Goal: Task Accomplishment & Management: Manage account settings

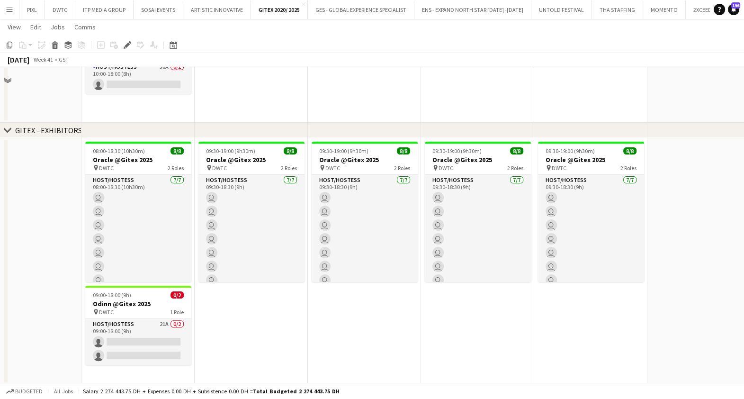
scroll to position [1042, 0]
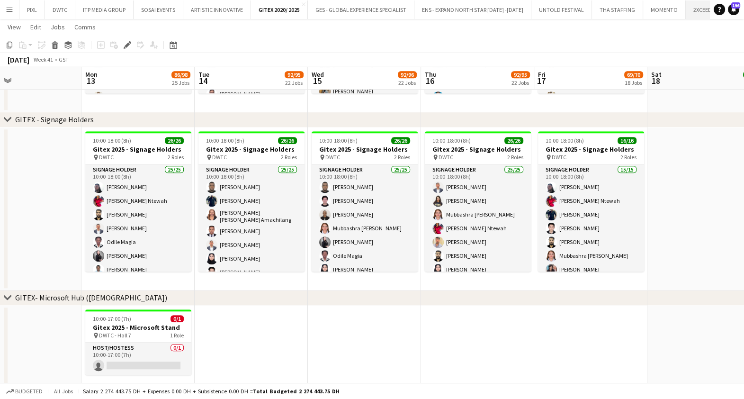
click at [687, 6] on button "2XCEED Close" at bounding box center [703, 9] width 34 height 18
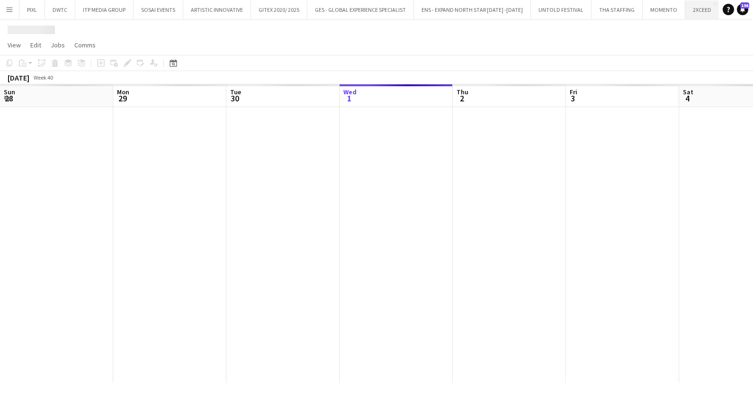
scroll to position [0, 227]
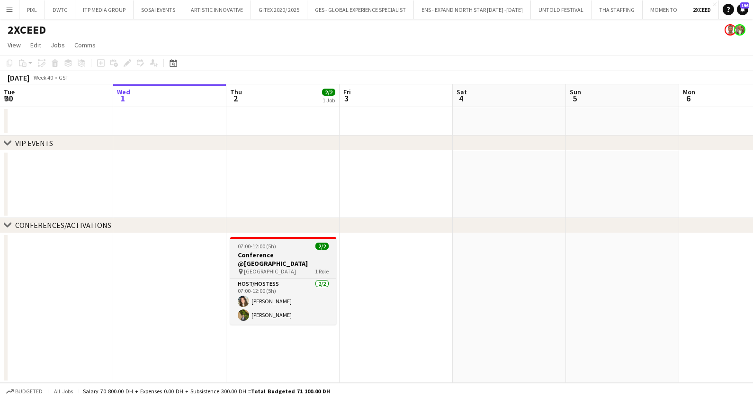
click at [250, 246] on span "07:00-12:00 (5h)" at bounding box center [257, 246] width 38 height 7
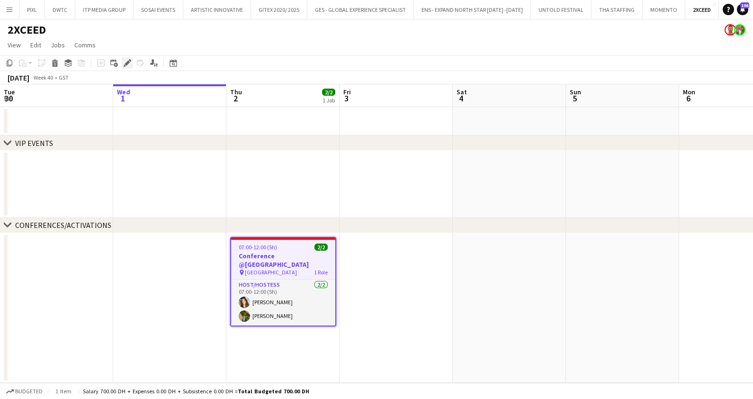
click at [128, 62] on icon at bounding box center [127, 63] width 5 height 5
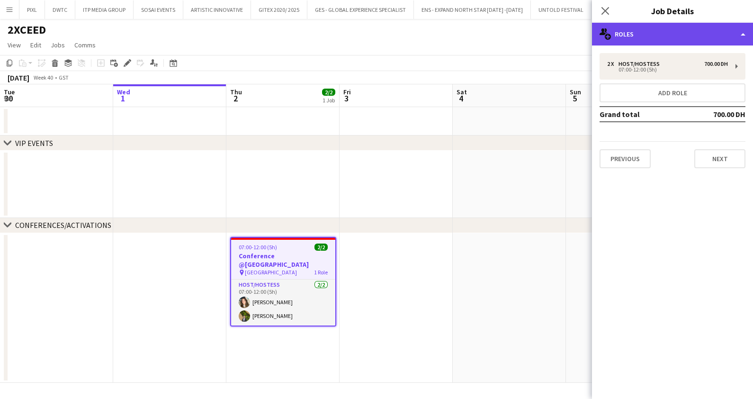
click at [625, 35] on div "multiple-users-add Roles" at bounding box center [672, 34] width 161 height 23
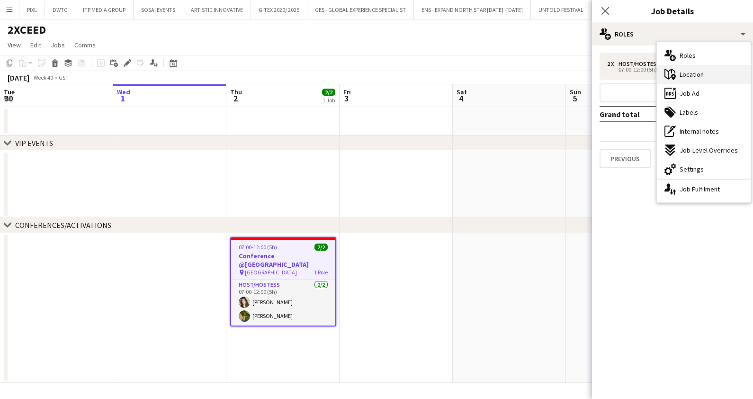
click at [700, 77] on span "Location" at bounding box center [692, 74] width 24 height 9
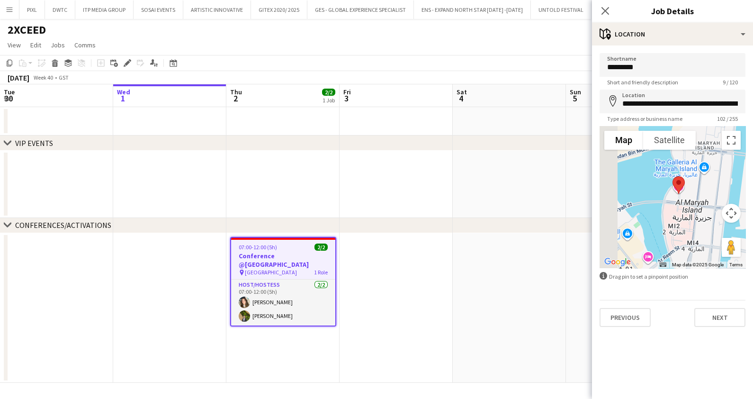
drag, startPoint x: 673, startPoint y: 199, endPoint x: 703, endPoint y: 210, distance: 32.4
click at [703, 210] on div at bounding box center [673, 197] width 146 height 142
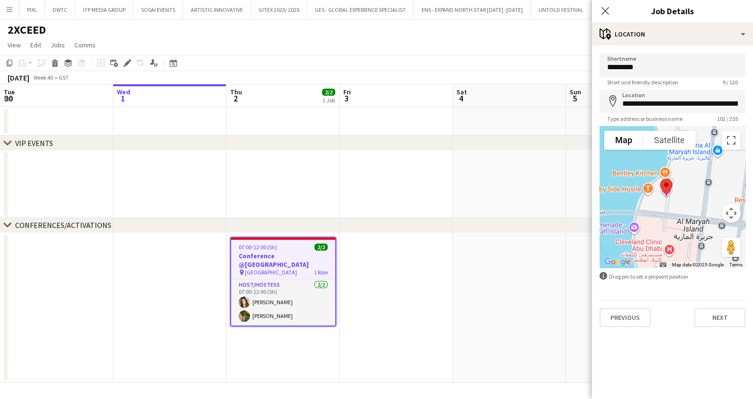
drag, startPoint x: 680, startPoint y: 186, endPoint x: 692, endPoint y: 208, distance: 25.0
click at [692, 208] on div at bounding box center [673, 197] width 146 height 142
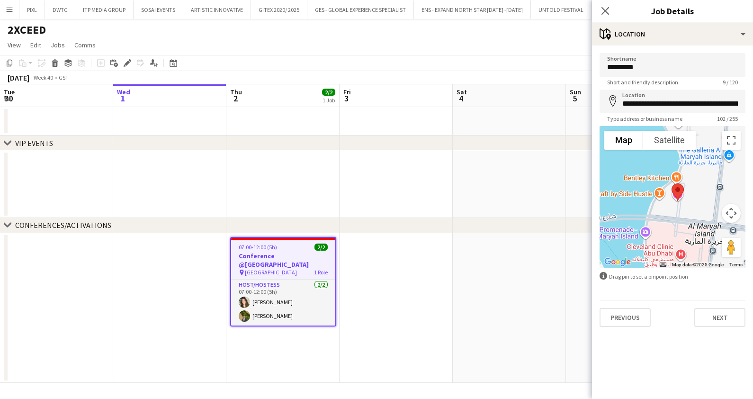
drag, startPoint x: 680, startPoint y: 209, endPoint x: 692, endPoint y: 214, distance: 13.2
click at [692, 214] on div at bounding box center [673, 197] width 146 height 142
click at [654, 67] on input "*********" at bounding box center [673, 65] width 146 height 24
type input "**********"
click at [604, 9] on icon at bounding box center [605, 10] width 9 height 9
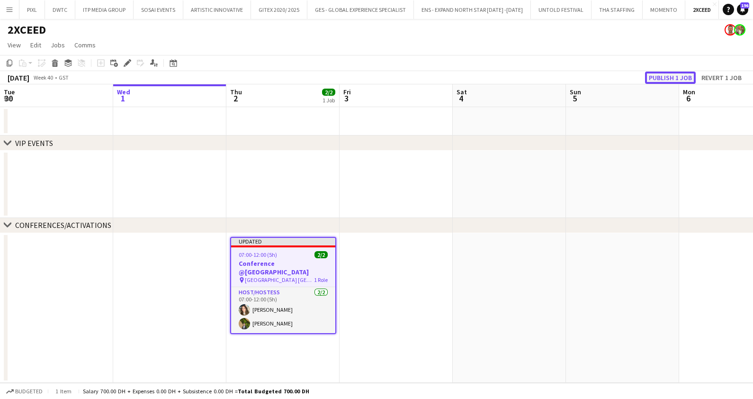
click at [663, 73] on button "Publish 1 job" at bounding box center [670, 78] width 51 height 12
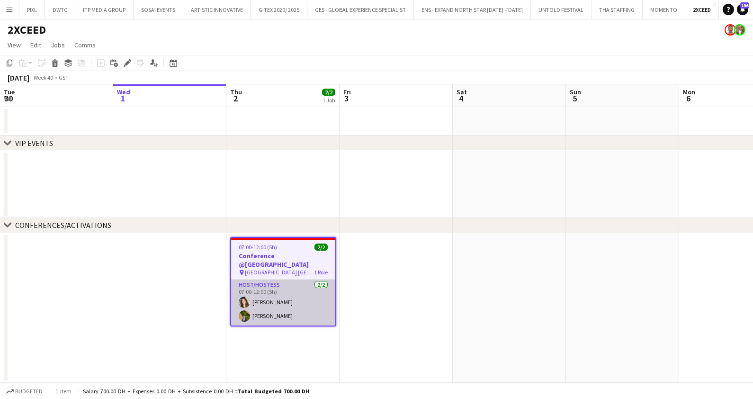
click at [265, 288] on app-card-role "Host/Hostess 2/2 07:00-12:00 (5h) Shahed Amer Natalia Sobko" at bounding box center [283, 303] width 104 height 46
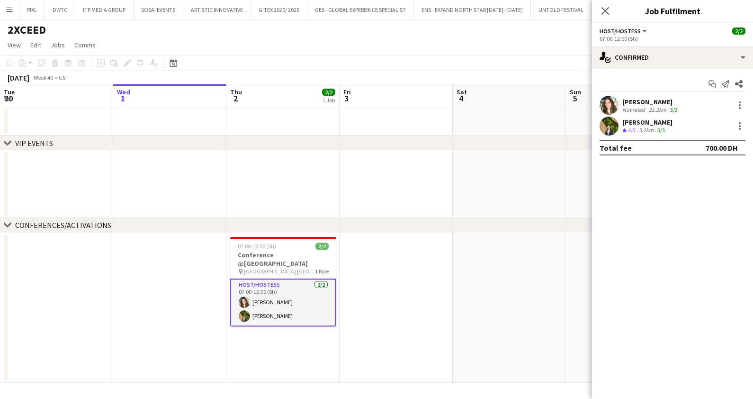
click at [628, 98] on div "Shahed Amer" at bounding box center [651, 102] width 57 height 9
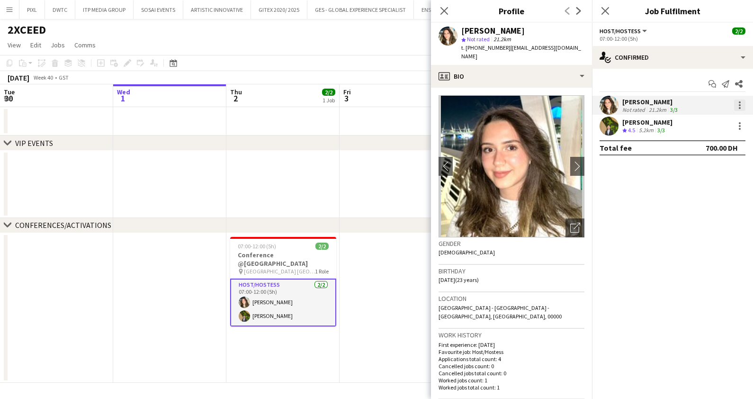
click at [742, 104] on div at bounding box center [739, 105] width 11 height 11
click at [709, 124] on span "Edit fee" at bounding box center [709, 122] width 59 height 9
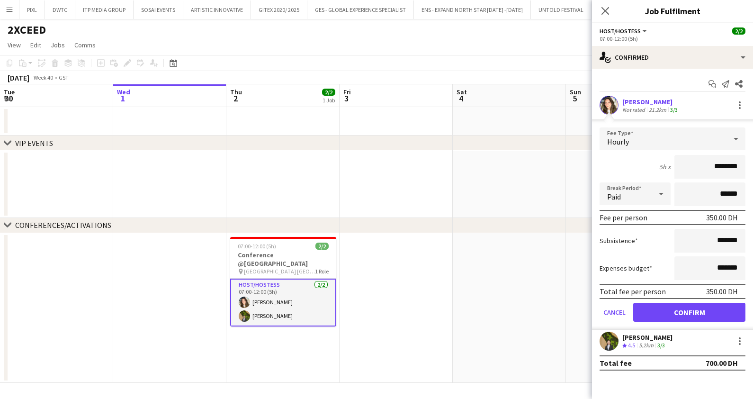
click at [280, 289] on app-card-role "Host/Hostess 2/2 07:00-12:00 (5h) Shahed Amer Natalia Sobko" at bounding box center [283, 303] width 106 height 48
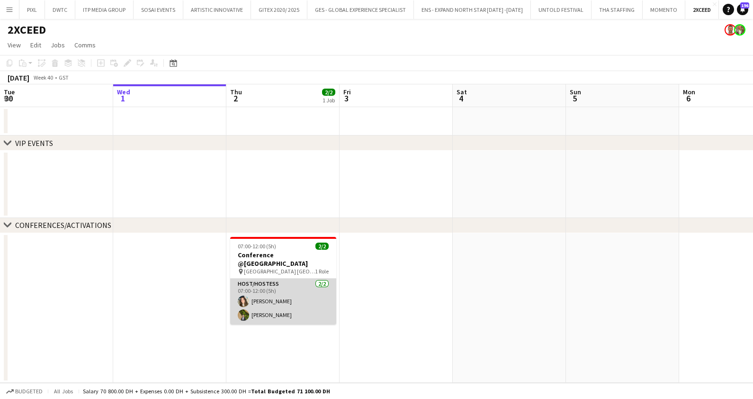
click at [280, 289] on app-card-role "Host/Hostess 2/2 07:00-12:00 (5h) Shahed Amer Natalia Sobko" at bounding box center [283, 302] width 106 height 46
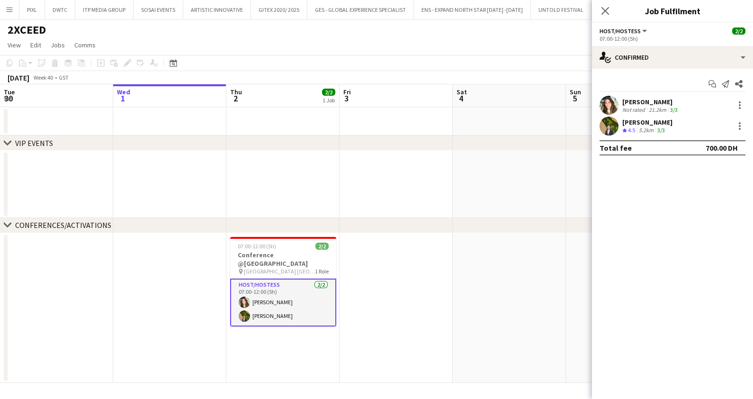
click at [639, 100] on div "Shahed Amer" at bounding box center [651, 102] width 57 height 9
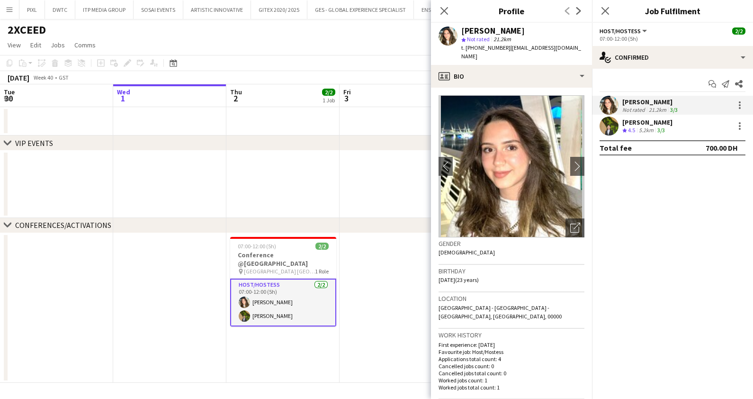
click at [634, 130] on span "4.5" at bounding box center [631, 130] width 7 height 7
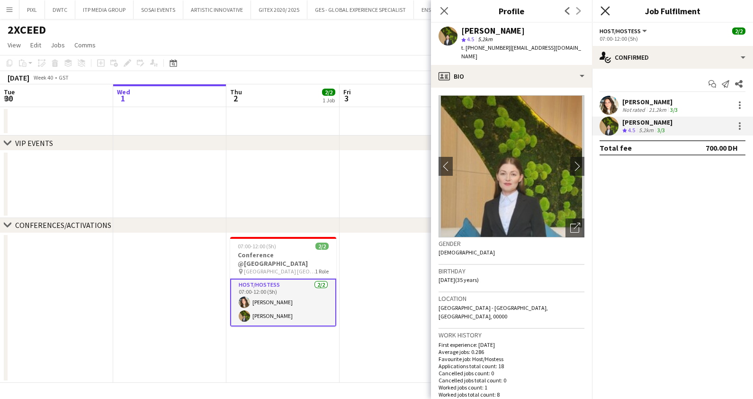
click at [607, 7] on icon "Close pop-in" at bounding box center [605, 10] width 9 height 9
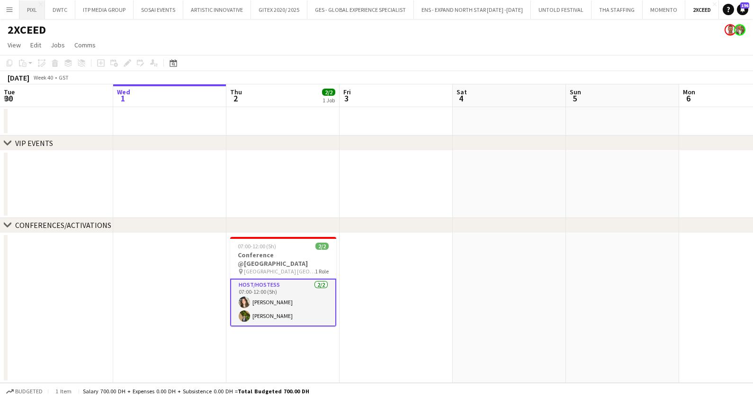
click at [31, 10] on button "PIXL Close" at bounding box center [32, 9] width 26 height 18
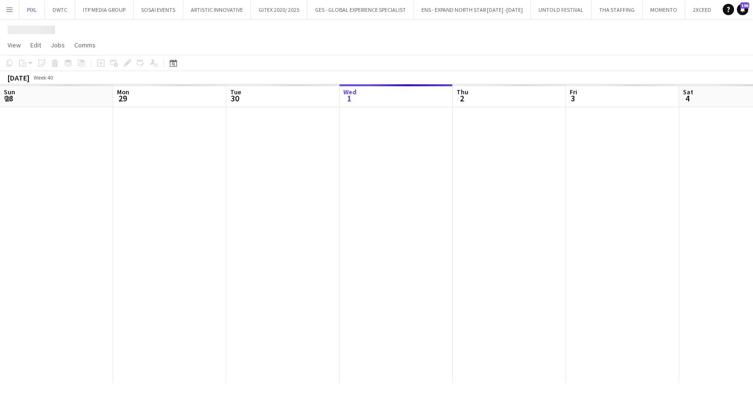
scroll to position [0, 227]
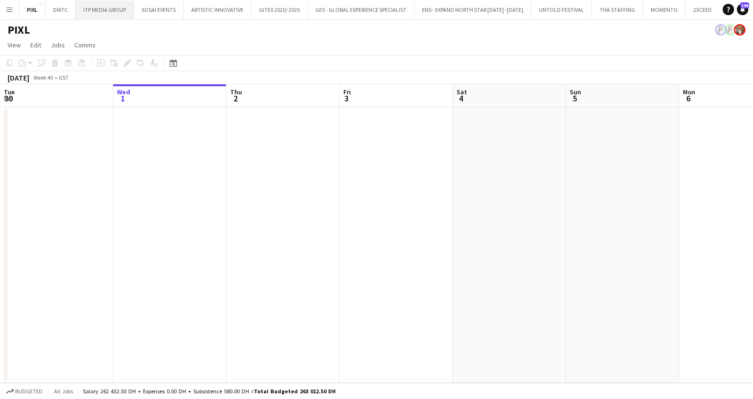
click at [95, 8] on button "ITP MEDIA GROUP Close" at bounding box center [105, 9] width 58 height 18
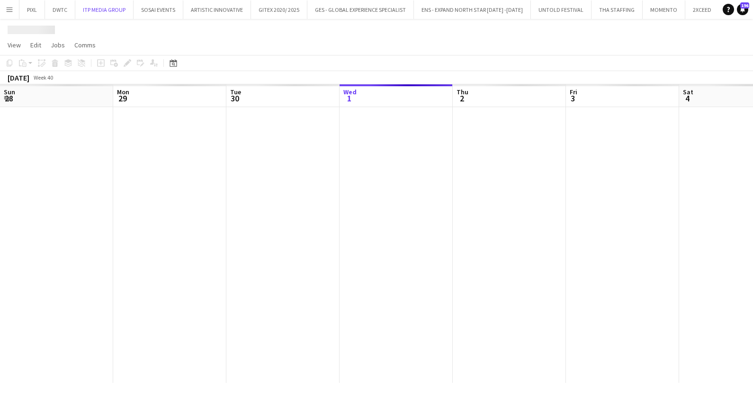
scroll to position [0, 227]
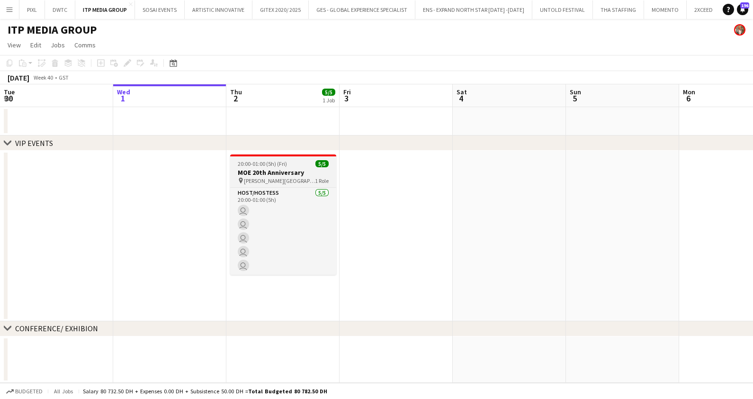
click at [262, 161] on span "20:00-01:00 (5h) (Fri)" at bounding box center [262, 163] width 49 height 7
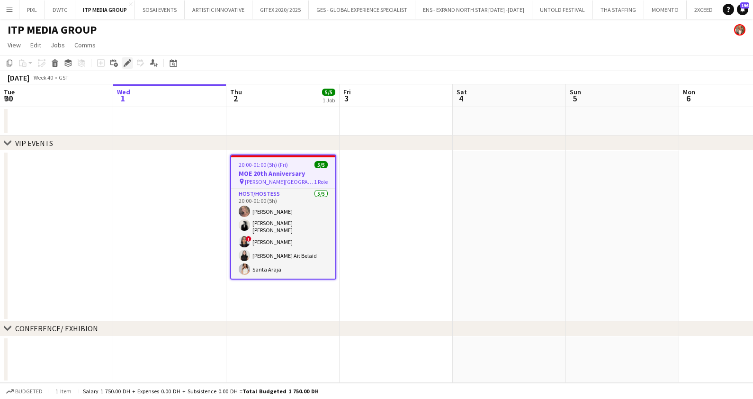
click at [126, 60] on icon "Edit" at bounding box center [128, 63] width 8 height 8
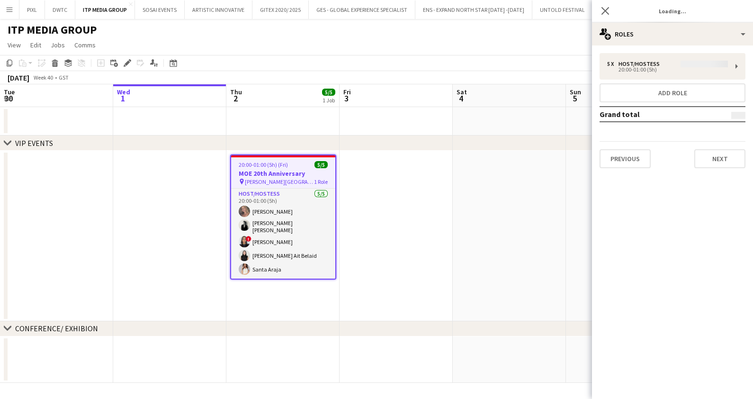
type input "**********"
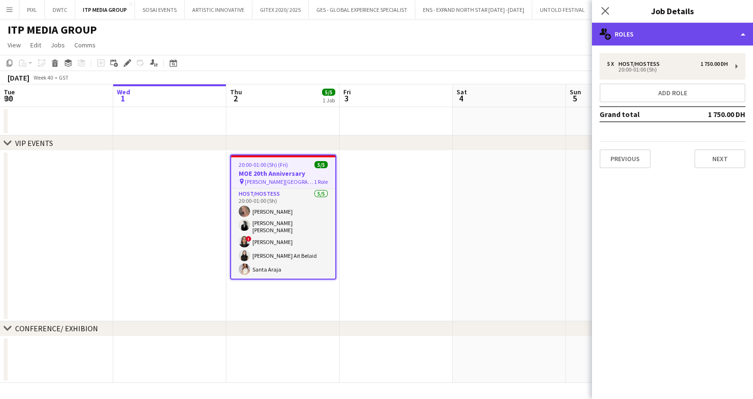
click at [639, 44] on div "multiple-users-add Roles" at bounding box center [672, 34] width 161 height 23
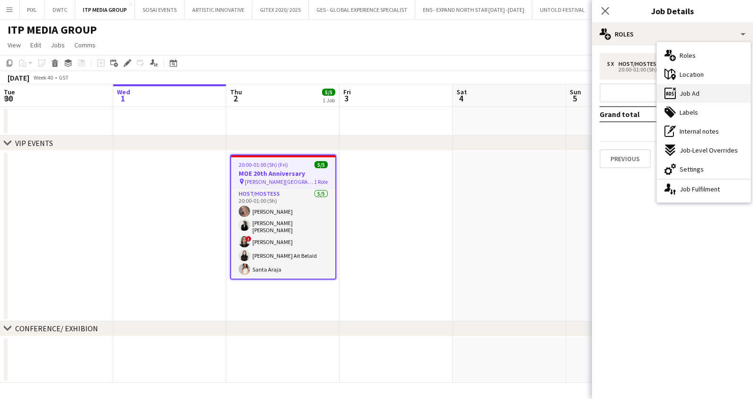
click at [703, 92] on div "ads-window Job Ad" at bounding box center [704, 93] width 94 height 19
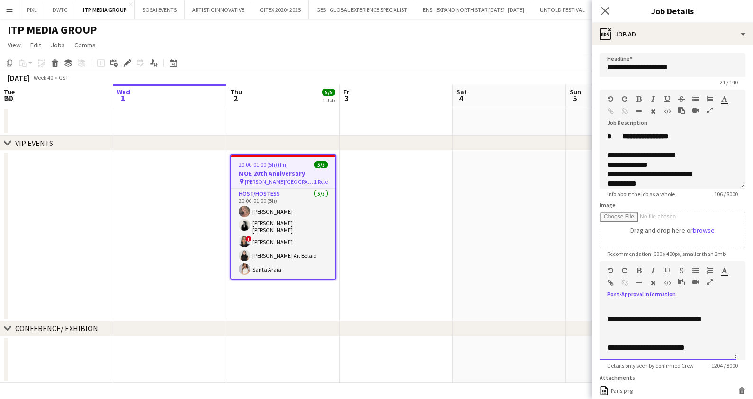
scroll to position [615, 0]
drag, startPoint x: 605, startPoint y: 308, endPoint x: 692, endPoint y: 369, distance: 106.1
click at [703, 386] on form "**********" at bounding box center [672, 295] width 161 height 484
copy div "**********"
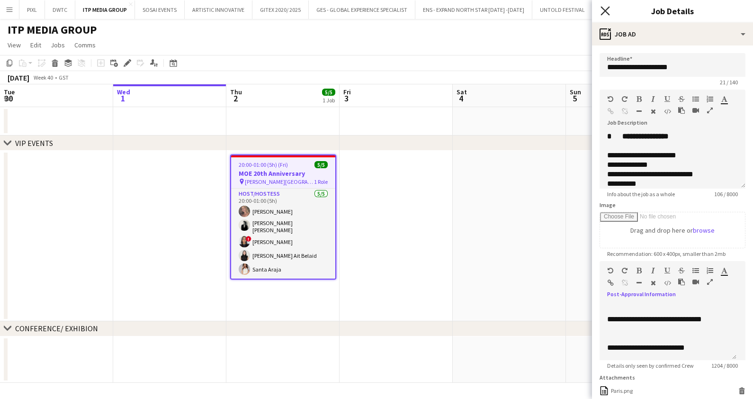
click at [604, 12] on icon at bounding box center [605, 10] width 9 height 9
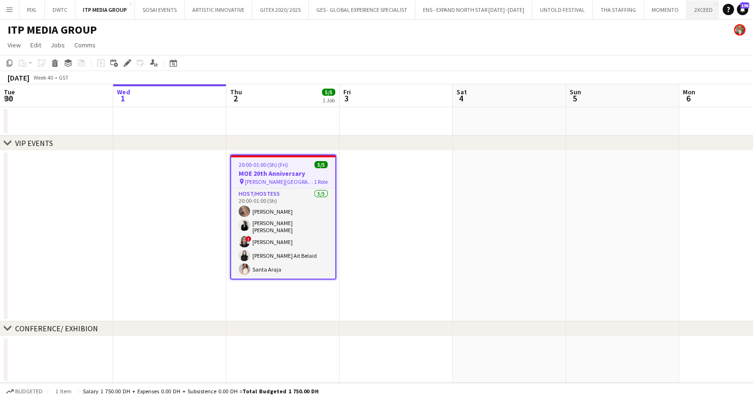
click at [687, 7] on button "2XCEED Close" at bounding box center [704, 9] width 34 height 18
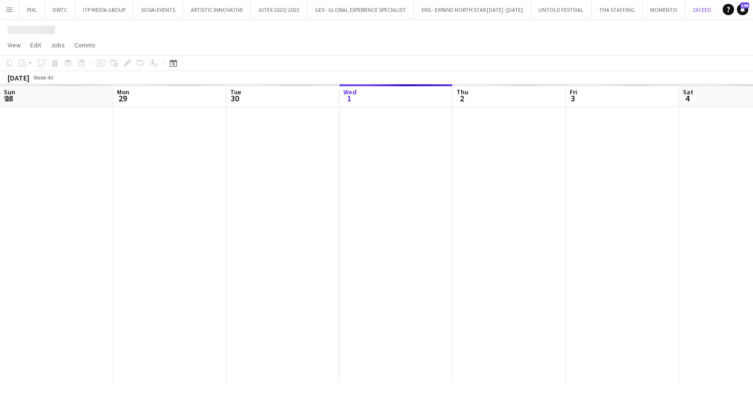
scroll to position [0, 227]
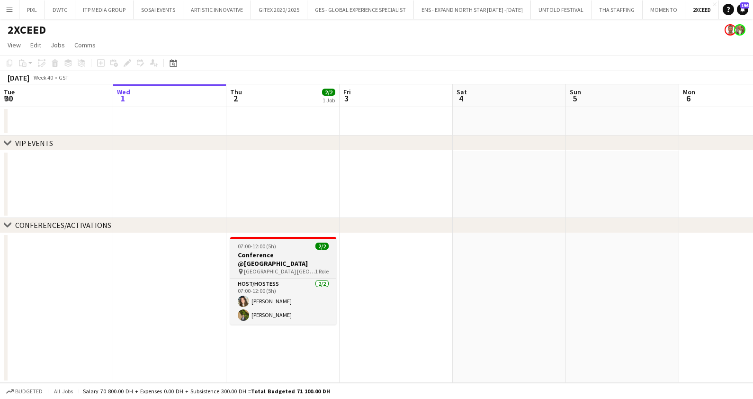
click at [293, 253] on h3 "Conference @[GEOGRAPHIC_DATA]" at bounding box center [283, 259] width 106 height 17
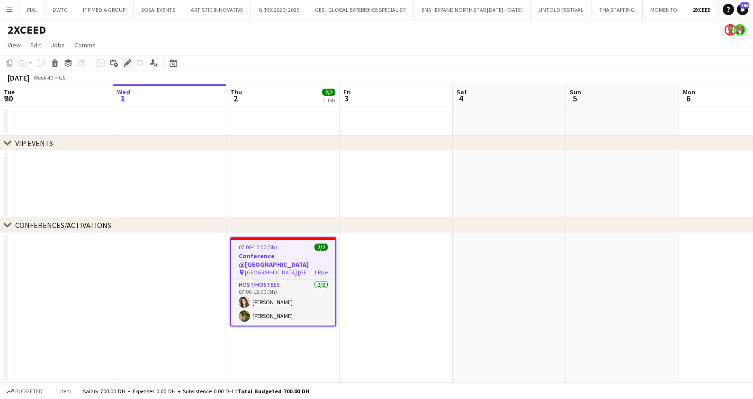
click at [126, 60] on icon "Edit" at bounding box center [128, 63] width 8 height 8
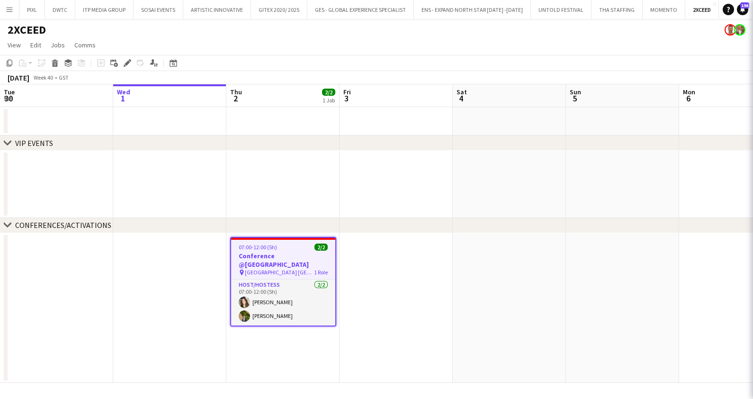
type input "**********"
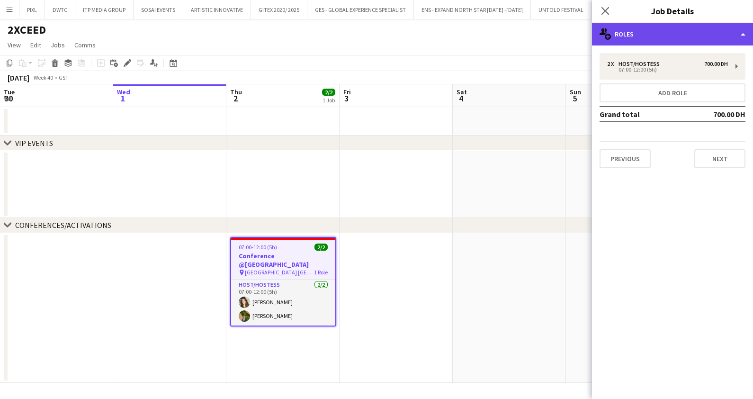
click at [656, 36] on div "multiple-users-add Roles" at bounding box center [672, 34] width 161 height 23
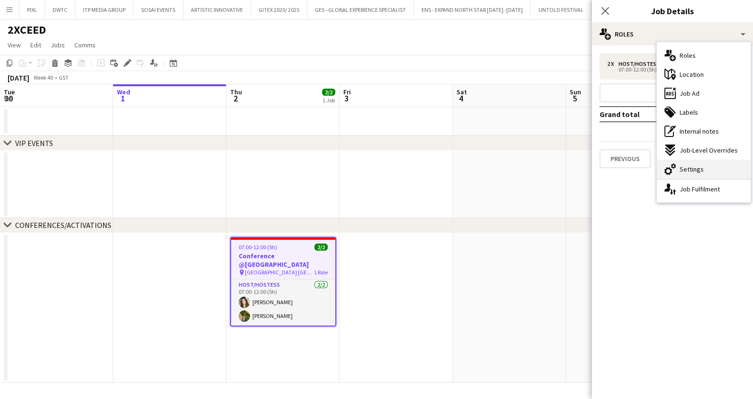
click at [695, 172] on span "Settings" at bounding box center [692, 169] width 24 height 9
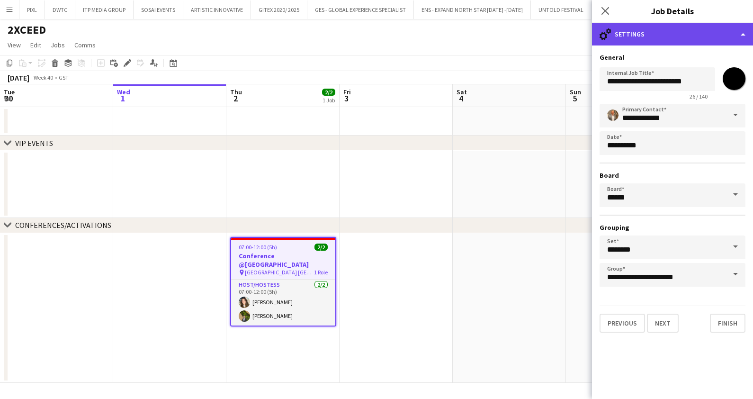
click at [652, 38] on div "cog-double-3 Settings" at bounding box center [672, 34] width 161 height 23
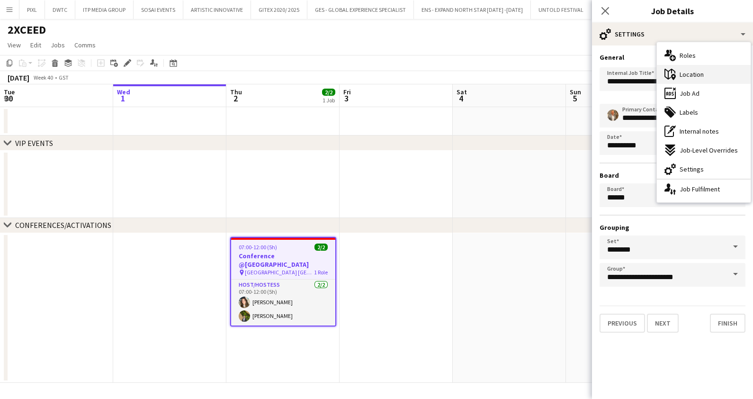
click at [692, 73] on span "Location" at bounding box center [692, 74] width 24 height 9
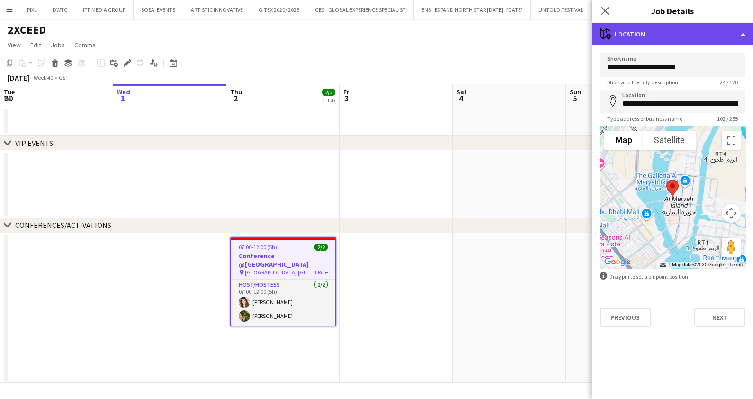
click at [643, 35] on div "maps-pin-1 Location" at bounding box center [672, 34] width 161 height 23
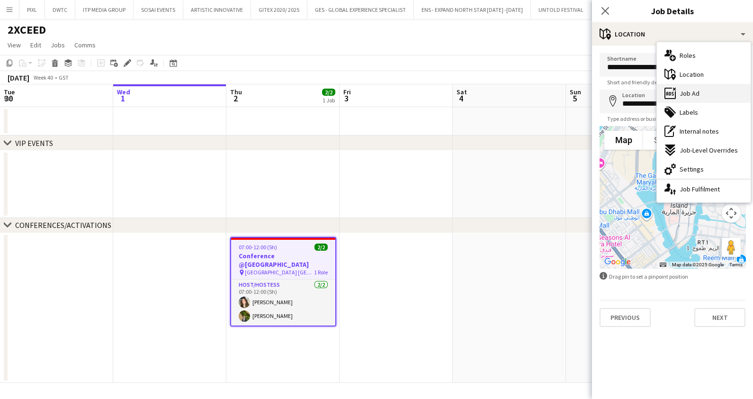
click at [699, 90] on div "ads-window Job Ad" at bounding box center [704, 93] width 94 height 19
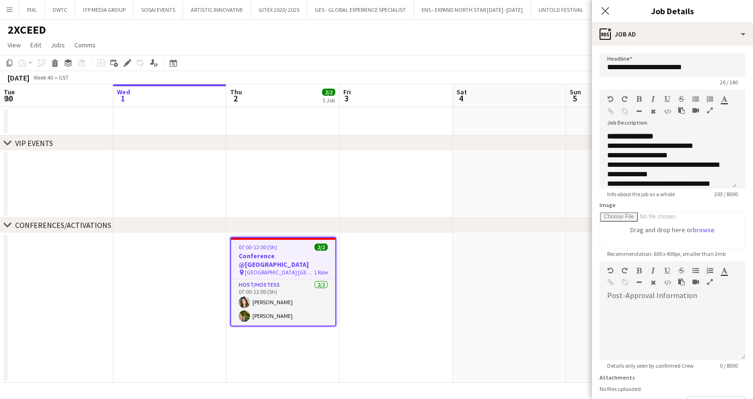
scroll to position [59, 0]
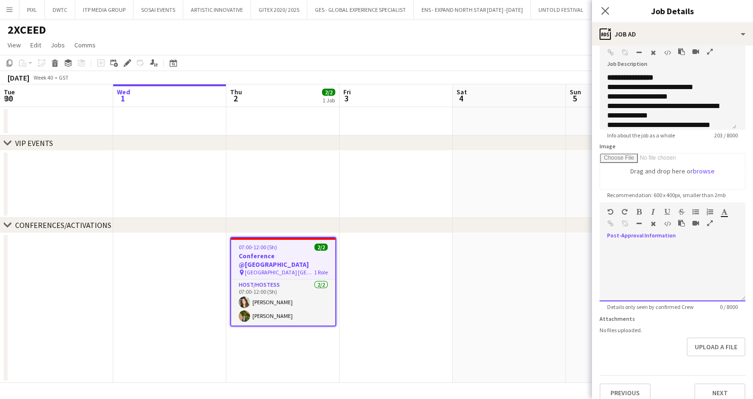
click at [642, 247] on div at bounding box center [673, 273] width 146 height 57
paste div
click at [692, 247] on p "**********" at bounding box center [668, 249] width 122 height 8
drag, startPoint x: 687, startPoint y: 251, endPoint x: 654, endPoint y: 245, distance: 33.6
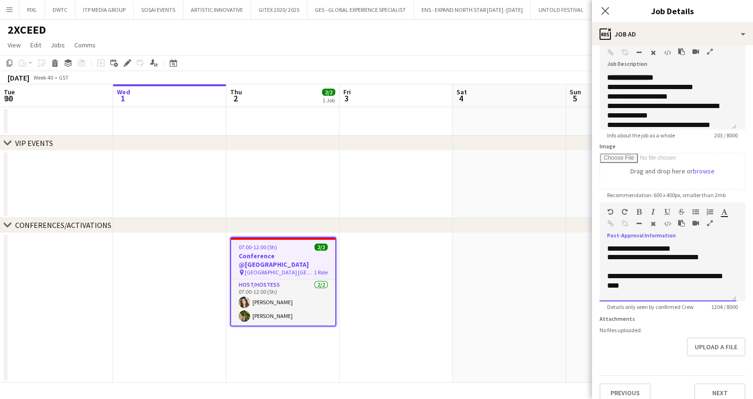
click at [654, 245] on p "**********" at bounding box center [668, 249] width 122 height 8
drag, startPoint x: 649, startPoint y: 268, endPoint x: 653, endPoint y: 261, distance: 8.9
click at [653, 261] on div "**********" at bounding box center [663, 262] width 113 height 19
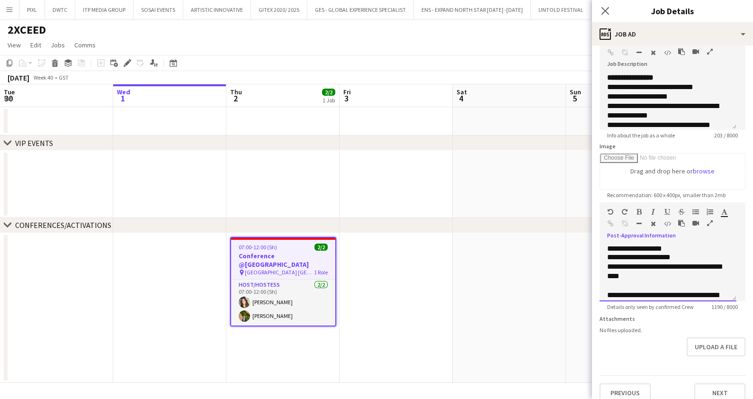
drag, startPoint x: 685, startPoint y: 276, endPoint x: 669, endPoint y: 269, distance: 17.4
click at [669, 269] on div "**********" at bounding box center [668, 271] width 122 height 19
drag, startPoint x: 649, startPoint y: 279, endPoint x: 690, endPoint y: 270, distance: 42.2
click at [690, 270] on div "**********" at bounding box center [668, 267] width 122 height 10
click at [653, 221] on icon "button" at bounding box center [653, 223] width 5 height 7
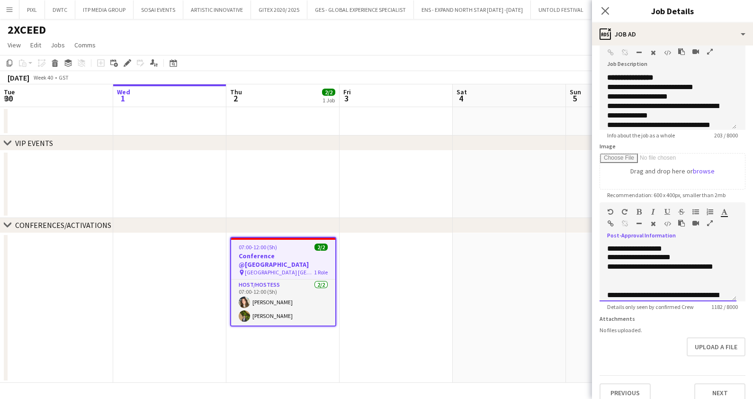
click at [682, 281] on div "**********" at bounding box center [663, 271] width 113 height 19
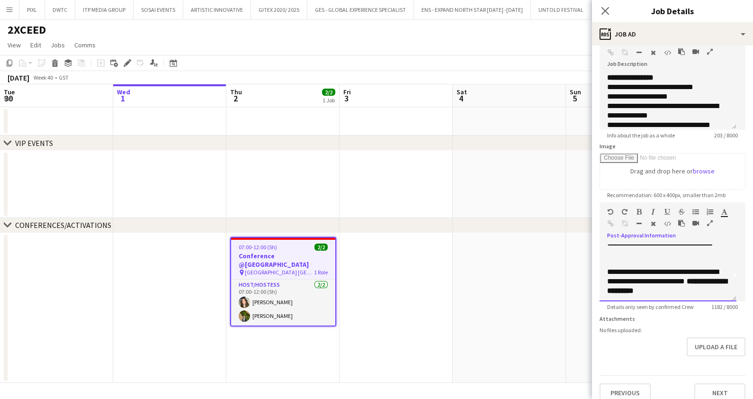
click at [693, 285] on span "****" at bounding box center [697, 281] width 9 height 7
click at [685, 285] on span "*" at bounding box center [689, 281] width 8 height 7
drag, startPoint x: 707, startPoint y: 290, endPoint x: 644, endPoint y: 291, distance: 62.1
click at [644, 291] on div "**********" at bounding box center [668, 281] width 122 height 28
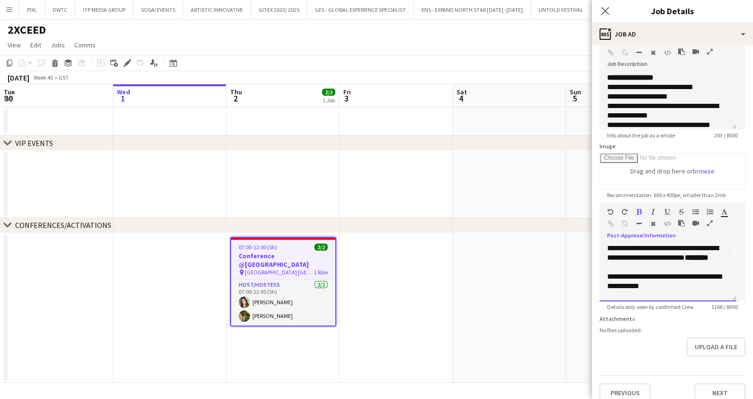
scroll to position [71, 0]
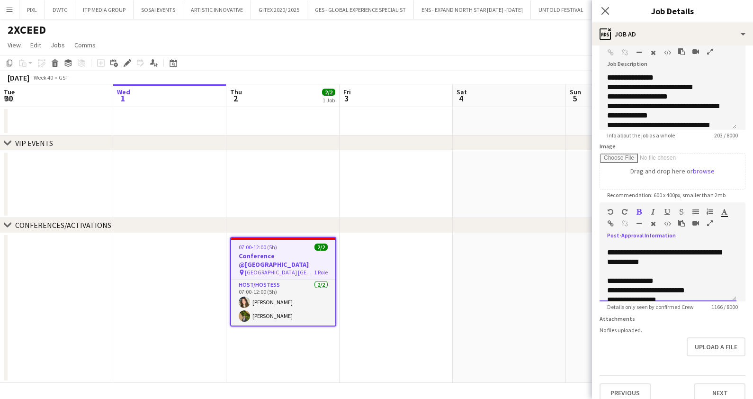
drag, startPoint x: 718, startPoint y: 272, endPoint x: 666, endPoint y: 266, distance: 53.0
click at [666, 266] on div "**********" at bounding box center [668, 257] width 122 height 19
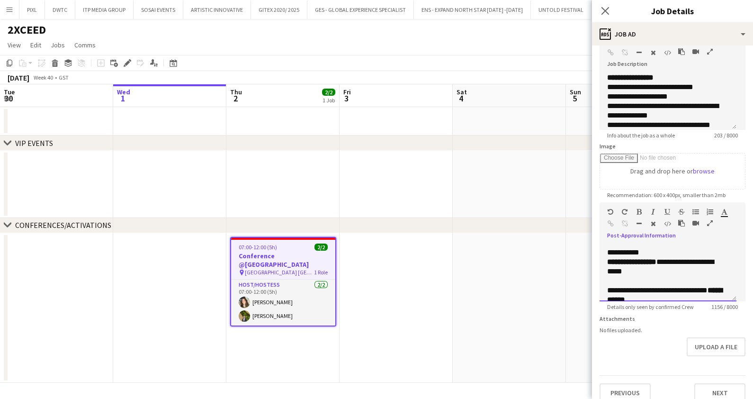
scroll to position [284, 0]
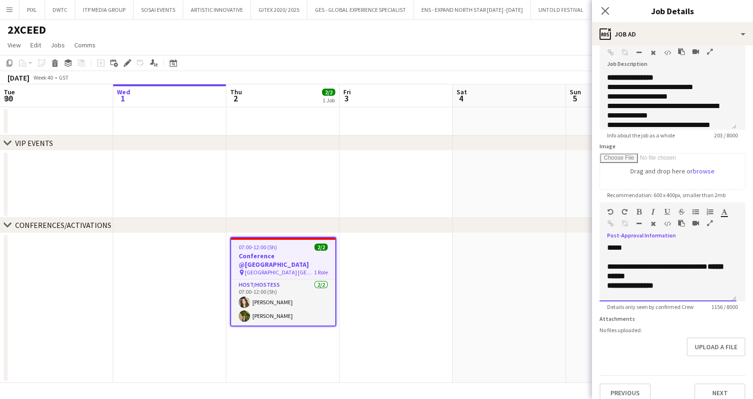
drag, startPoint x: 671, startPoint y: 278, endPoint x: 672, endPoint y: 270, distance: 8.3
click at [672, 253] on div "**********" at bounding box center [668, 243] width 122 height 19
drag, startPoint x: 660, startPoint y: 268, endPoint x: 643, endPoint y: 268, distance: 17.1
click at [625, 242] on span "******" at bounding box center [616, 238] width 18 height 7
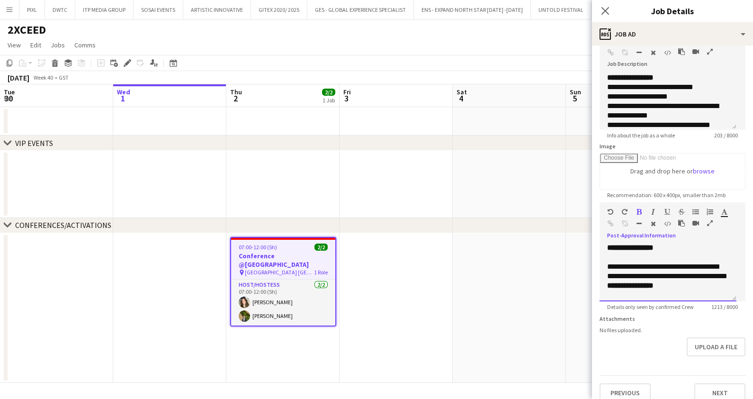
drag, startPoint x: 673, startPoint y: 278, endPoint x: 604, endPoint y: 281, distance: 68.8
click at [604, 281] on div "**********" at bounding box center [668, 273] width 137 height 57
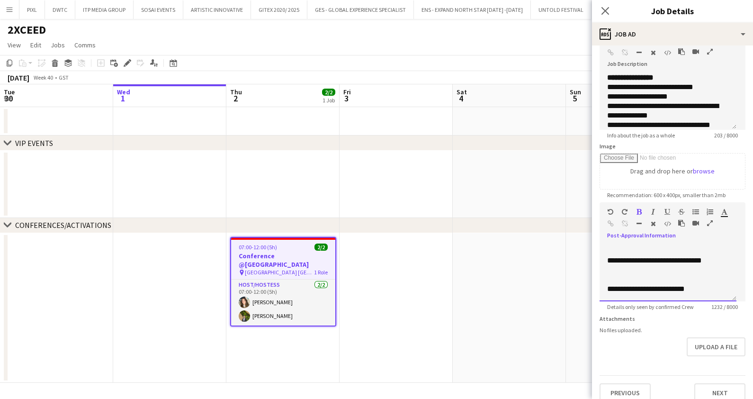
scroll to position [624, 0]
click at [706, 355] on button "Upload a file" at bounding box center [716, 346] width 59 height 19
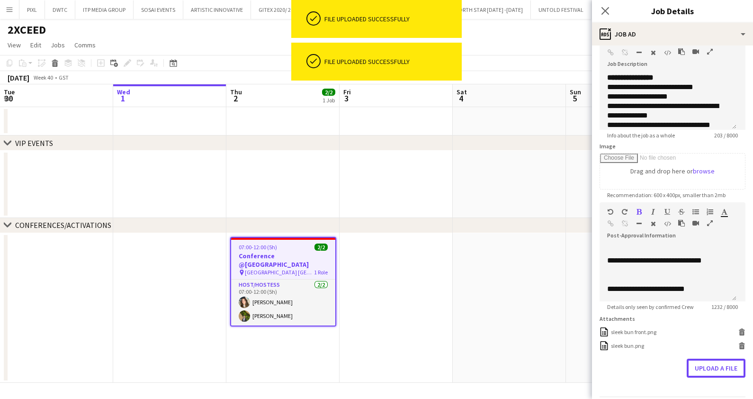
click at [704, 371] on button "Upload a file" at bounding box center [716, 368] width 59 height 19
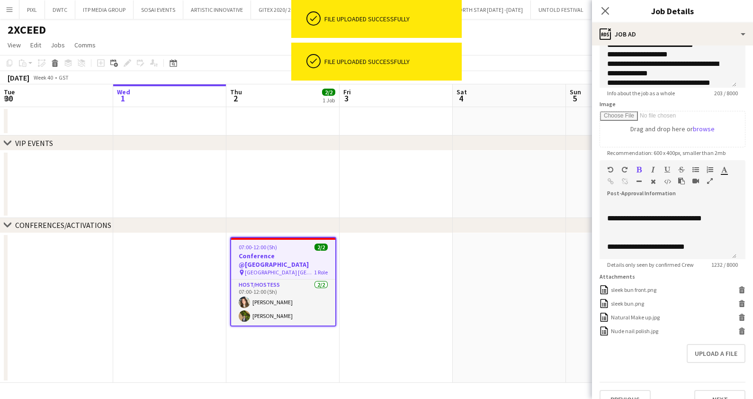
scroll to position [118, 0]
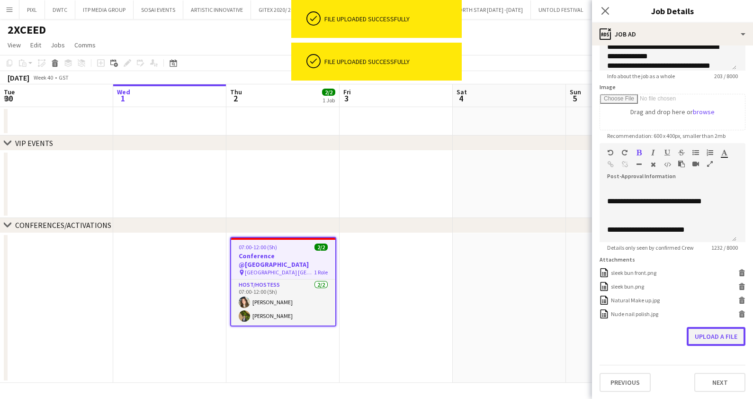
click at [705, 344] on button "Upload a file" at bounding box center [716, 336] width 59 height 19
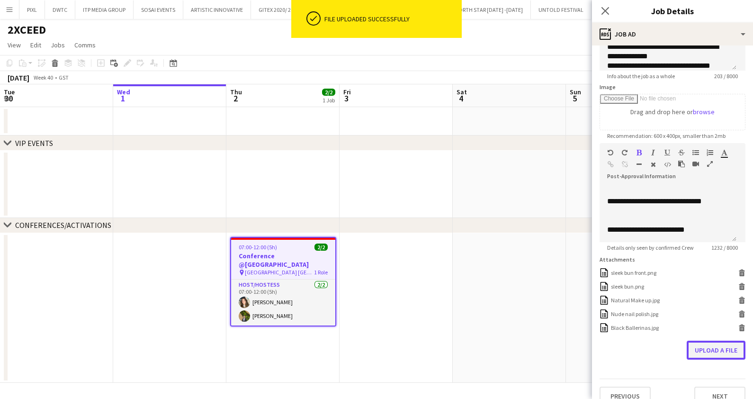
click at [703, 354] on button "Upload a file" at bounding box center [716, 350] width 59 height 19
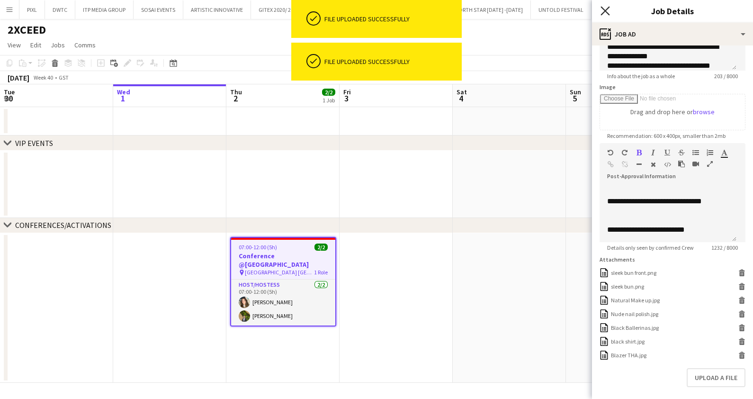
click at [608, 7] on icon at bounding box center [605, 10] width 9 height 9
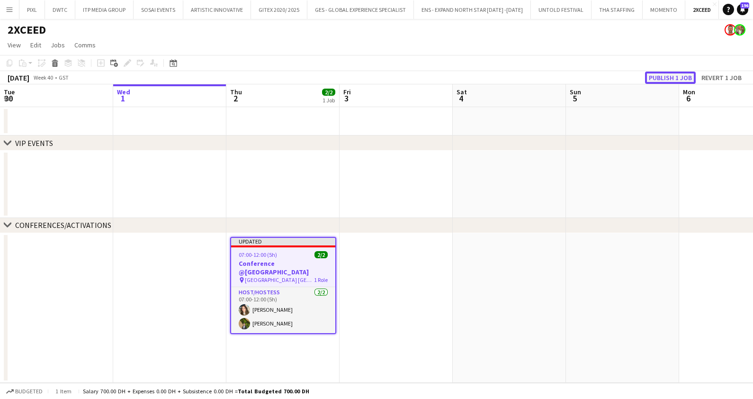
click at [665, 74] on button "Publish 1 job" at bounding box center [670, 78] width 51 height 12
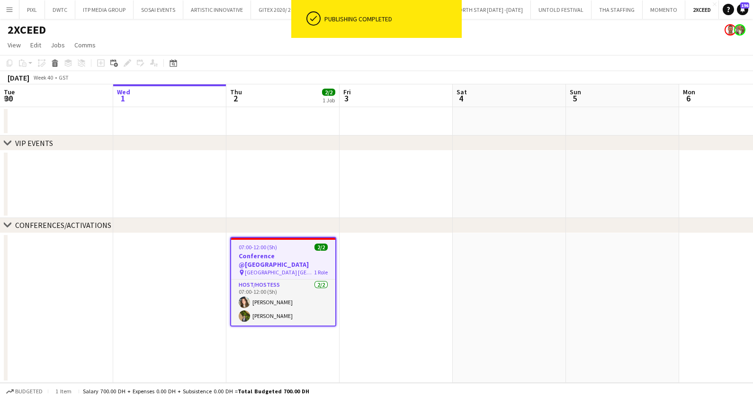
click at [389, 246] on app-date-cell at bounding box center [396, 308] width 113 height 150
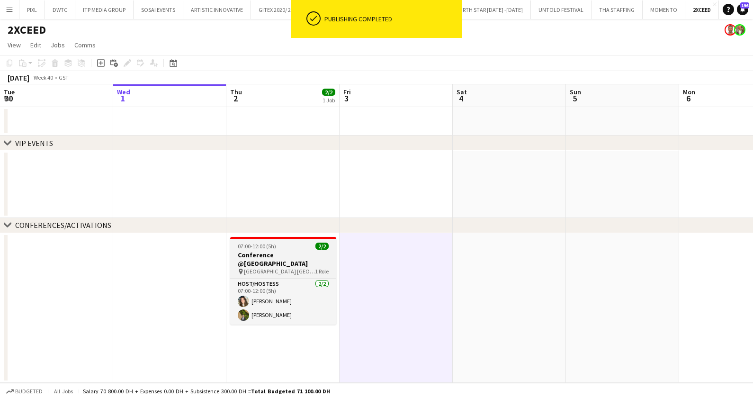
click at [258, 250] on app-job-card "07:00-12:00 (5h) 2/2 Conference @Rosewood Hotel pin Abu Dhabi Rosewood Hotel 1 …" at bounding box center [283, 281] width 106 height 88
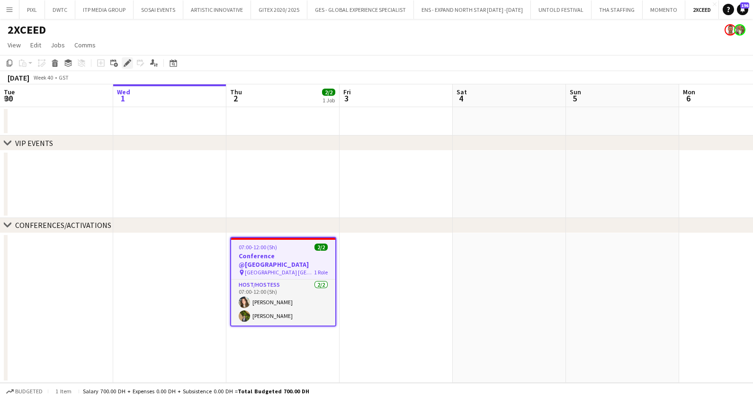
click at [128, 64] on icon "Edit" at bounding box center [128, 63] width 8 height 8
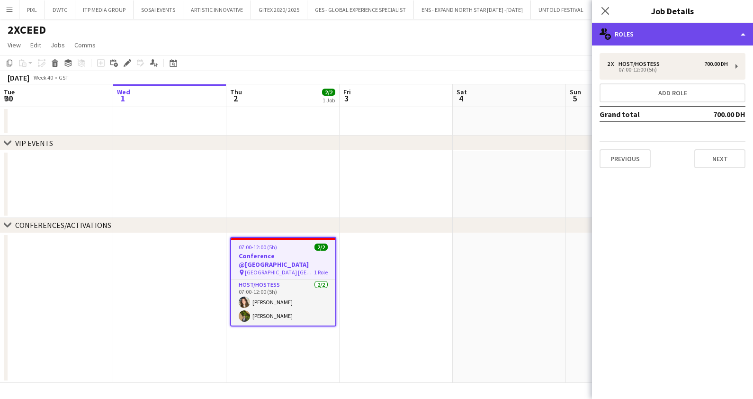
click at [694, 37] on div "multiple-users-add Roles" at bounding box center [672, 34] width 161 height 23
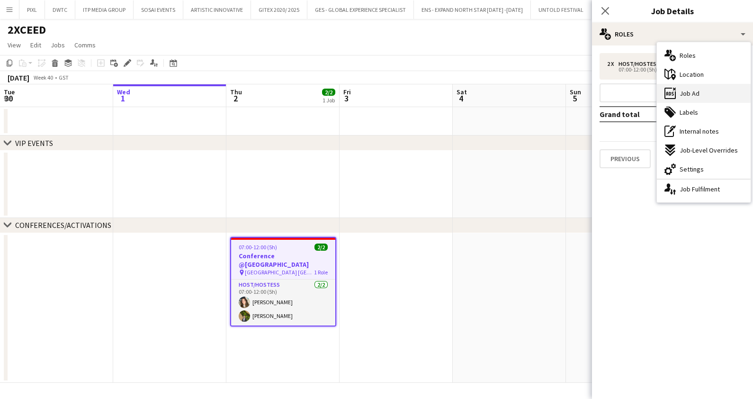
click at [690, 94] on span "Job Ad" at bounding box center [690, 93] width 20 height 9
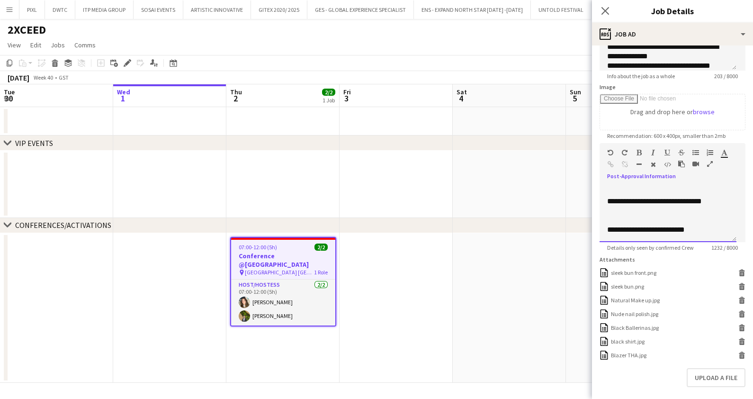
scroll to position [624, 0]
click at [606, 12] on icon at bounding box center [605, 10] width 9 height 9
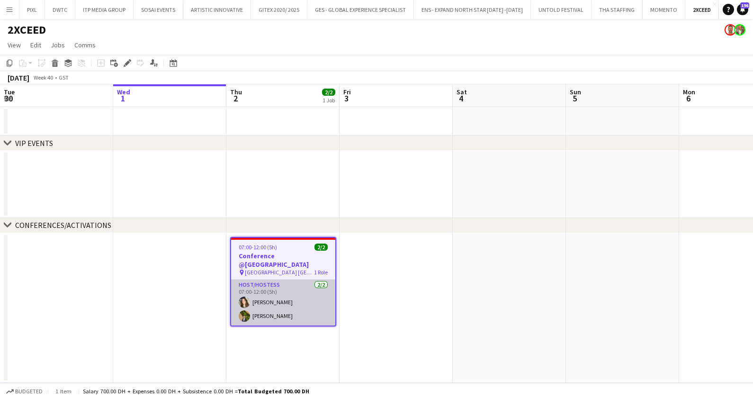
click at [280, 296] on app-card-role "Host/Hostess 2/2 07:00-12:00 (5h) Shahed Amer Natalia Sobko" at bounding box center [283, 303] width 104 height 46
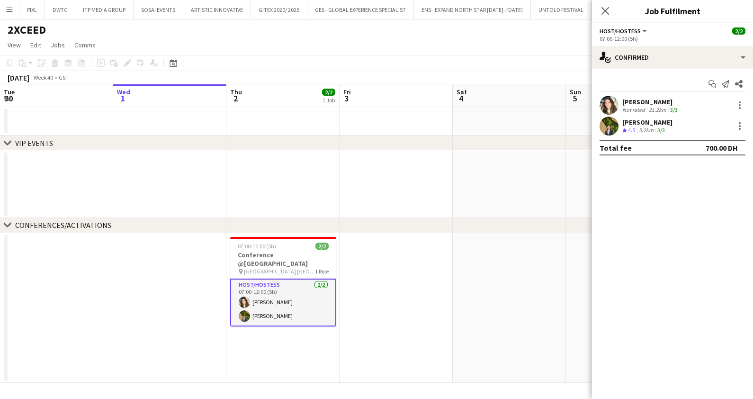
click at [643, 96] on div "Shahed Amer Not rated 21.2km 3/3" at bounding box center [672, 105] width 161 height 19
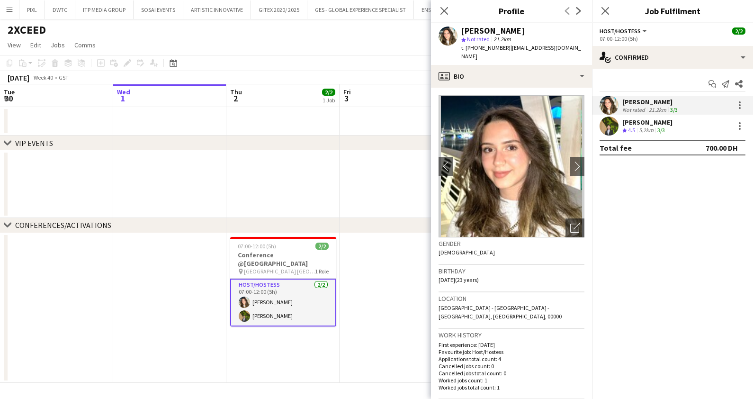
click at [640, 122] on div "Natalia Sobko" at bounding box center [648, 122] width 50 height 9
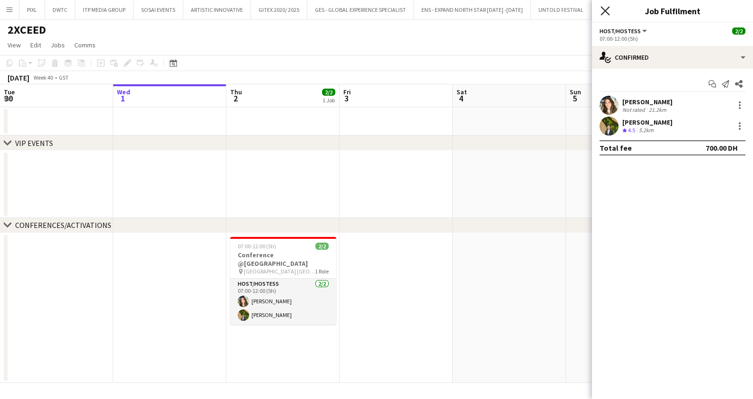
click at [607, 8] on icon "Close pop-in" at bounding box center [605, 10] width 9 height 9
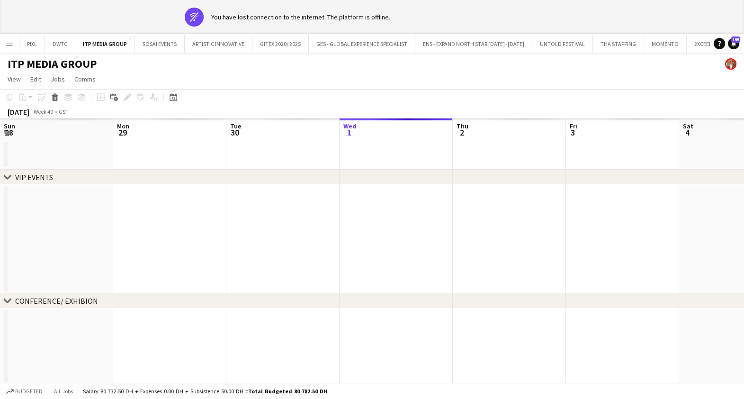
scroll to position [0, 227]
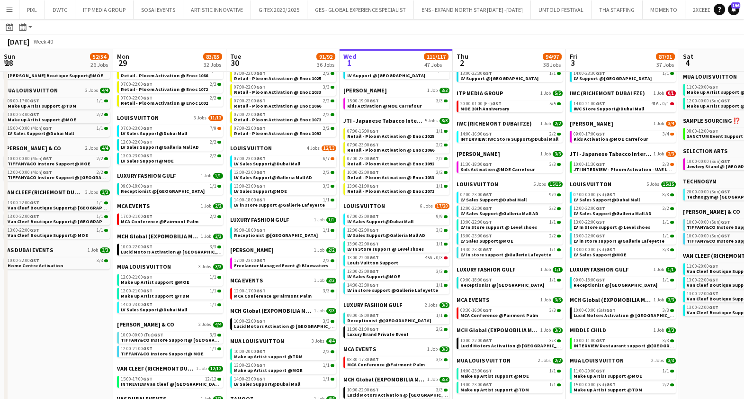
scroll to position [0, 227]
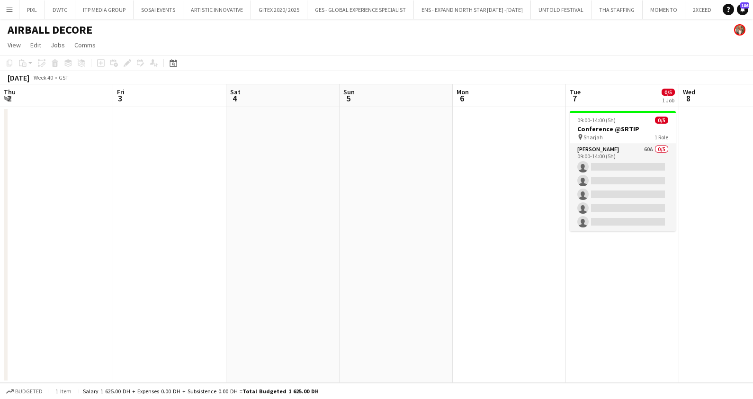
scroll to position [0, 326]
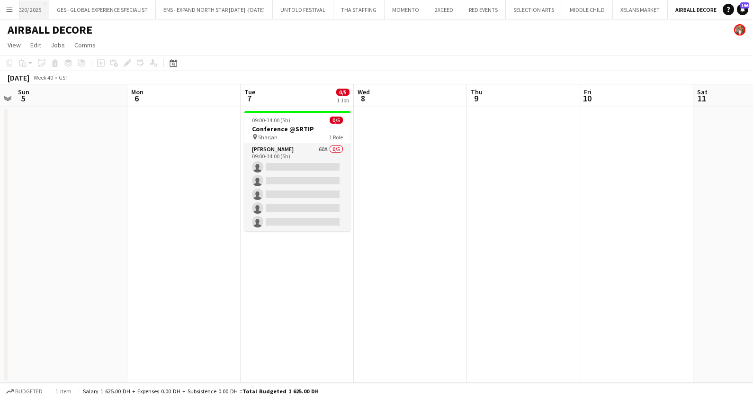
click at [34, 6] on button "GITEX 2020/ 2025 Close" at bounding box center [21, 9] width 56 height 18
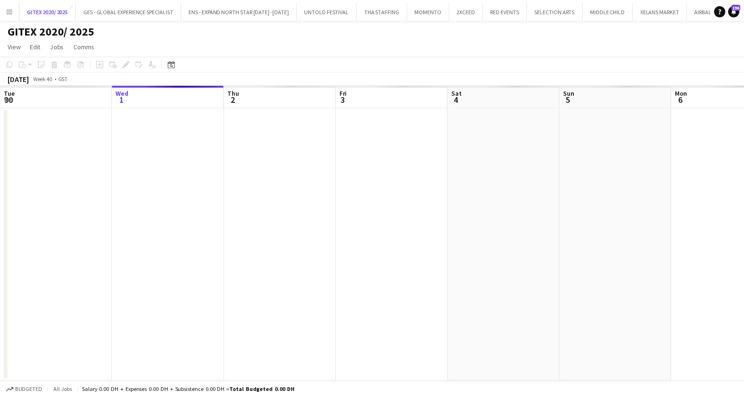
scroll to position [0, 230]
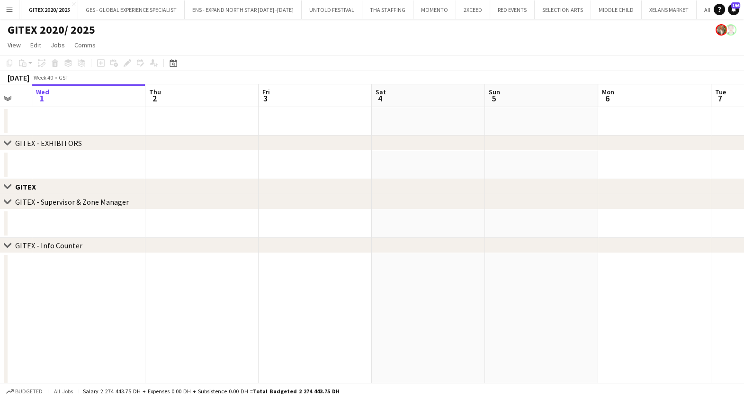
drag, startPoint x: 535, startPoint y: 310, endPoint x: 139, endPoint y: 302, distance: 395.3
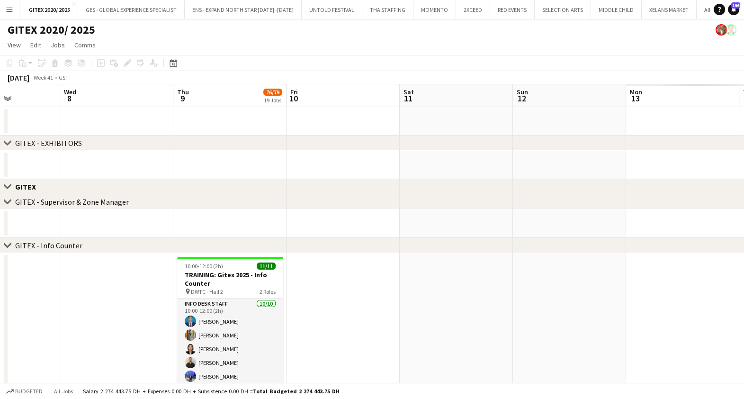
drag, startPoint x: 542, startPoint y: 302, endPoint x: 344, endPoint y: 272, distance: 200.3
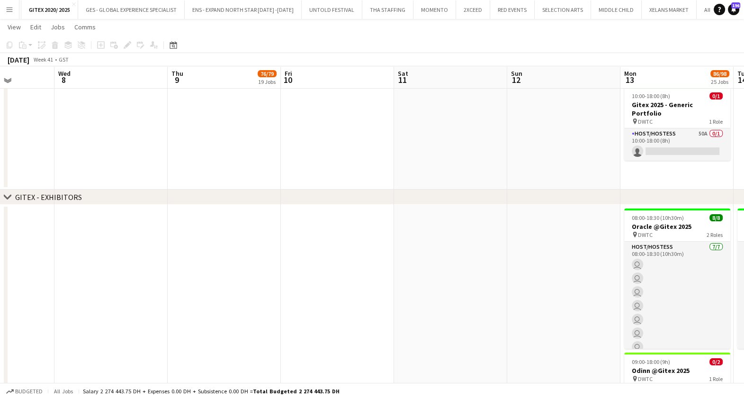
scroll to position [0, 0]
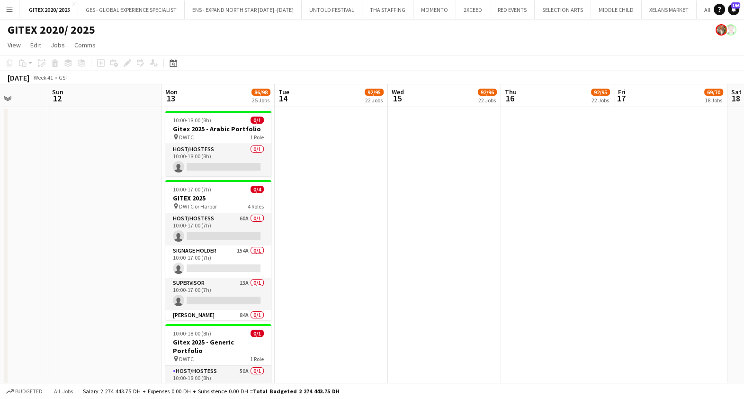
drag, startPoint x: 512, startPoint y: 227, endPoint x: 91, endPoint y: 217, distance: 421.4
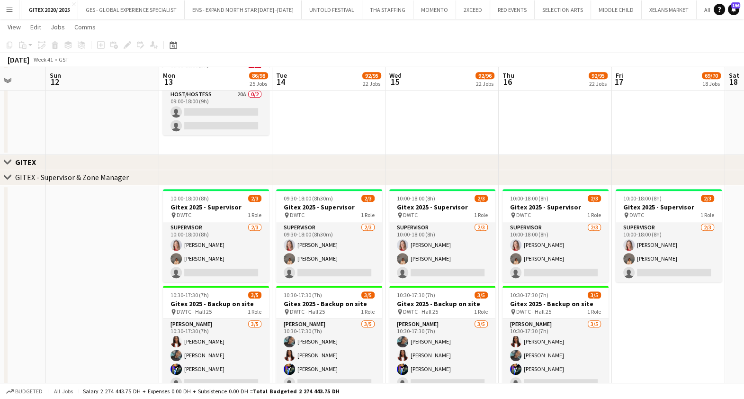
scroll to position [592, 0]
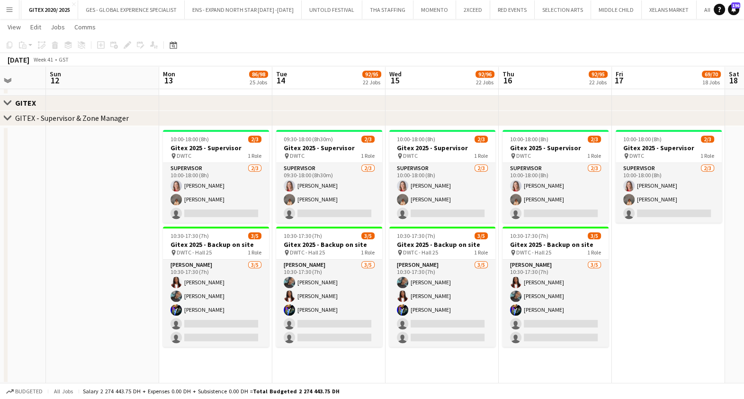
drag, startPoint x: 640, startPoint y: 236, endPoint x: 455, endPoint y: 235, distance: 184.3
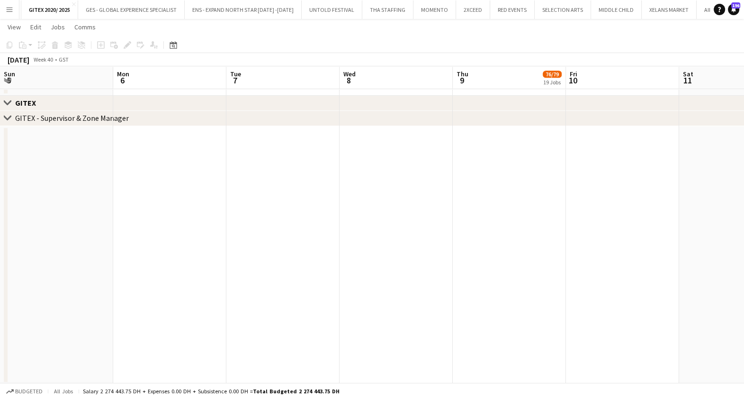
drag, startPoint x: 377, startPoint y: 230, endPoint x: 633, endPoint y: 245, distance: 256.3
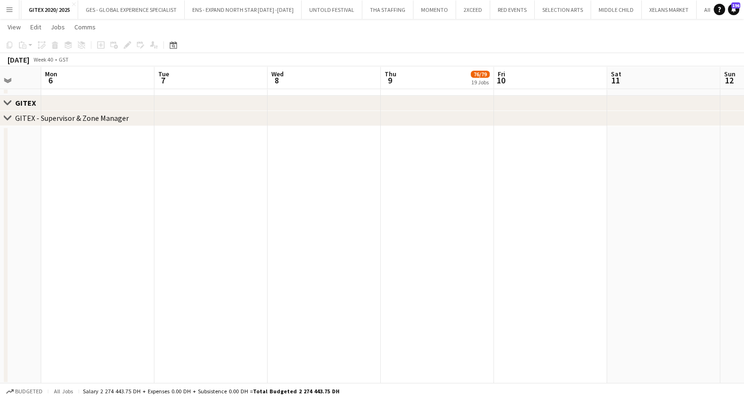
drag, startPoint x: 235, startPoint y: 233, endPoint x: 134, endPoint y: 237, distance: 101.0
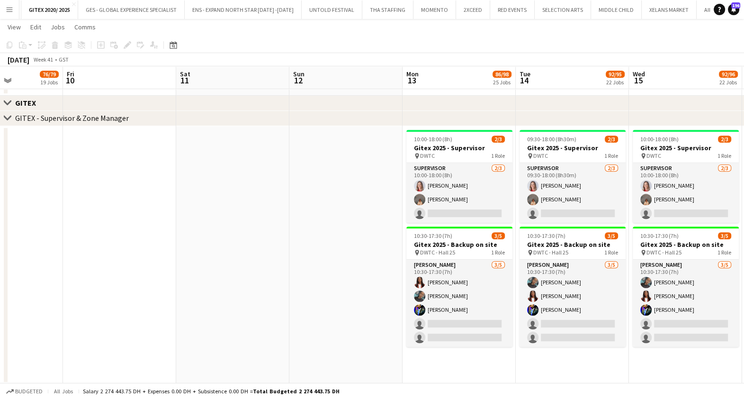
scroll to position [0, 203]
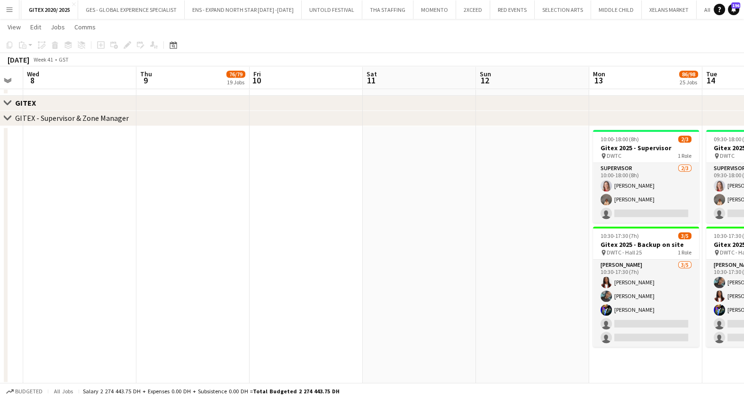
drag, startPoint x: 353, startPoint y: 239, endPoint x: 381, endPoint y: 254, distance: 31.4
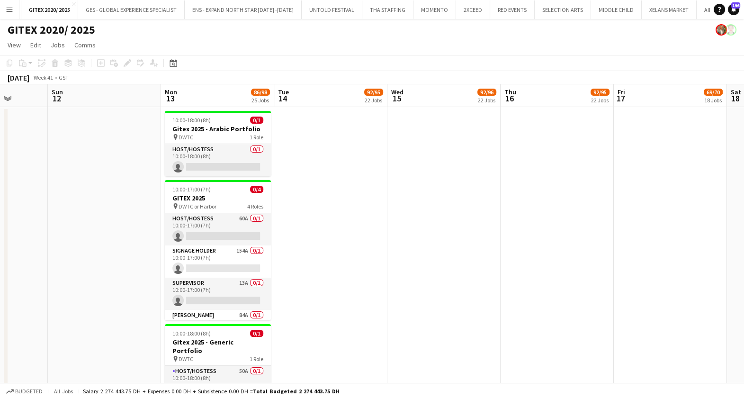
scroll to position [0, 357]
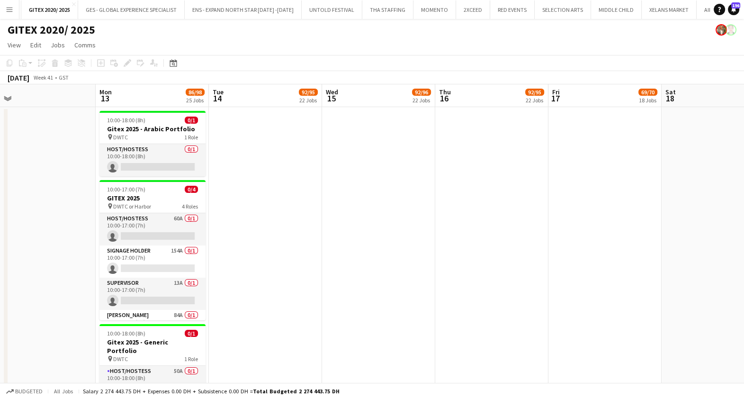
drag, startPoint x: 254, startPoint y: 192, endPoint x: 93, endPoint y: 193, distance: 160.2
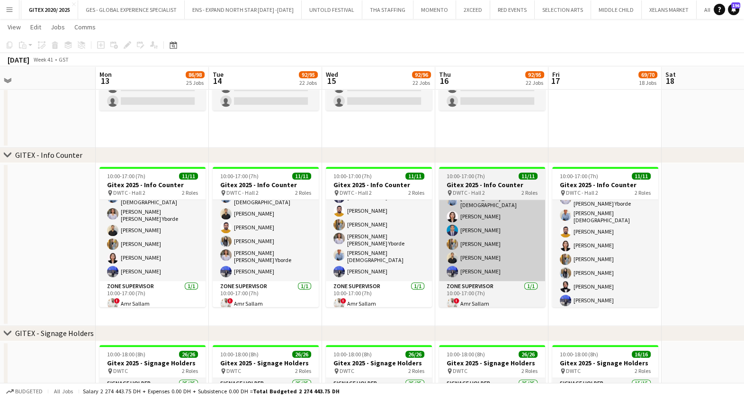
scroll to position [81, 0]
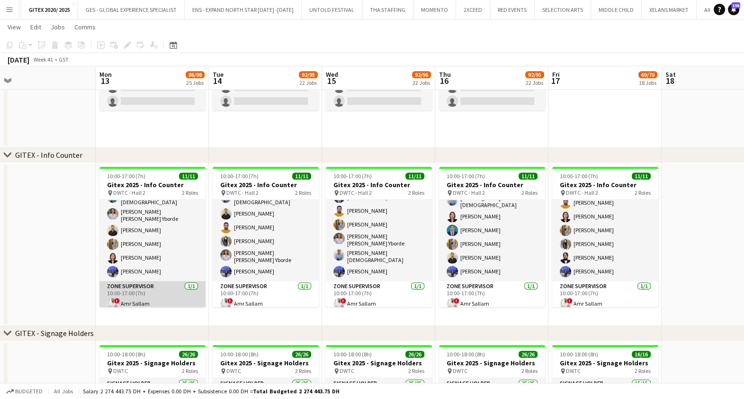
click at [164, 288] on app-card-role "Zone Supervisor 1/1 10:00-17:00 (7h) ! Amr Sallam" at bounding box center [153, 297] width 106 height 32
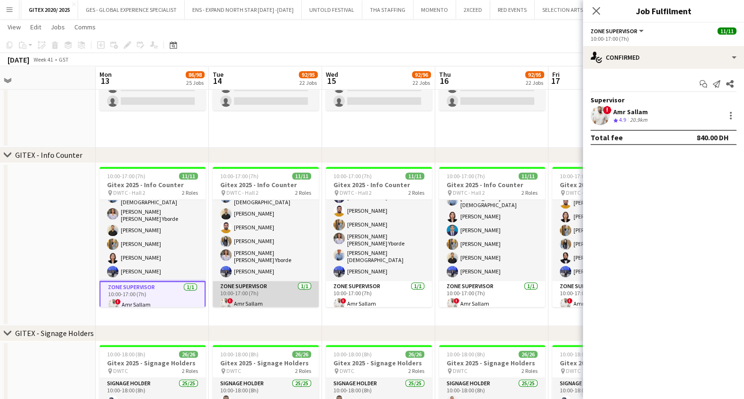
click at [270, 287] on app-card-role "Zone Supervisor 1/1 10:00-17:00 (7h) ! Amr Sallam" at bounding box center [266, 297] width 106 height 32
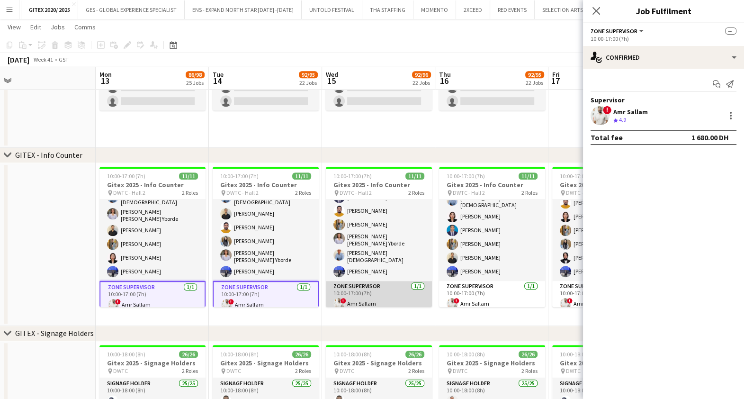
click at [379, 289] on app-card-role "Zone Supervisor 1/1 10:00-17:00 (7h) ! Amr Sallam" at bounding box center [379, 297] width 106 height 32
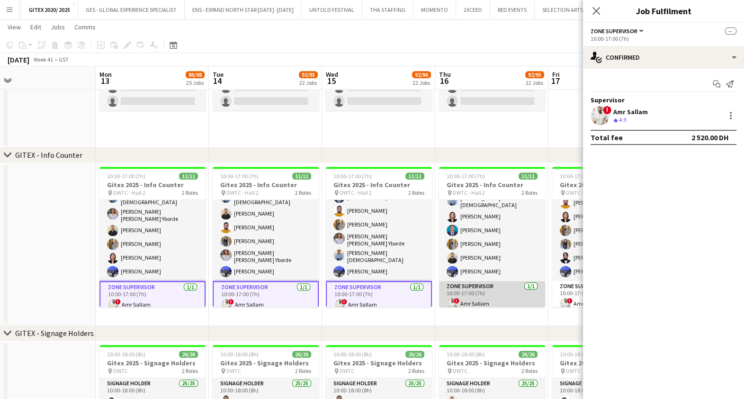
click at [478, 285] on app-card-role "Zone Supervisor 1/1 10:00-17:00 (7h) ! Amr Sallam" at bounding box center [492, 297] width 106 height 32
drag, startPoint x: 481, startPoint y: 284, endPoint x: 384, endPoint y: 296, distance: 97.8
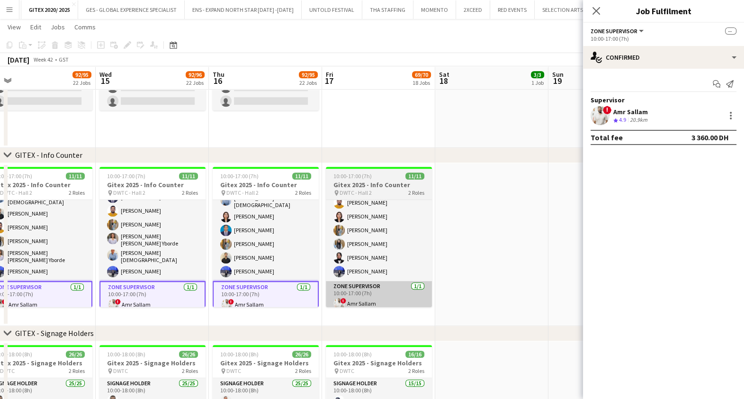
scroll to position [0, 227]
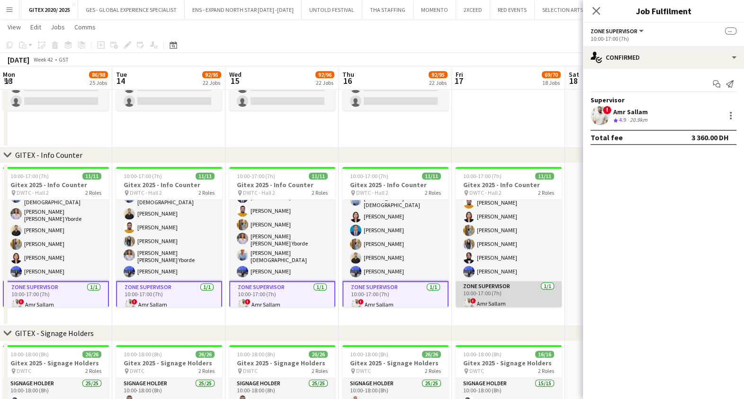
click at [472, 298] on span "!" at bounding box center [474, 301] width 6 height 6
click at [732, 113] on div at bounding box center [731, 113] width 2 height 2
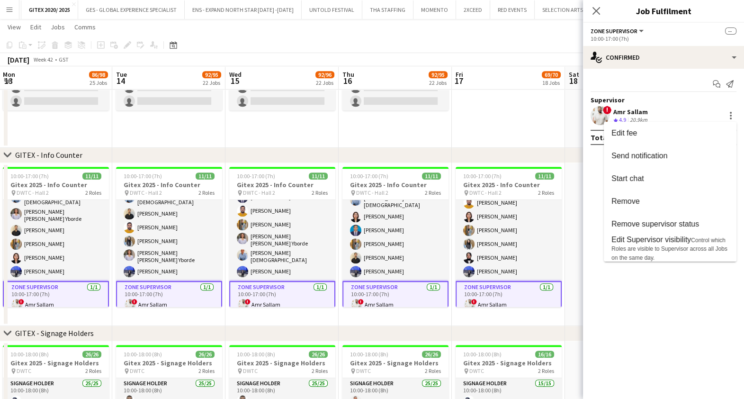
click at [597, 12] on div at bounding box center [372, 199] width 744 height 399
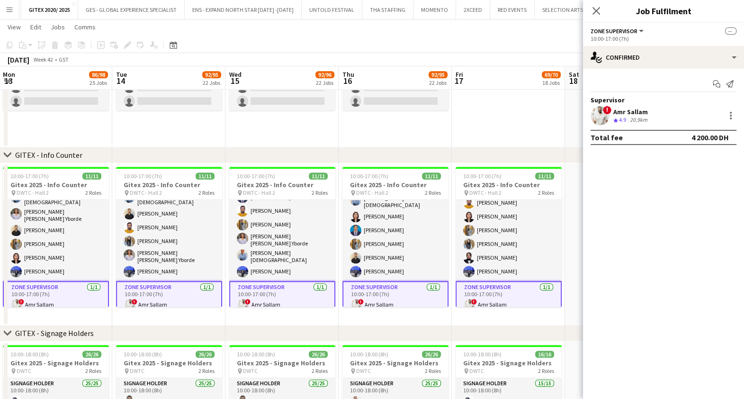
click at [597, 12] on icon at bounding box center [597, 11] width 8 height 8
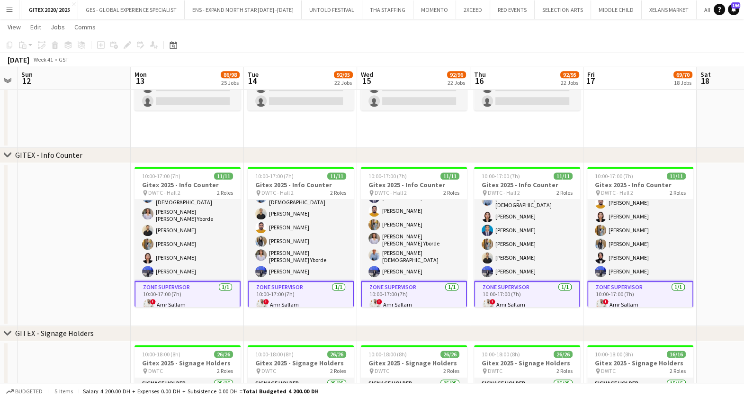
drag, startPoint x: 602, startPoint y: 201, endPoint x: 735, endPoint y: 189, distance: 133.3
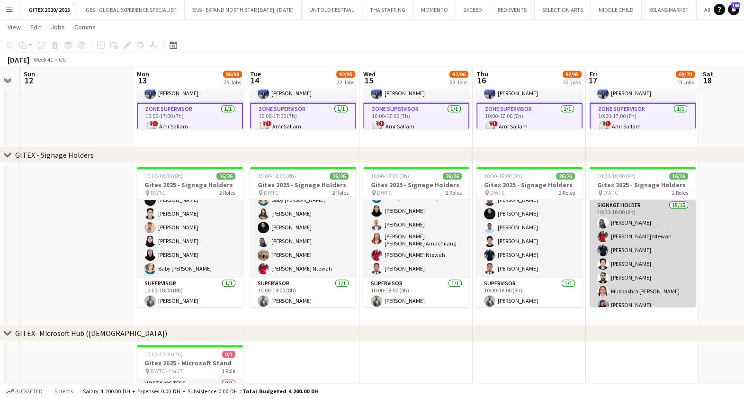
scroll to position [149, 0]
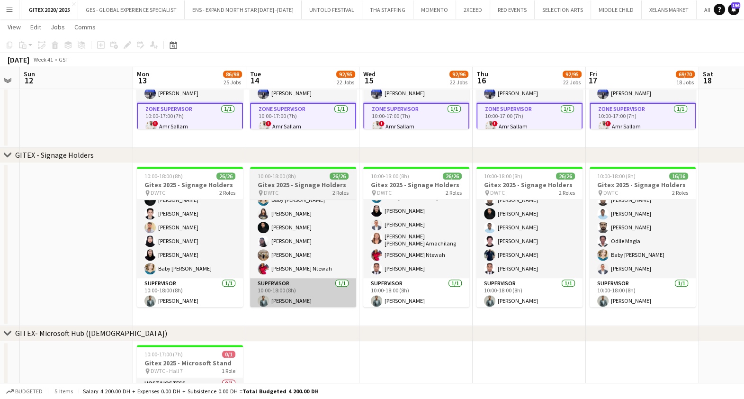
drag, startPoint x: 189, startPoint y: 282, endPoint x: 306, endPoint y: 279, distance: 117.6
click at [190, 282] on app-card-role "Supervisor 1/1 10:00-18:00 (8h) Jefferson Manubay" at bounding box center [190, 294] width 106 height 32
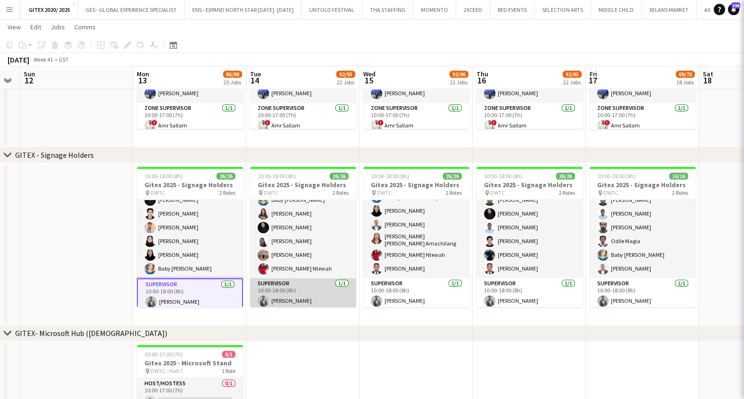
scroll to position [0, 205]
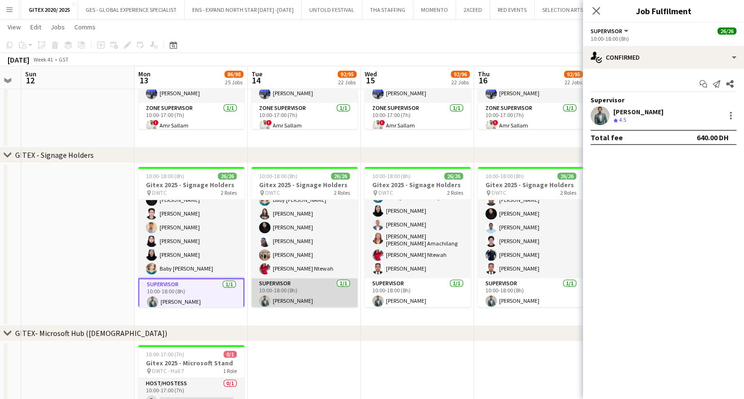
click at [308, 286] on app-card-role "Supervisor 1/1 10:00-18:00 (8h) Jefferson Manubay" at bounding box center [305, 294] width 106 height 32
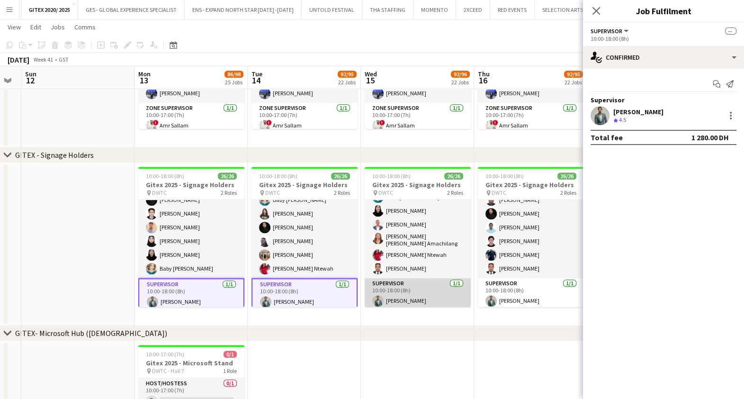
click at [412, 282] on app-card-role "Supervisor 1/1 10:00-18:00 (8h) Jefferson Manubay" at bounding box center [418, 294] width 106 height 32
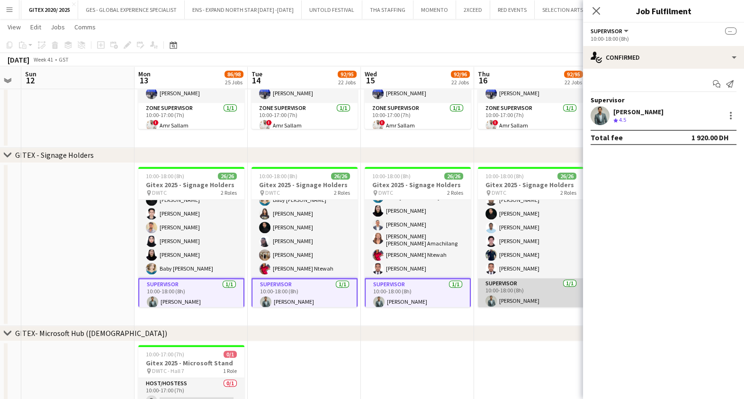
click at [508, 286] on app-card-role "Supervisor 1/1 10:00-18:00 (8h) Jefferson Manubay" at bounding box center [531, 294] width 106 height 32
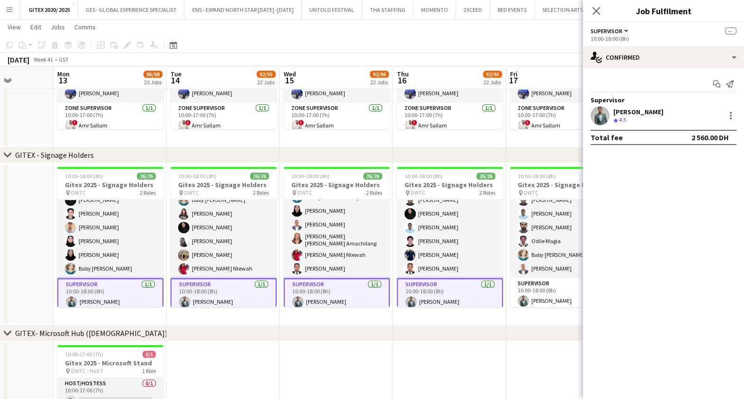
scroll to position [0, 332]
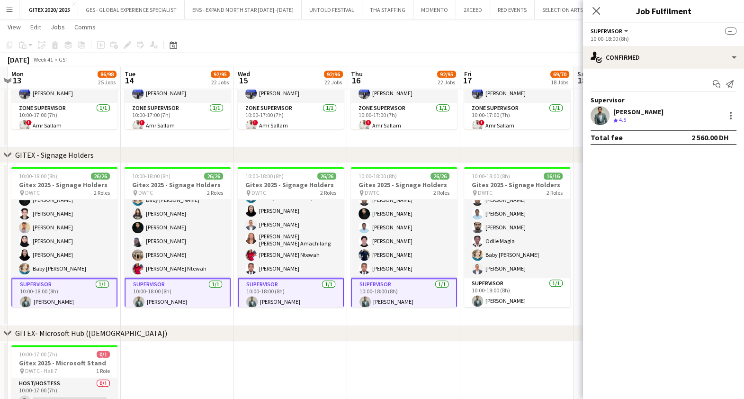
drag, startPoint x: 508, startPoint y: 285, endPoint x: 381, endPoint y: 289, distance: 127.5
click at [510, 286] on app-card-role "Supervisor 1/1 10:00-18:00 (8h) Jefferson Manubay" at bounding box center [517, 294] width 106 height 32
click at [732, 118] on div at bounding box center [730, 115] width 11 height 11
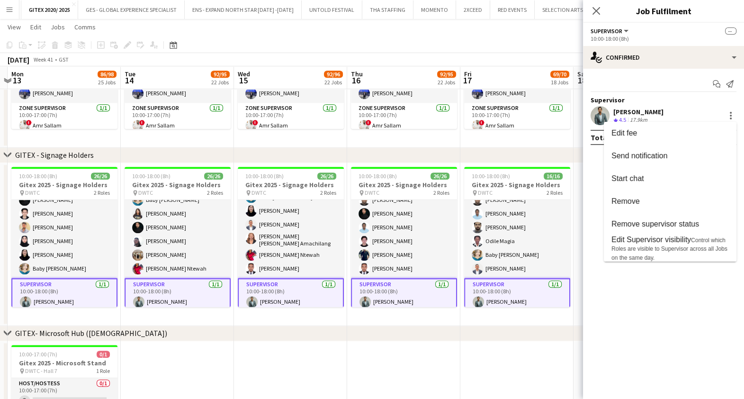
click at [595, 9] on div at bounding box center [372, 199] width 744 height 399
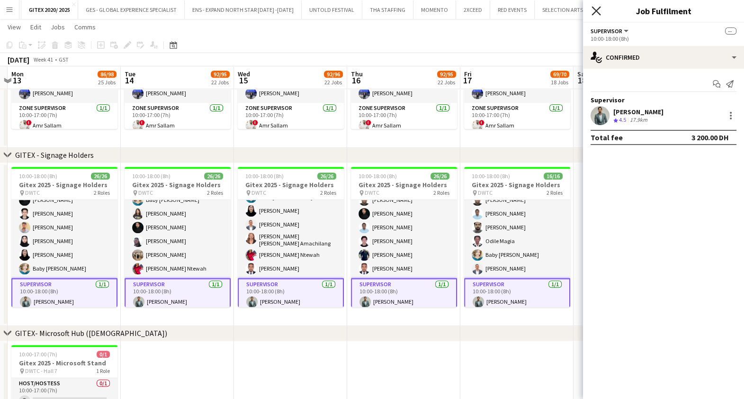
click at [597, 9] on icon "Close pop-in" at bounding box center [596, 10] width 9 height 9
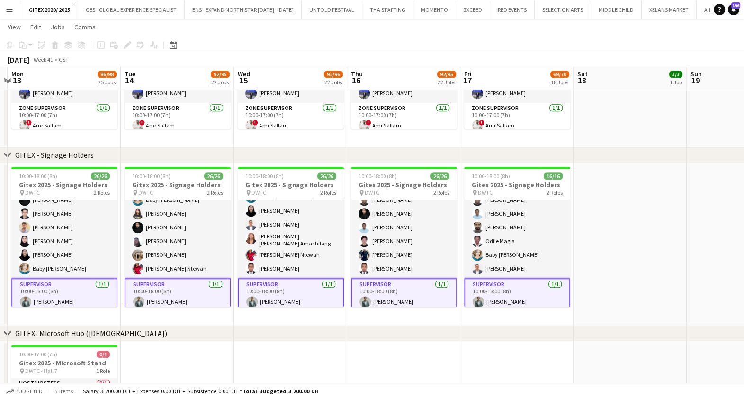
scroll to position [0, 236]
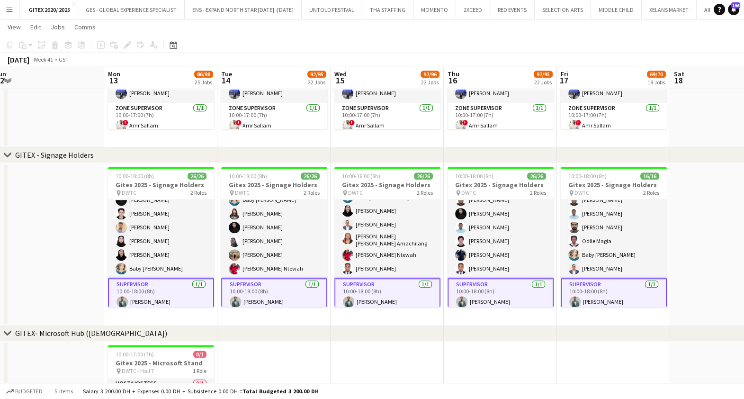
drag, startPoint x: 704, startPoint y: 166, endPoint x: 728, endPoint y: 161, distance: 25.1
click at [78, 221] on app-date-cell at bounding box center [47, 244] width 113 height 163
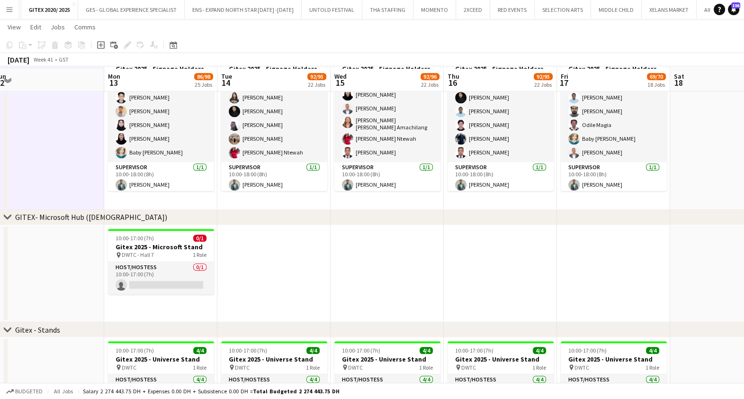
scroll to position [1125, 0]
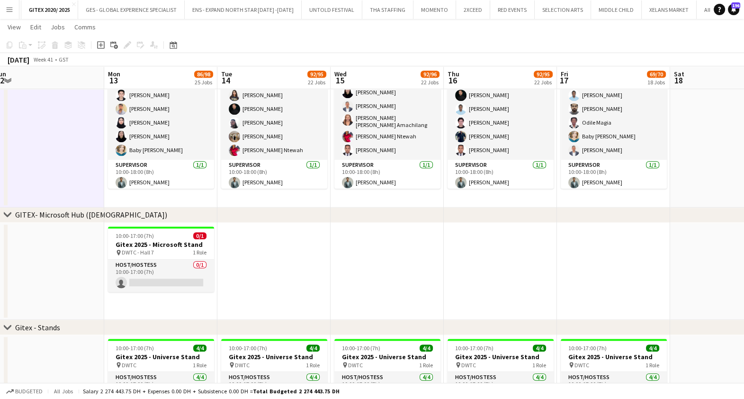
drag, startPoint x: 16, startPoint y: 260, endPoint x: 334, endPoint y: 234, distance: 319.5
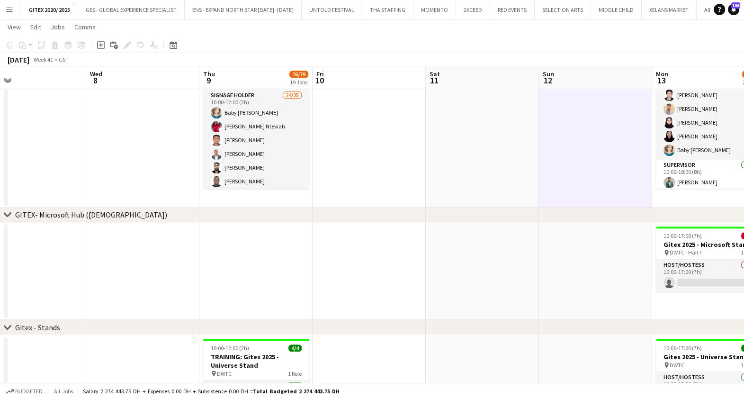
scroll to position [0, 289]
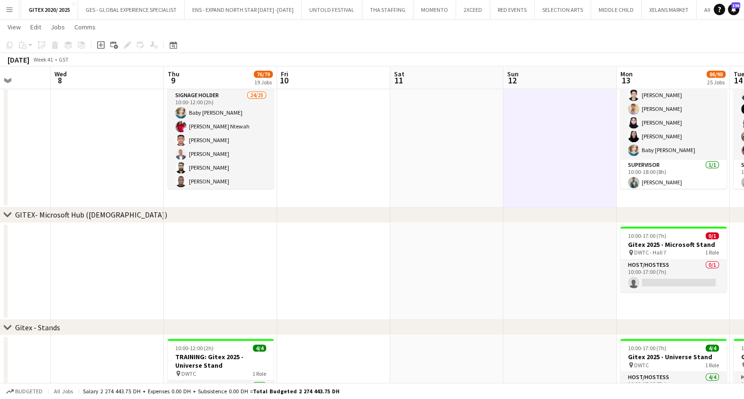
drag, startPoint x: 201, startPoint y: 180, endPoint x: 363, endPoint y: 171, distance: 161.4
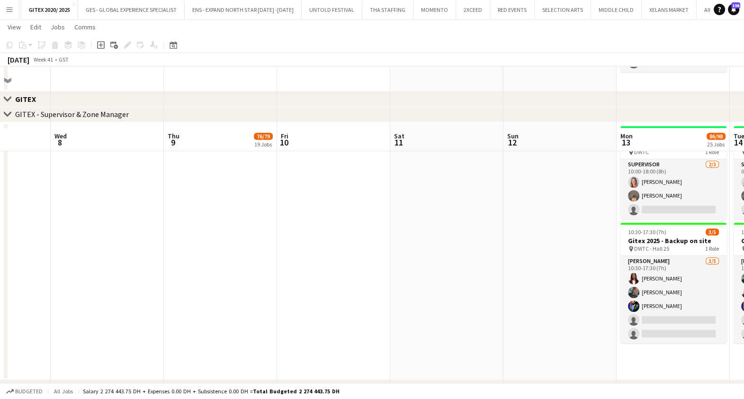
scroll to position [829, 0]
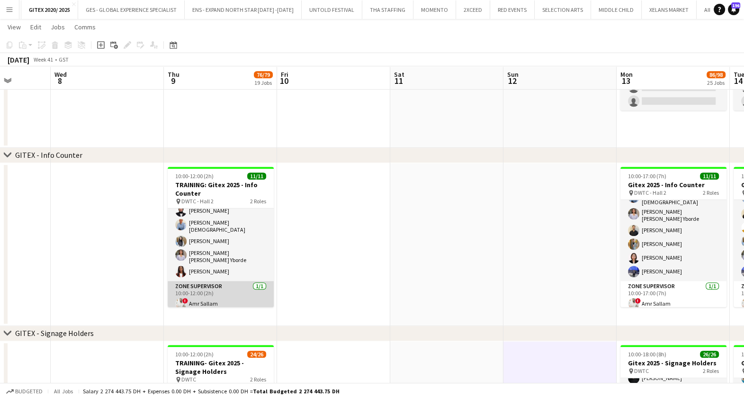
click at [217, 294] on app-card-role "Zone Supervisor 1/1 10:00-12:00 (2h) ! Amr Sallam" at bounding box center [221, 297] width 106 height 32
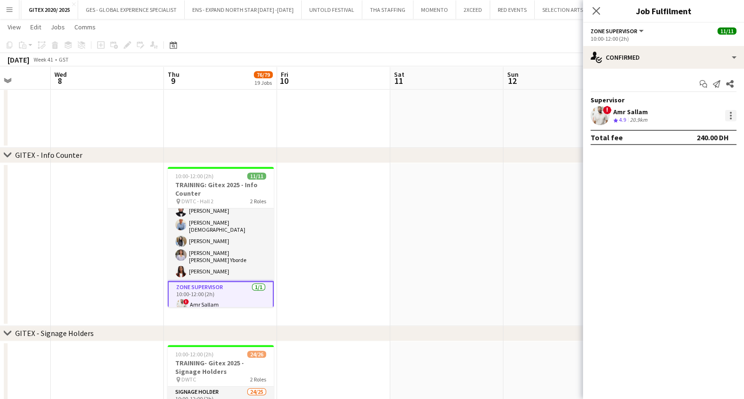
click at [730, 115] on div at bounding box center [731, 116] width 2 height 2
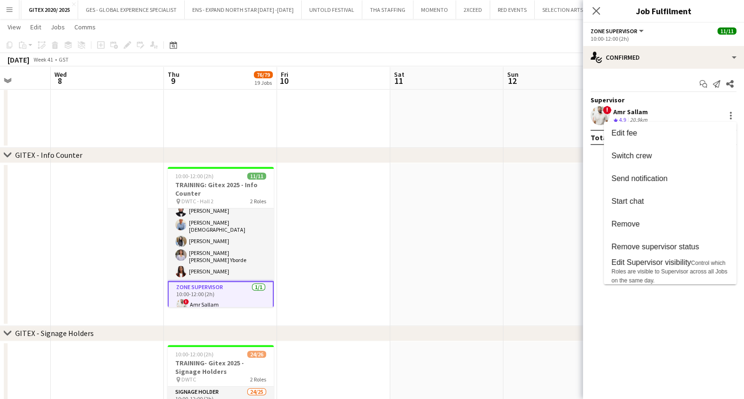
click at [595, 10] on div at bounding box center [372, 199] width 744 height 399
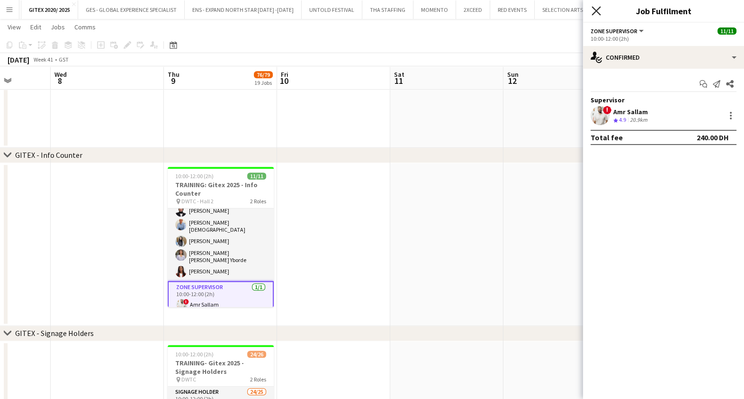
click at [599, 12] on icon "Close pop-in" at bounding box center [596, 10] width 9 height 9
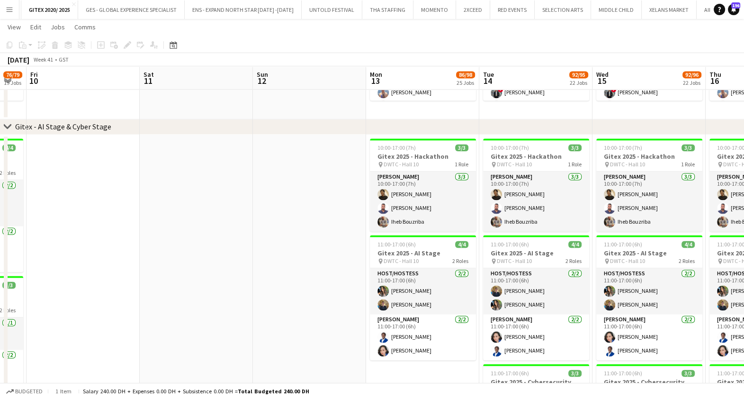
scroll to position [0, 345]
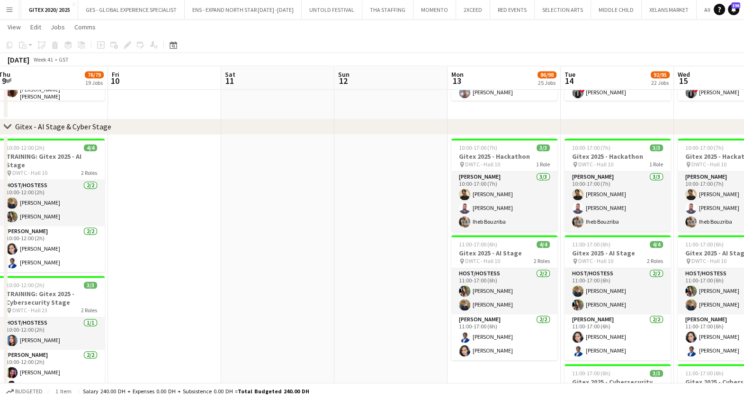
drag, startPoint x: 338, startPoint y: 266, endPoint x: 308, endPoint y: 263, distance: 30.5
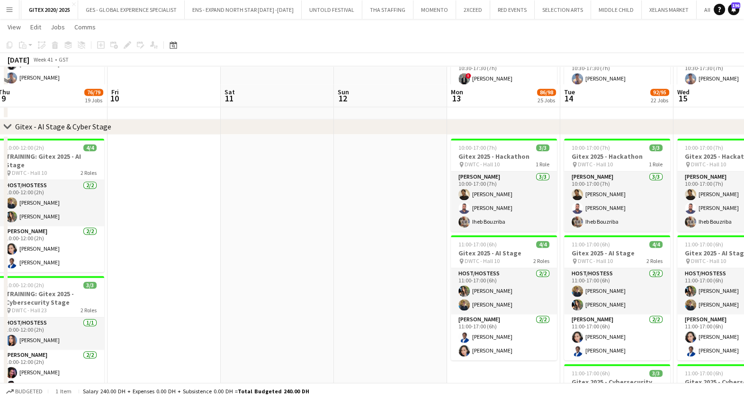
scroll to position [1777, 0]
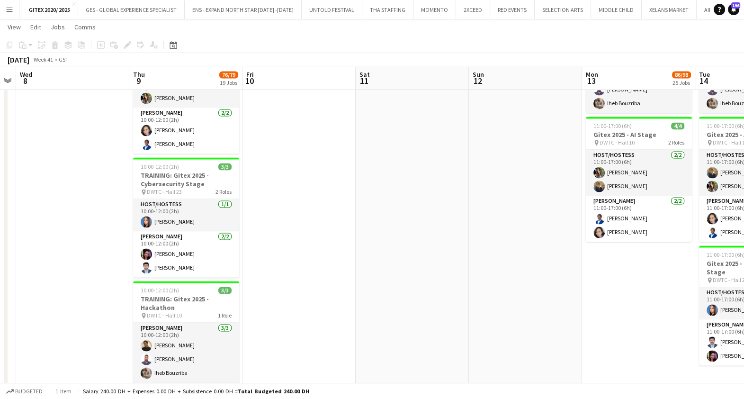
drag, startPoint x: 344, startPoint y: 214, endPoint x: 354, endPoint y: 212, distance: 10.2
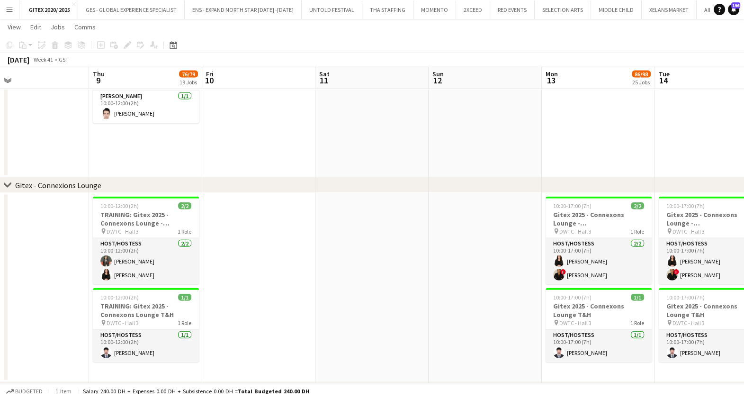
scroll to position [0, 367]
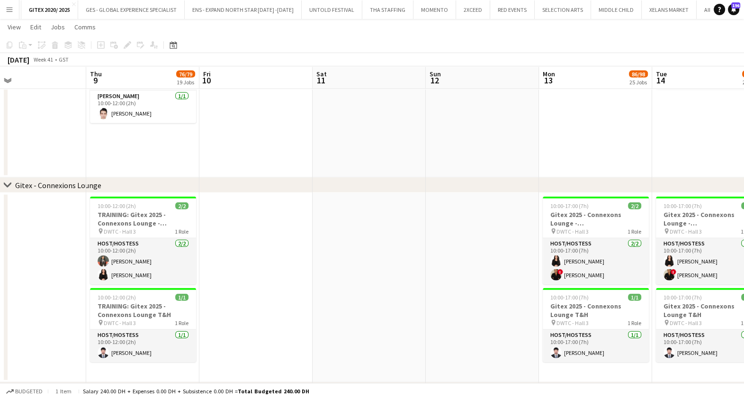
drag, startPoint x: 383, startPoint y: 229, endPoint x: 340, endPoint y: 239, distance: 43.8
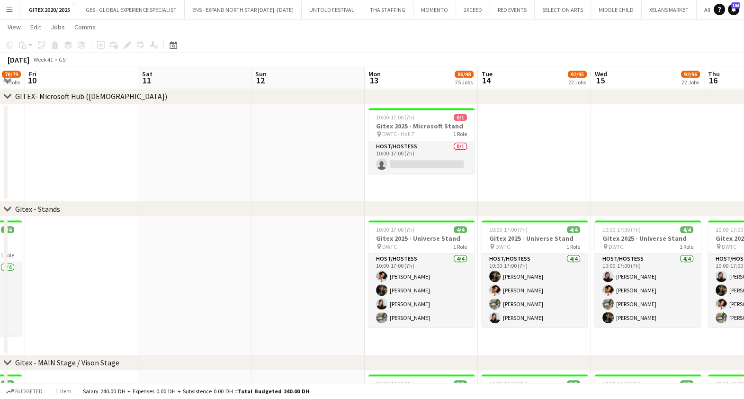
scroll to position [0, 200]
drag, startPoint x: 436, startPoint y: 178, endPoint x: 263, endPoint y: 166, distance: 173.8
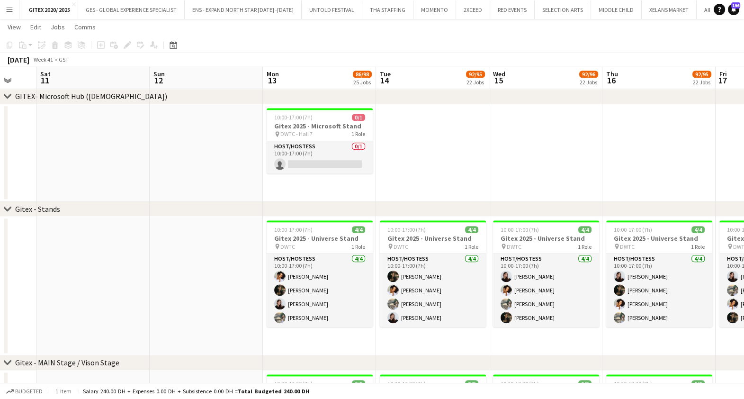
drag, startPoint x: 508, startPoint y: 149, endPoint x: 539, endPoint y: 142, distance: 31.6
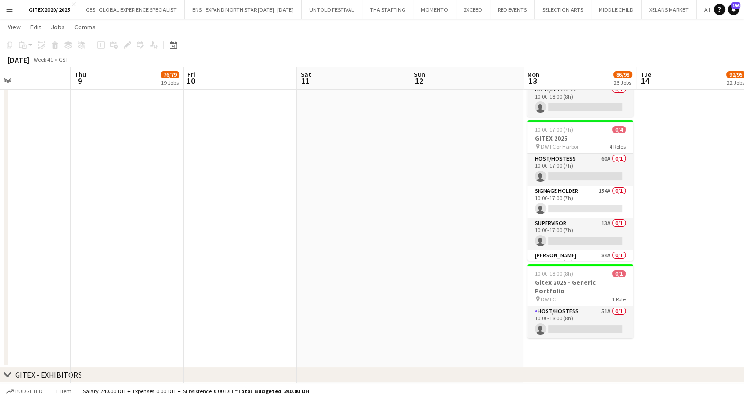
scroll to position [0, 272]
drag, startPoint x: 160, startPoint y: 211, endPoint x: 419, endPoint y: 205, distance: 259.3
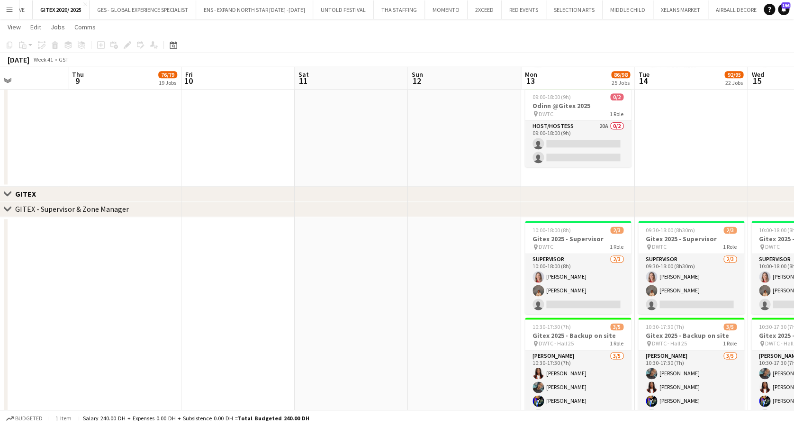
scroll to position [0, 247]
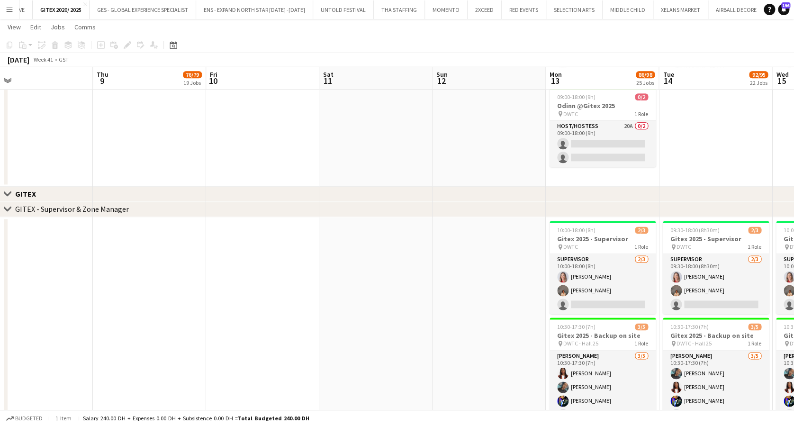
drag, startPoint x: 360, startPoint y: 262, endPoint x: 385, endPoint y: 262, distance: 24.6
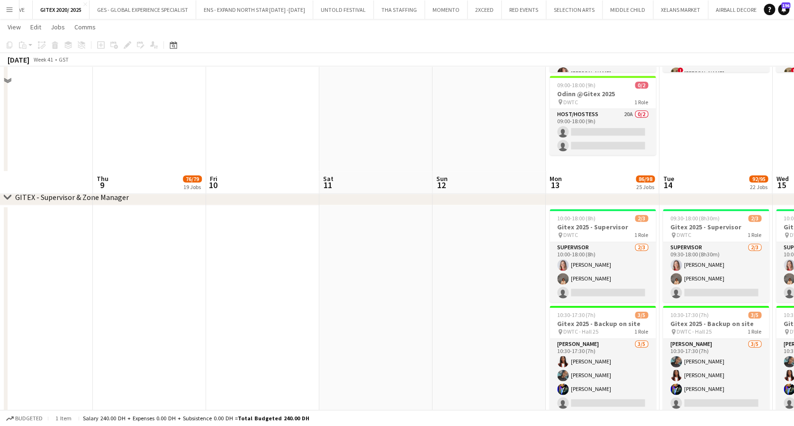
scroll to position [501, 0]
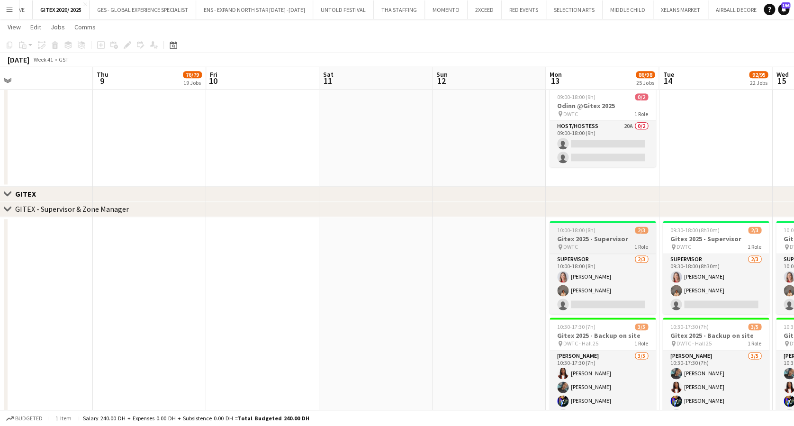
click at [590, 240] on h3 "Gitex 2025 - Supervisor" at bounding box center [603, 239] width 106 height 9
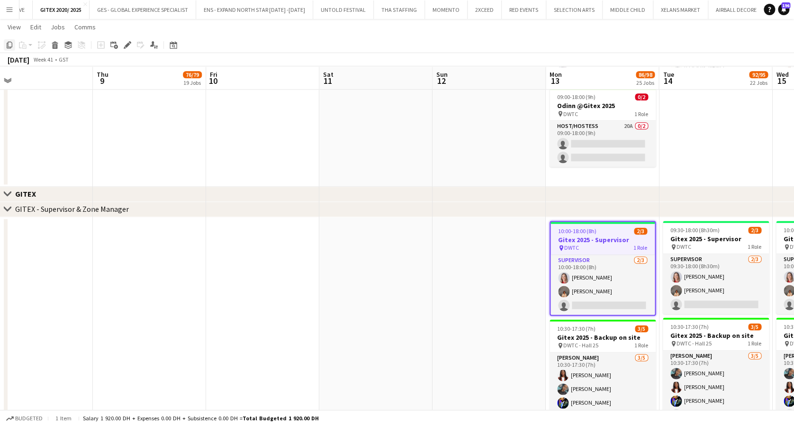
click at [9, 45] on icon "Copy" at bounding box center [10, 45] width 8 height 8
click at [156, 251] on app-date-cell at bounding box center [149, 346] width 113 height 258
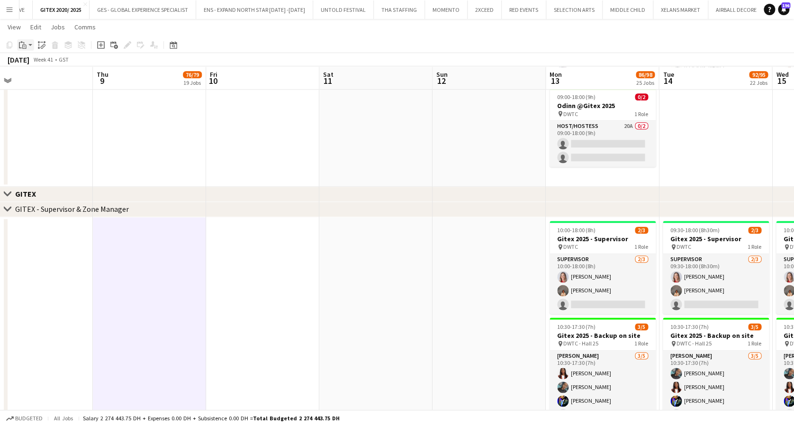
click at [25, 45] on icon at bounding box center [24, 47] width 4 height 4
click at [49, 79] on link "Paste with crew Ctrl+Shift+V" at bounding box center [69, 79] width 89 height 9
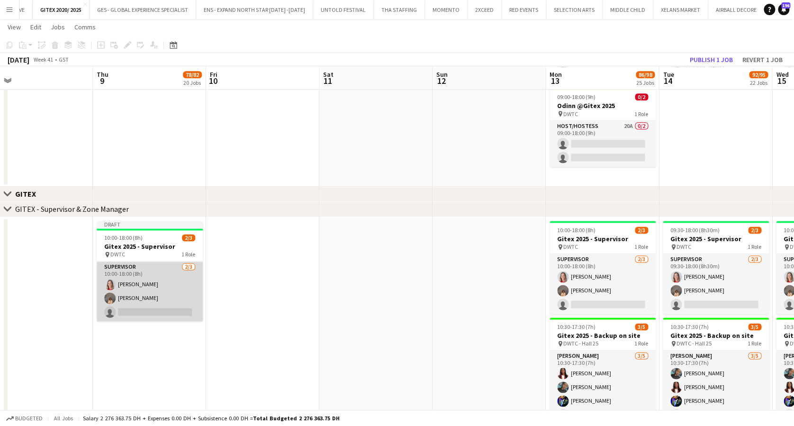
click at [145, 284] on app-card-role "Supervisor 2/3 10:00-18:00 (8h) Nikolett Egresi Kristina Kukec single-neutral-a…" at bounding box center [150, 292] width 106 height 60
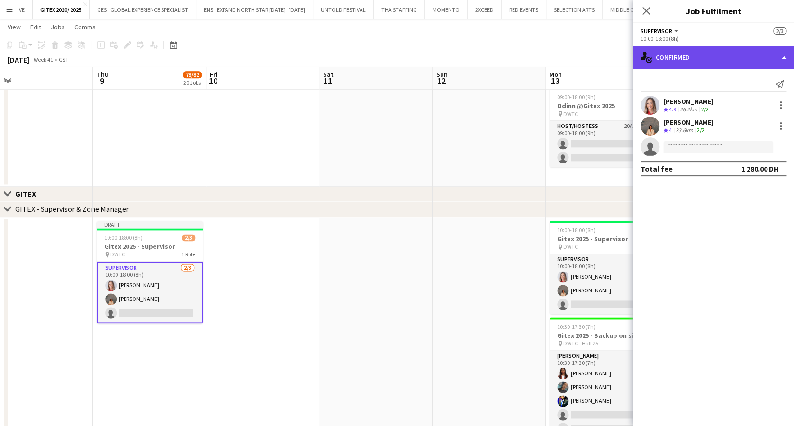
click at [693, 64] on div "single-neutral-actions-check-2 Confirmed" at bounding box center [713, 57] width 161 height 23
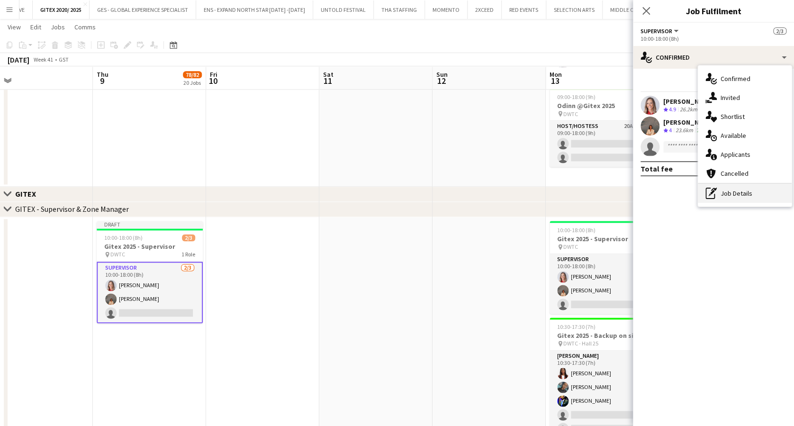
click at [731, 193] on div "pen-write Job Details" at bounding box center [745, 193] width 94 height 19
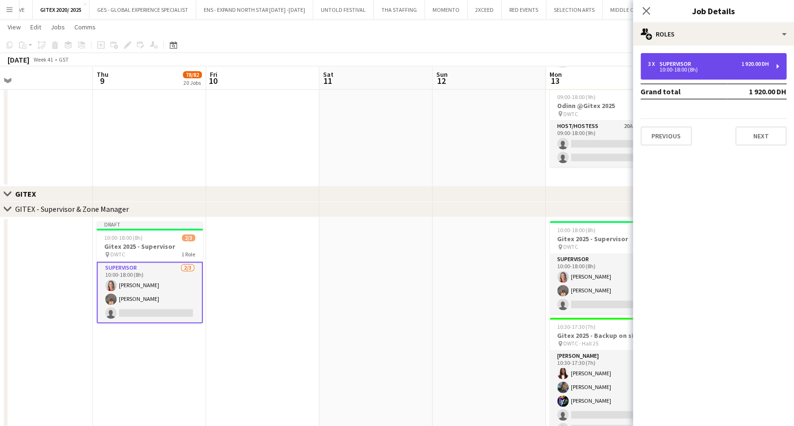
click at [675, 67] on div "10:00-18:00 (8h)" at bounding box center [708, 69] width 121 height 5
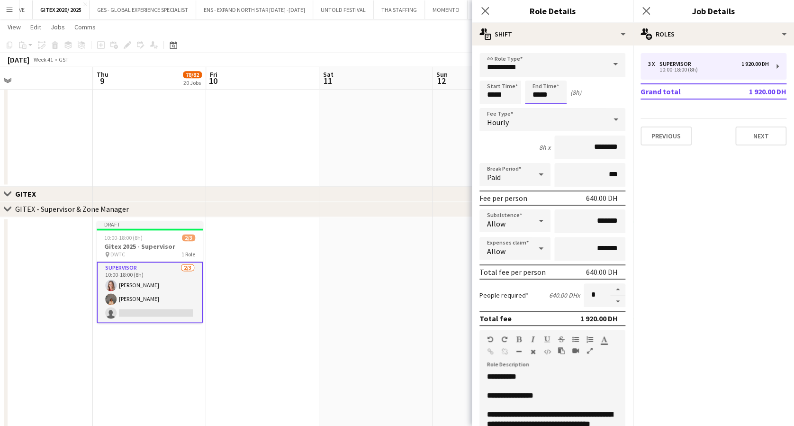
click at [546, 88] on input "*****" at bounding box center [546, 93] width 42 height 24
click at [538, 111] on div at bounding box center [536, 108] width 19 height 9
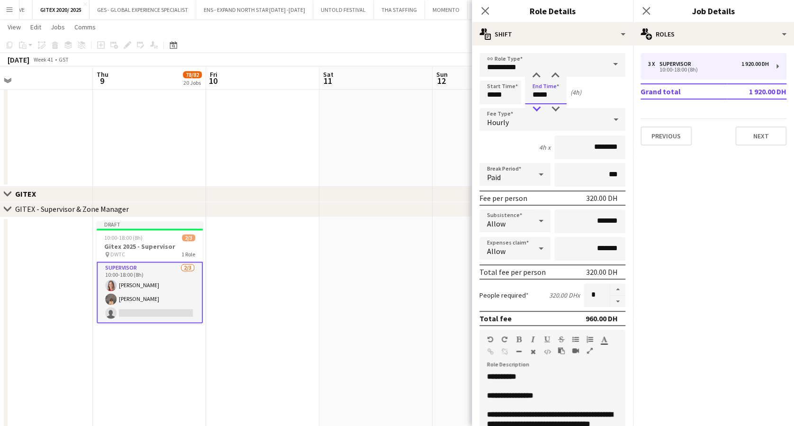
click at [538, 111] on div at bounding box center [536, 108] width 19 height 9
type input "*****"
click at [538, 111] on div at bounding box center [536, 108] width 19 height 9
click at [643, 11] on icon "Close pop-in" at bounding box center [646, 10] width 9 height 9
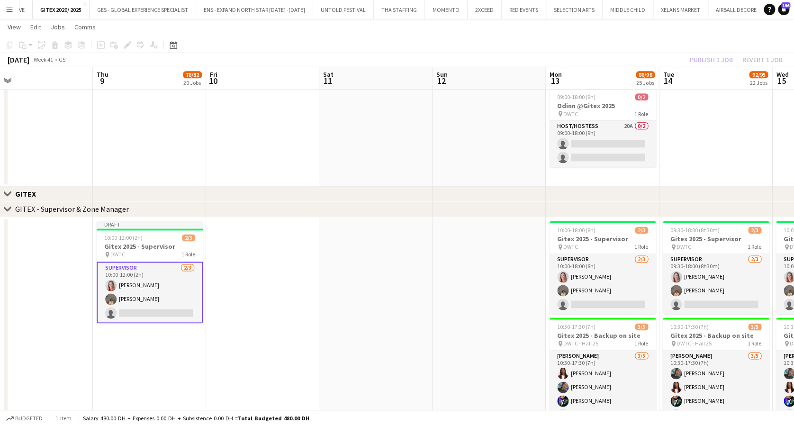
click at [713, 58] on div "Publish 1 job Revert 1 job" at bounding box center [737, 60] width 116 height 12
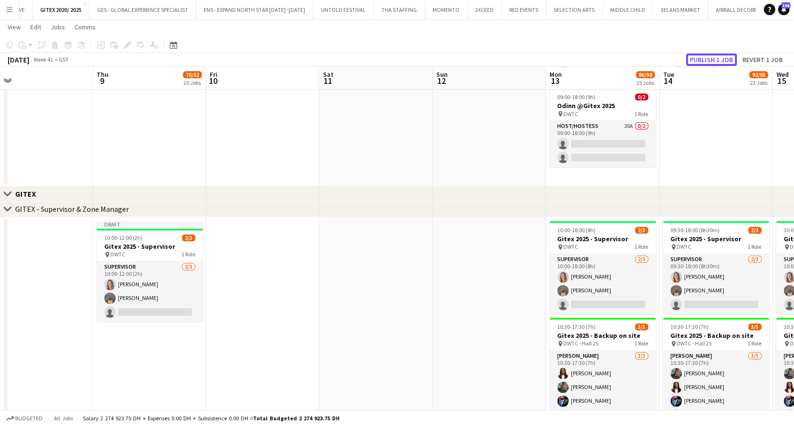
click at [713, 58] on button "Publish 1 job" at bounding box center [711, 60] width 51 height 12
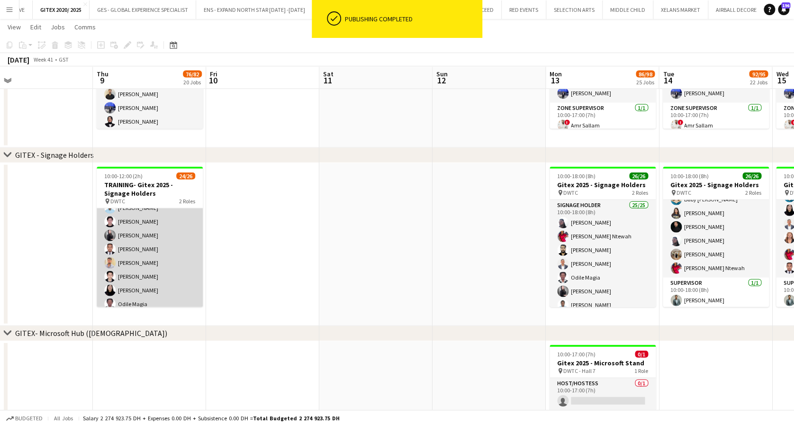
scroll to position [296, 0]
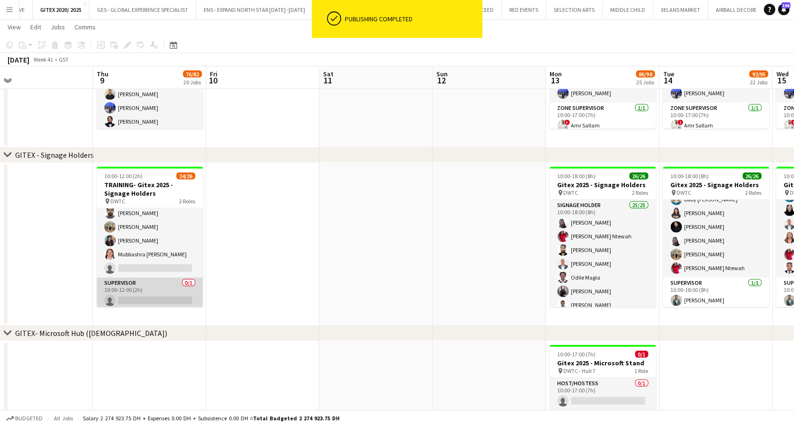
click at [142, 291] on app-card-role "Supervisor 0/1 10:00-12:00 (2h) single-neutral-actions" at bounding box center [150, 294] width 106 height 32
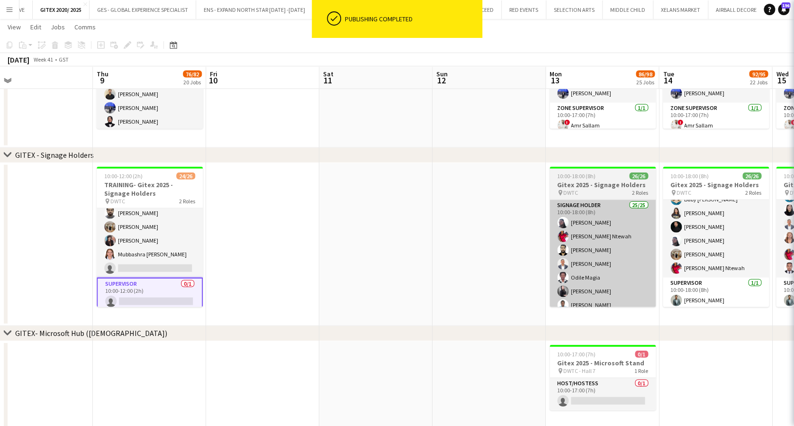
scroll to position [0, 246]
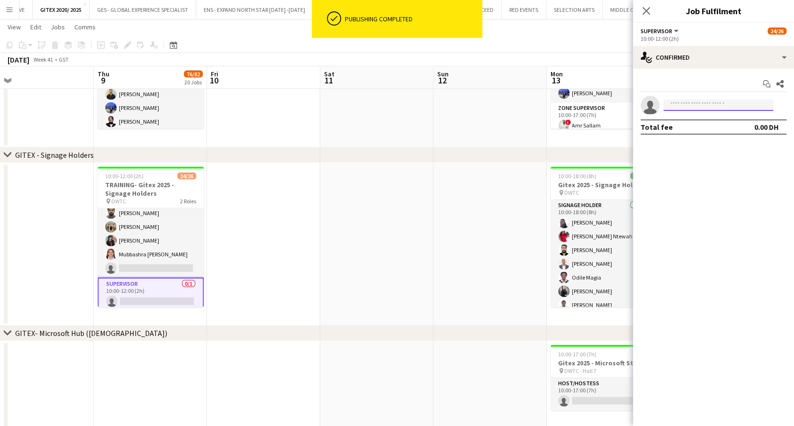
click at [698, 101] on input at bounding box center [718, 105] width 110 height 11
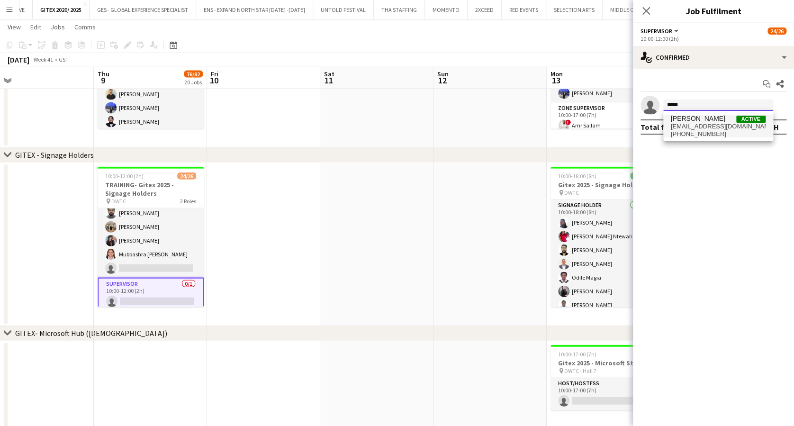
type input "*****"
click at [698, 115] on span "Jefferson Manubay" at bounding box center [698, 119] width 54 height 8
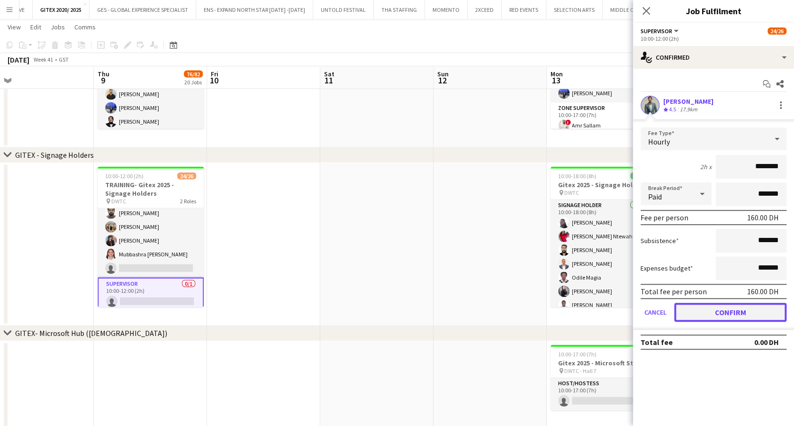
click at [735, 311] on button "Confirm" at bounding box center [730, 312] width 112 height 19
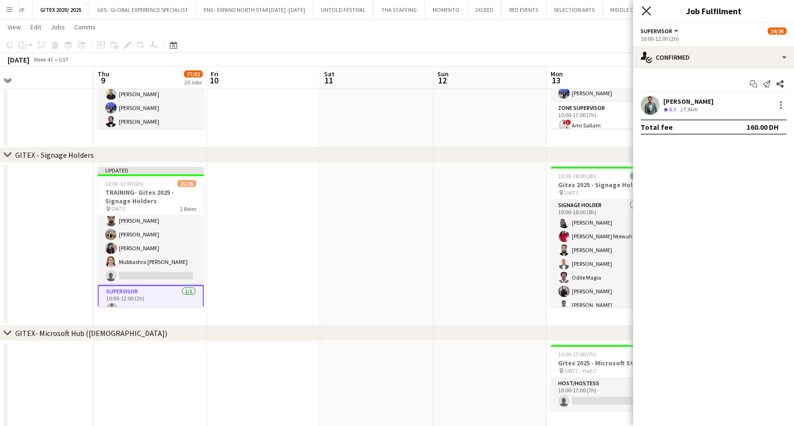
click at [646, 8] on icon "Close pop-in" at bounding box center [646, 10] width 9 height 9
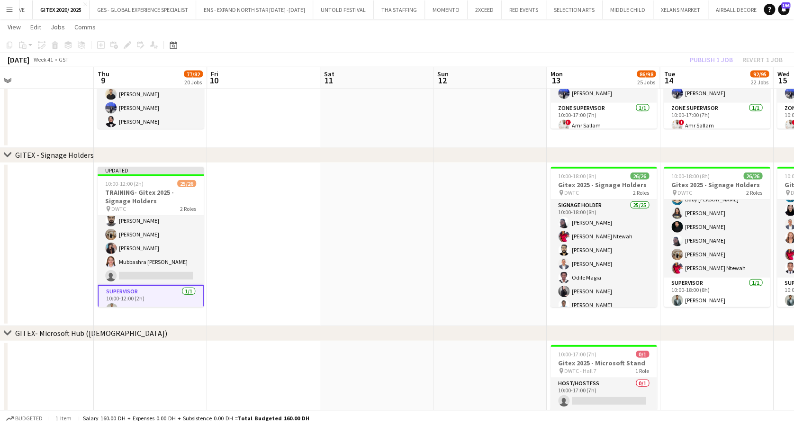
click at [709, 61] on div "Publish 1 job Revert 1 job" at bounding box center [737, 60] width 116 height 12
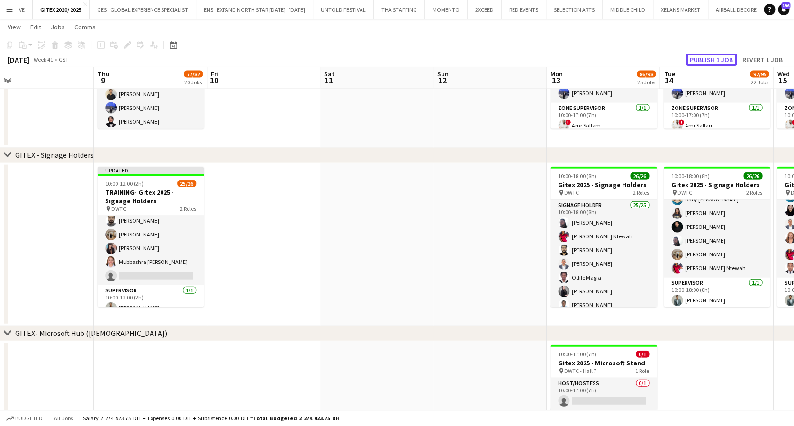
click at [709, 61] on button "Publish 1 job" at bounding box center [711, 60] width 51 height 12
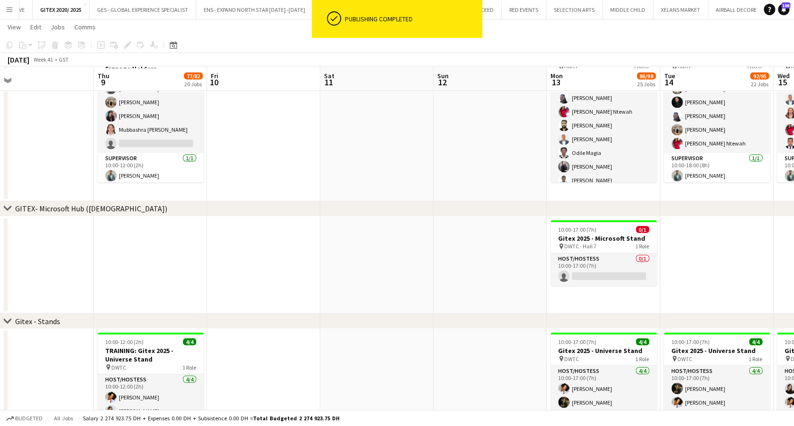
scroll to position [1133, 0]
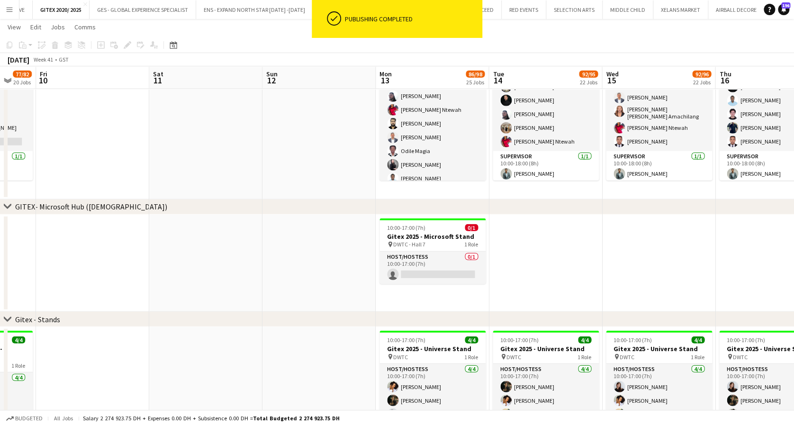
drag, startPoint x: 509, startPoint y: 256, endPoint x: 337, endPoint y: 255, distance: 171.5
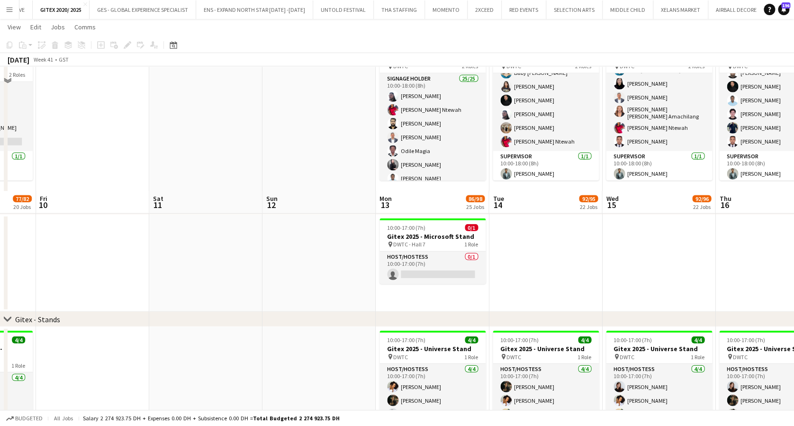
scroll to position [1260, 0]
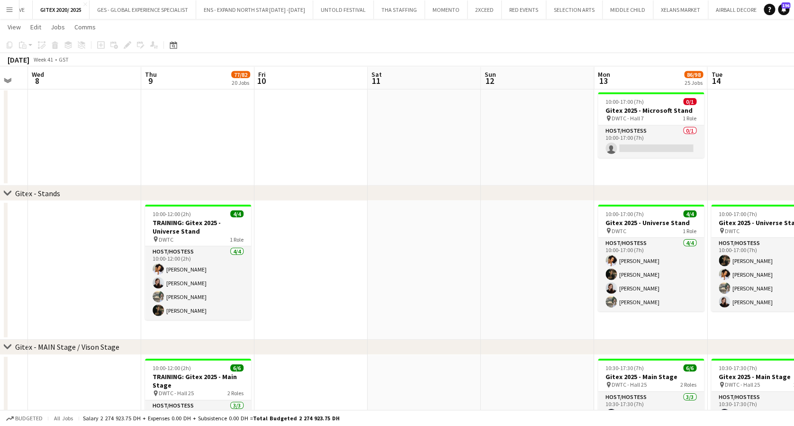
drag, startPoint x: 410, startPoint y: 255, endPoint x: 389, endPoint y: 246, distance: 23.1
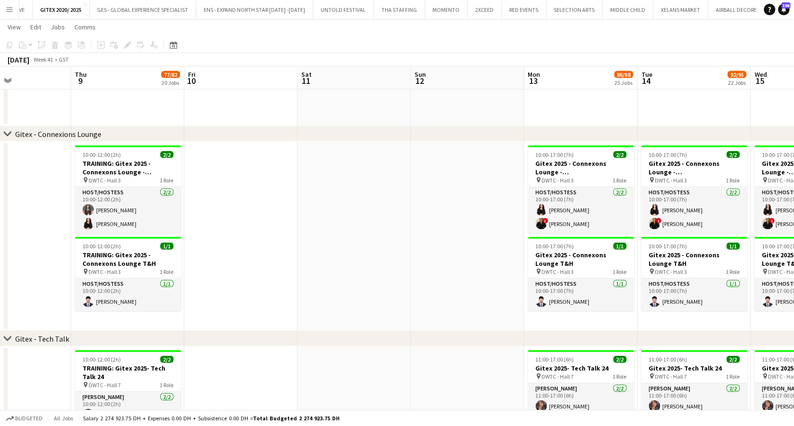
scroll to position [0, 277]
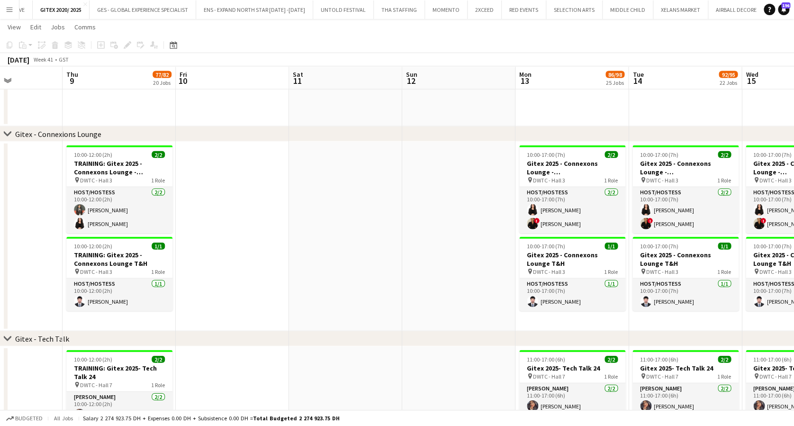
drag, startPoint x: 431, startPoint y: 197, endPoint x: 357, endPoint y: 208, distance: 74.3
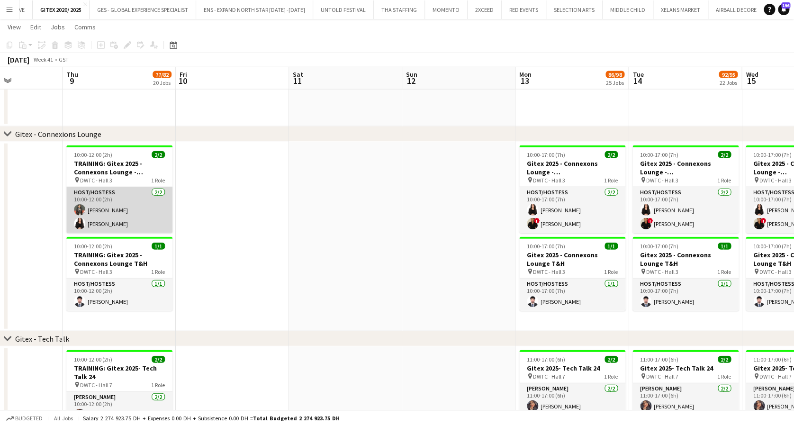
drag, startPoint x: 77, startPoint y: 205, endPoint x: 85, endPoint y: 205, distance: 8.1
click at [78, 205] on app-user-avatar at bounding box center [79, 209] width 11 height 11
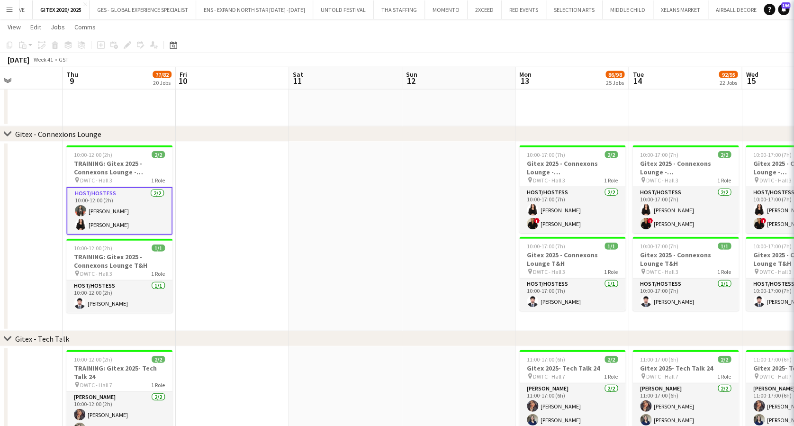
scroll to position [0, 277]
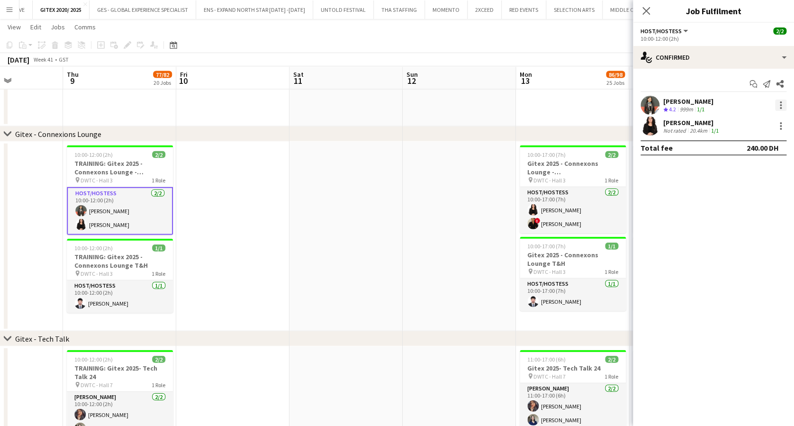
click at [753, 103] on div at bounding box center [780, 105] width 11 height 11
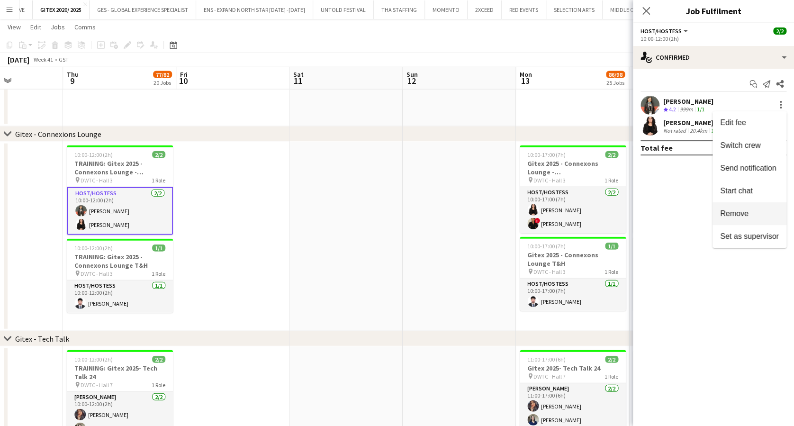
click at [737, 208] on button "Remove" at bounding box center [750, 213] width 74 height 23
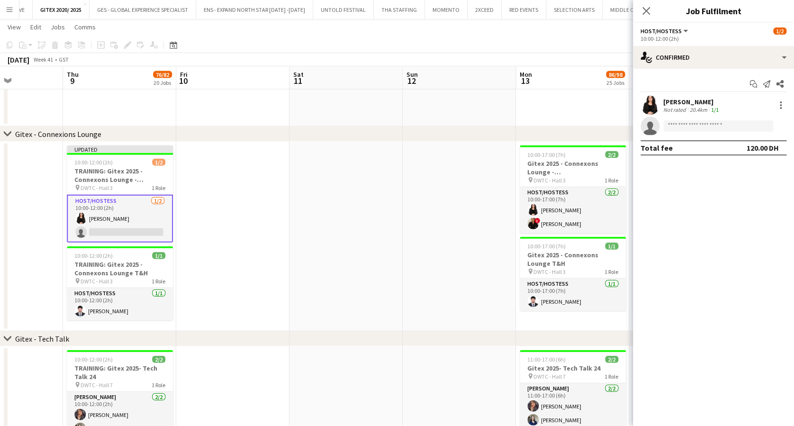
click at [101, 226] on app-card-role "Host/Hostess 1/2 10:00-12:00 (2h) Zara Aamir single-neutral-actions" at bounding box center [120, 219] width 106 height 48
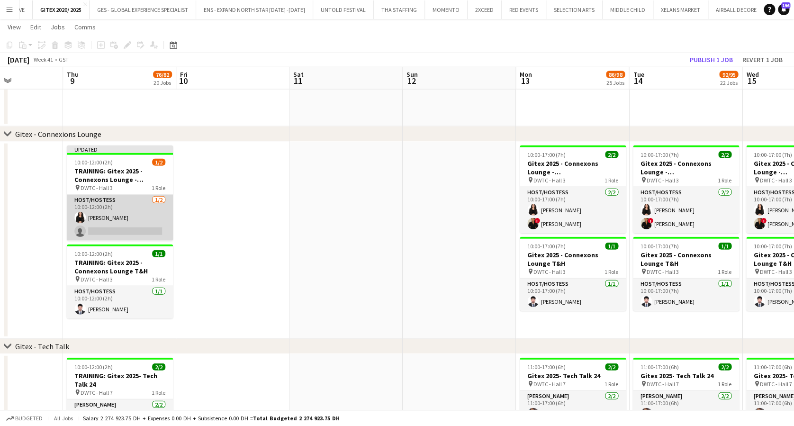
click at [132, 227] on app-card-role "Host/Hostess 1/2 10:00-12:00 (2h) Zara Aamir single-neutral-actions" at bounding box center [120, 218] width 106 height 46
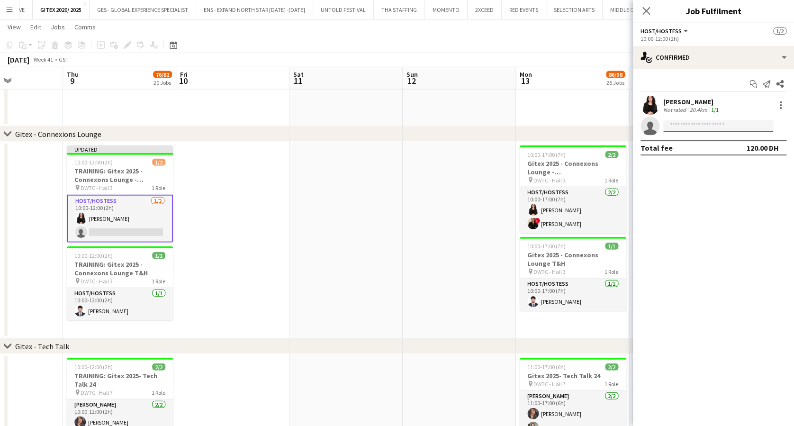
click at [697, 124] on input at bounding box center [718, 125] width 110 height 11
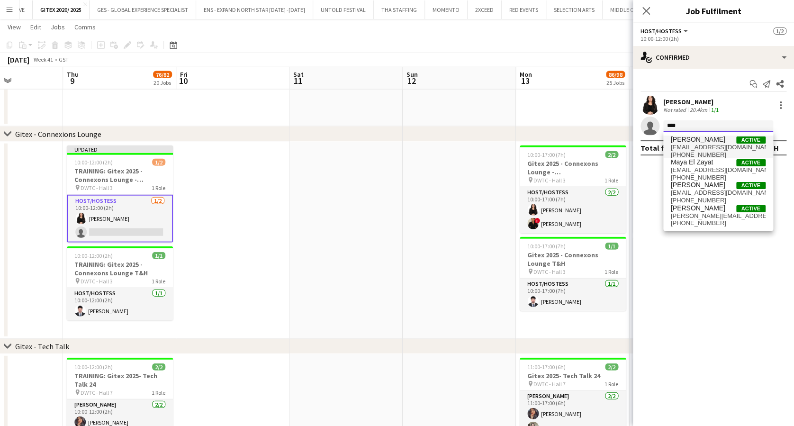
type input "****"
click at [698, 139] on span "Mayara Do Nascimento Silva" at bounding box center [698, 140] width 54 height 8
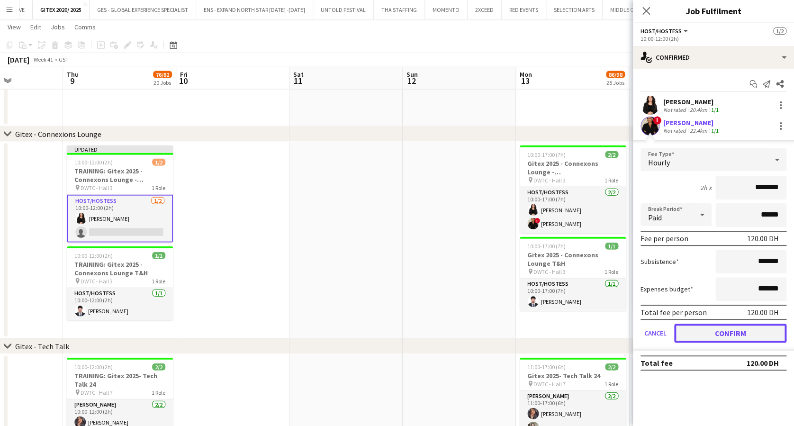
click at [734, 328] on button "Confirm" at bounding box center [730, 333] width 112 height 19
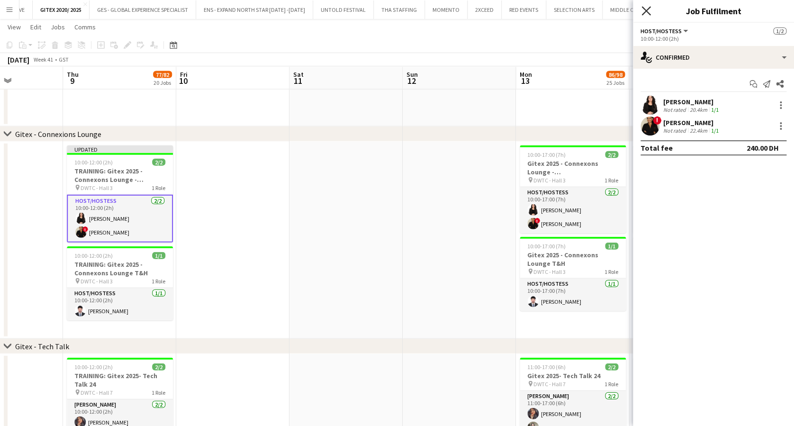
click at [645, 12] on icon at bounding box center [646, 10] width 9 height 9
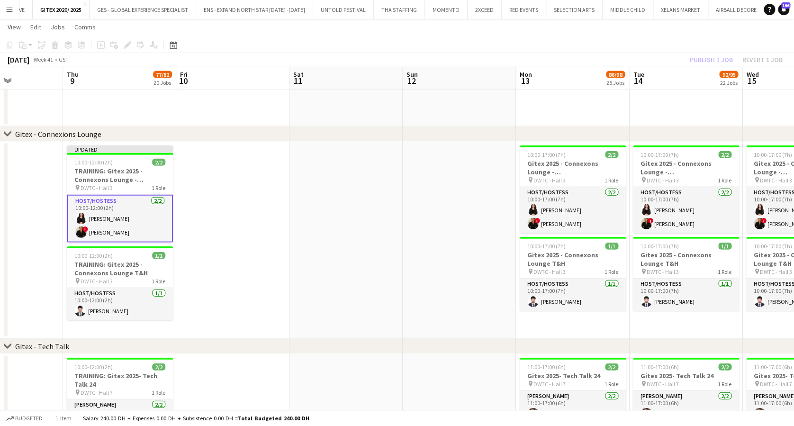
click at [706, 54] on div "Publish 1 job Revert 1 job" at bounding box center [737, 60] width 116 height 12
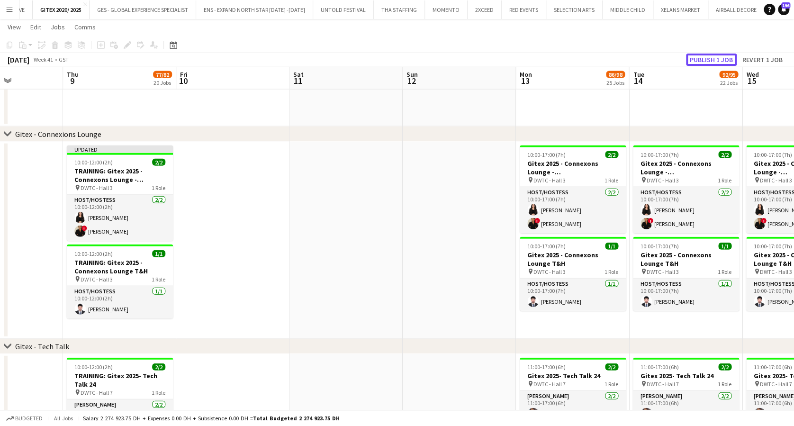
click at [707, 60] on button "Publish 1 job" at bounding box center [711, 60] width 51 height 12
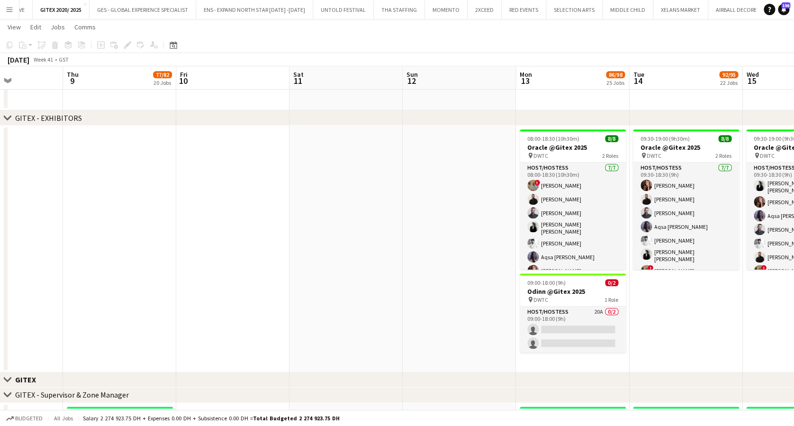
scroll to position [0, 311]
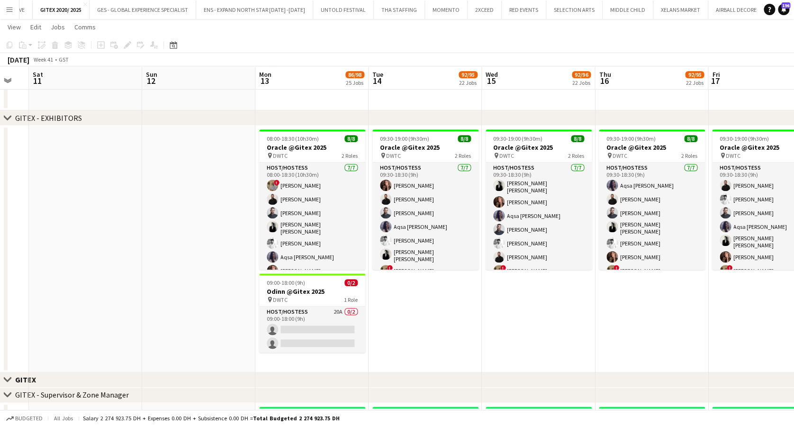
drag, startPoint x: 485, startPoint y: 175, endPoint x: 225, endPoint y: 182, distance: 260.7
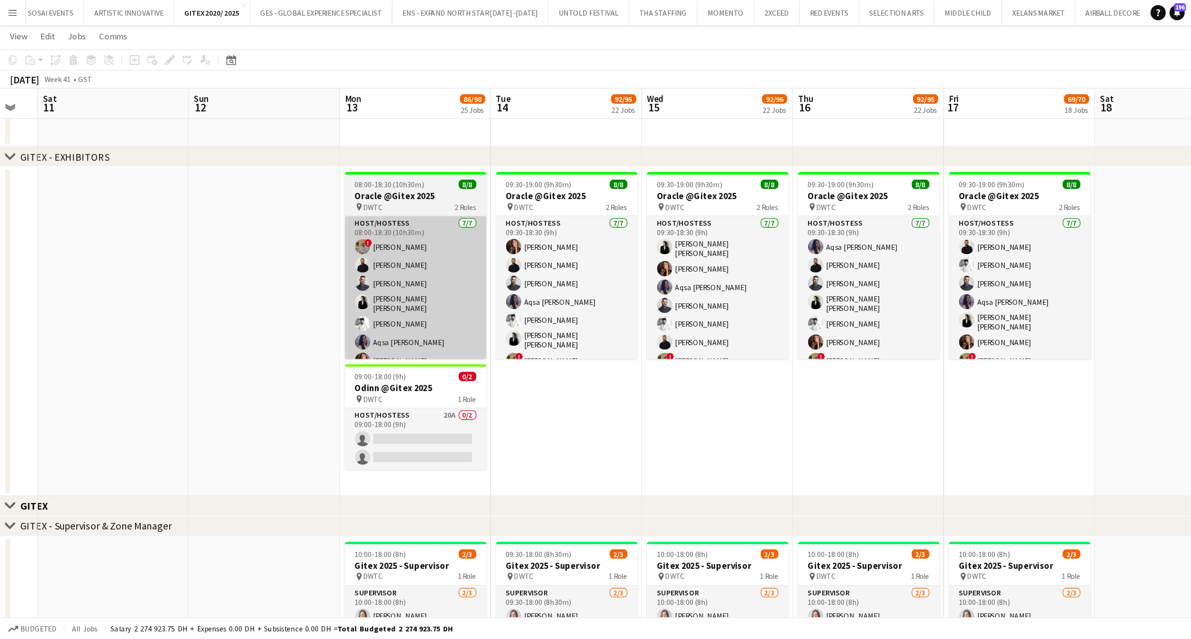
scroll to position [287, 0]
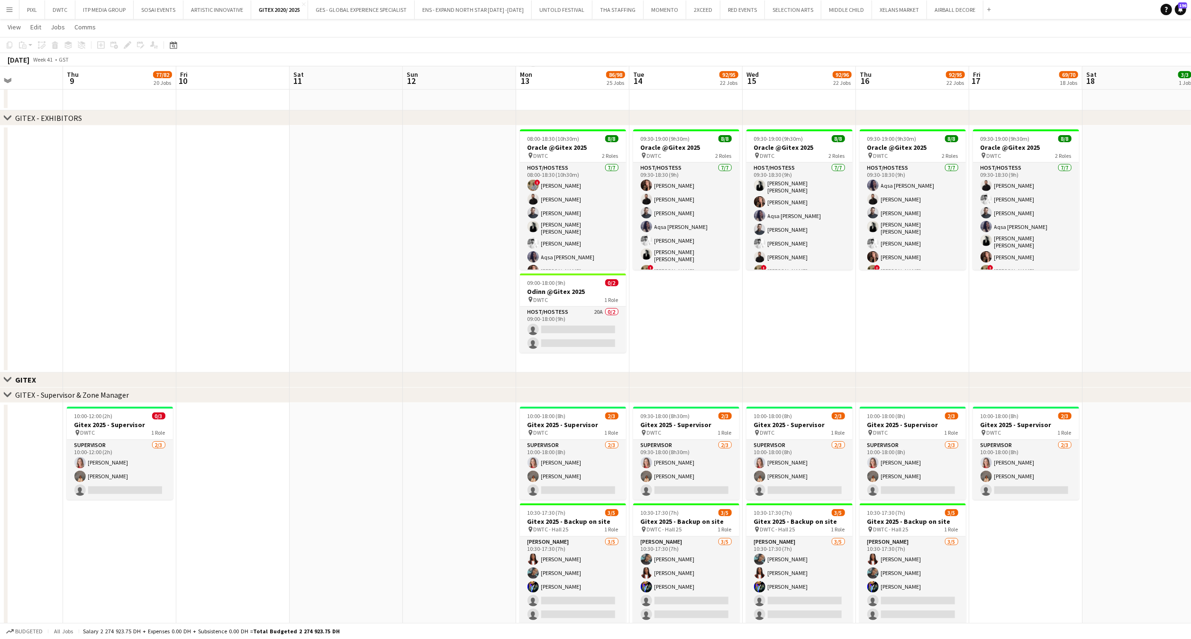
drag, startPoint x: 245, startPoint y: 289, endPoint x: 507, endPoint y: 306, distance: 261.7
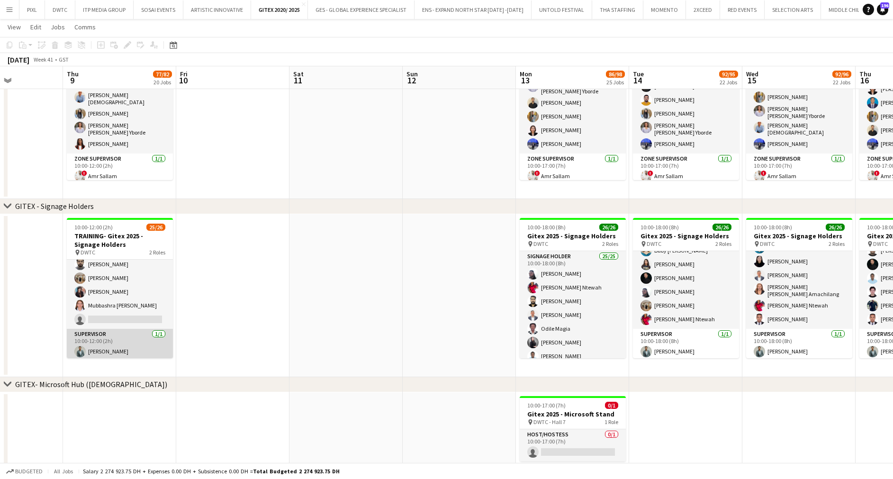
click at [114, 342] on app-card-role "Supervisor 1/1 10:00-12:00 (2h) Jefferson Manubay" at bounding box center [120, 345] width 106 height 32
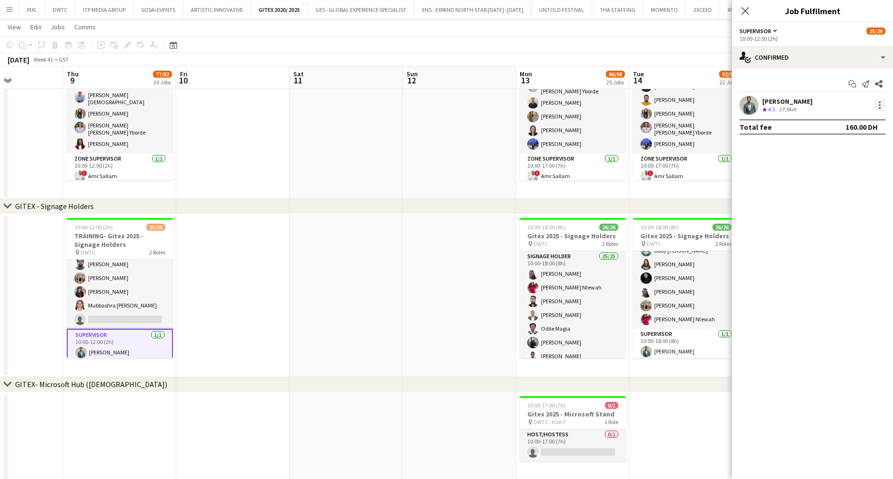
click at [753, 102] on div at bounding box center [880, 102] width 2 height 2
click at [753, 231] on button "Set as supervisor" at bounding box center [849, 236] width 74 height 23
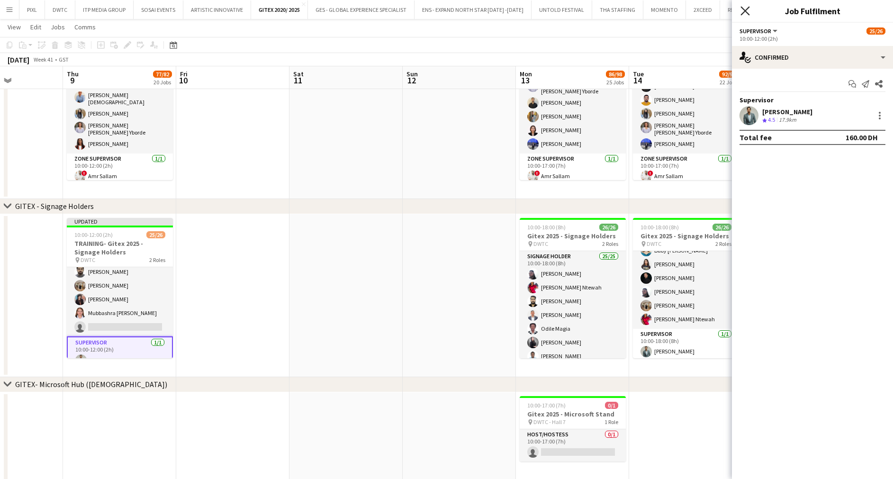
click at [744, 11] on icon at bounding box center [745, 10] width 9 height 9
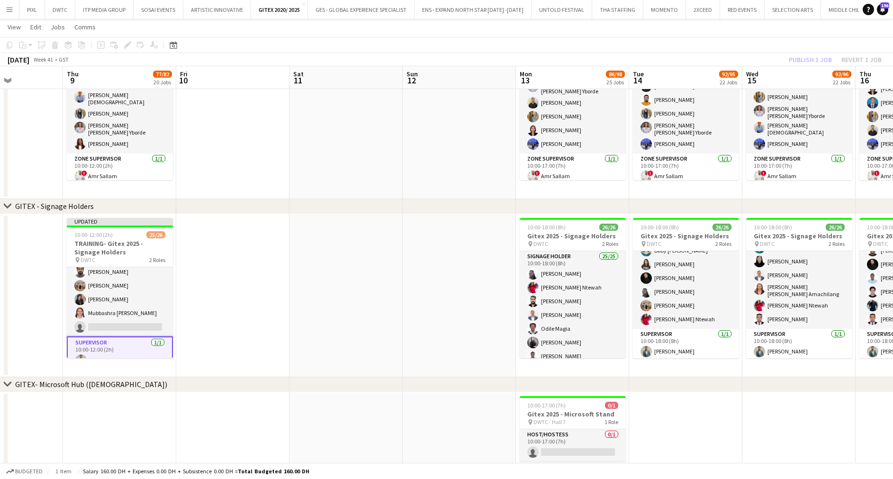
click at [753, 58] on div "Publish 1 job Revert 1 job" at bounding box center [836, 60] width 116 height 12
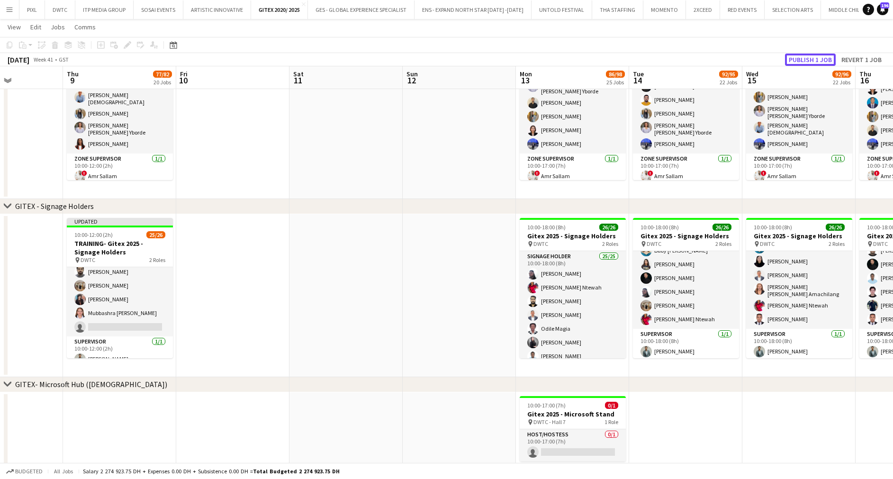
click at [753, 58] on button "Publish 1 job" at bounding box center [810, 60] width 51 height 12
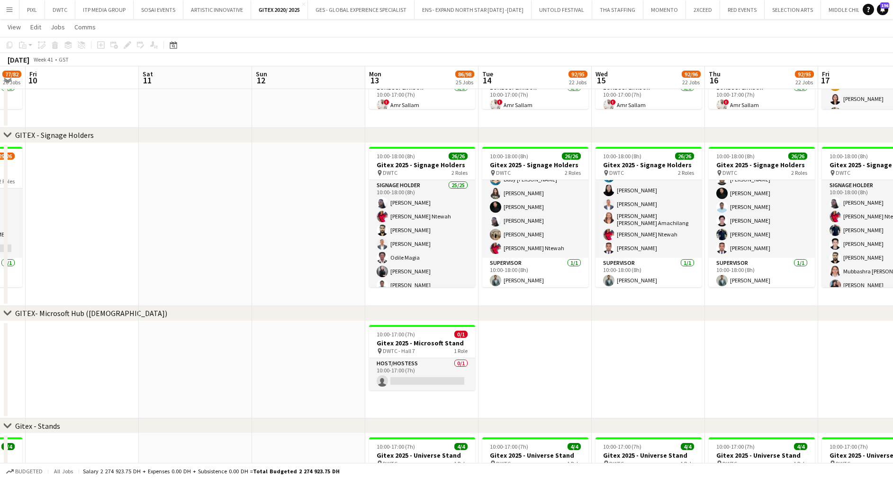
scroll to position [0, 375]
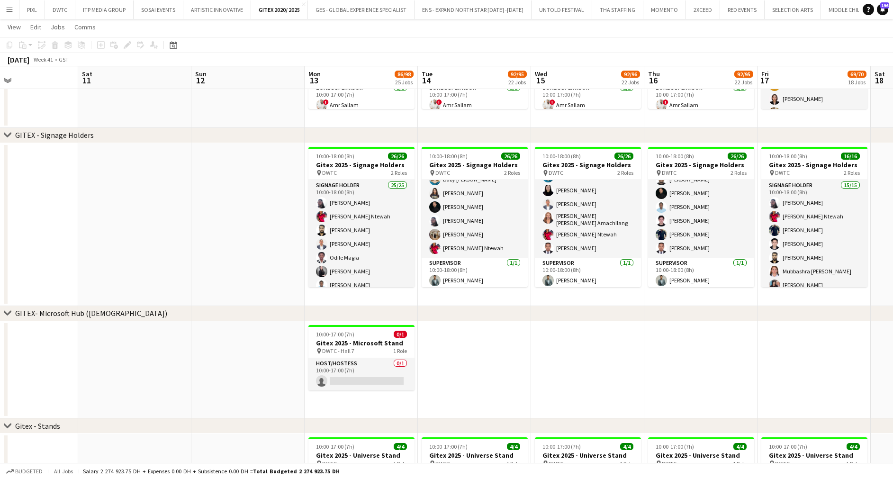
drag, startPoint x: 380, startPoint y: 213, endPoint x: 261, endPoint y: 192, distance: 120.4
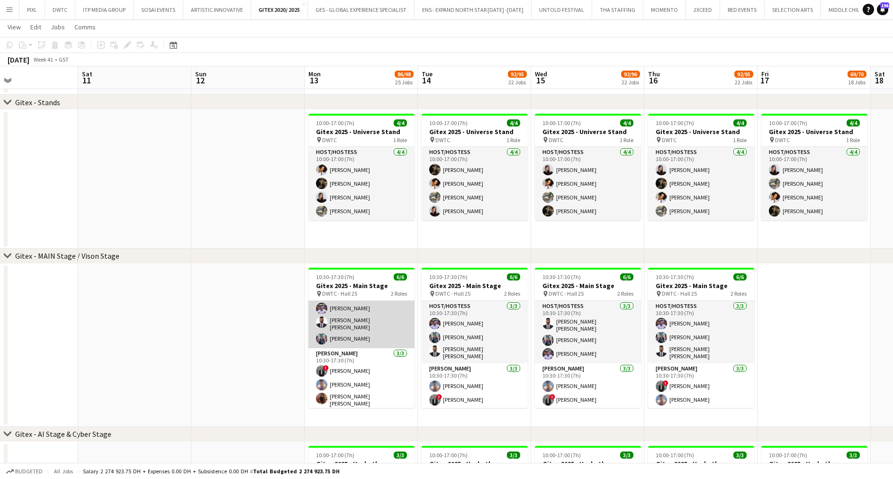
scroll to position [0, 0]
click at [368, 323] on app-card-role "Host/Hostess 3/3 10:30-17:30 (7h) Omar Layth Sid Ali Abid Nuriza Achilova" at bounding box center [361, 332] width 106 height 63
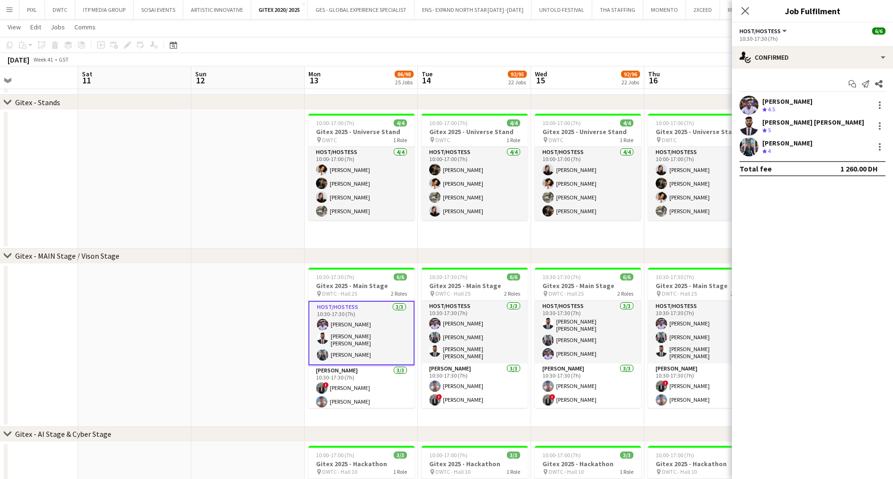
click at [368, 323] on app-card-role "Host/Hostess 3/3 10:30-17:30 (7h) Omar Layth Sid Ali Abid Nuriza Achilova" at bounding box center [361, 333] width 106 height 64
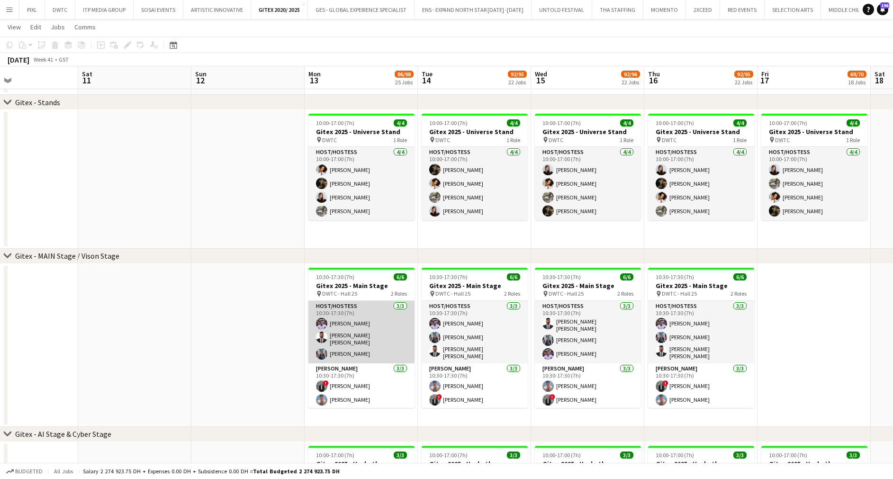
click at [369, 323] on app-card-role "Host/Hostess 3/3 10:30-17:30 (7h) Omar Layth Sid Ali Abid Nuriza Achilova" at bounding box center [361, 332] width 106 height 63
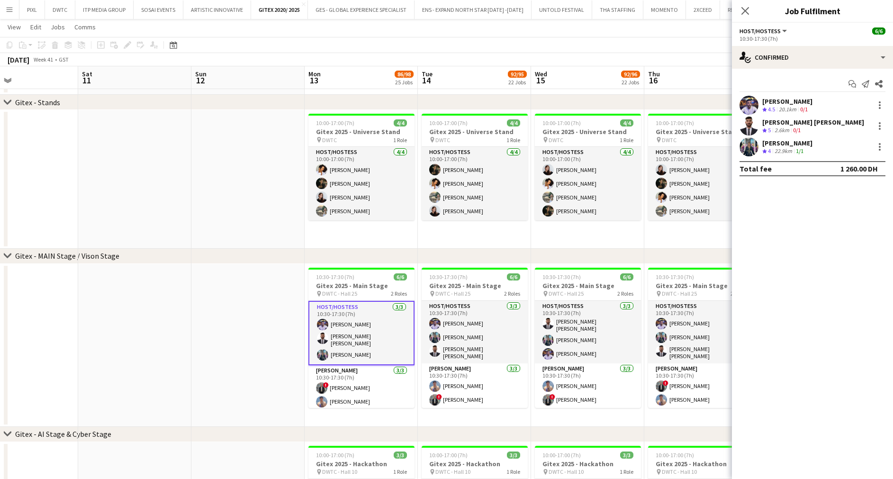
click at [753, 124] on div "Sid Ali Abid" at bounding box center [813, 122] width 102 height 9
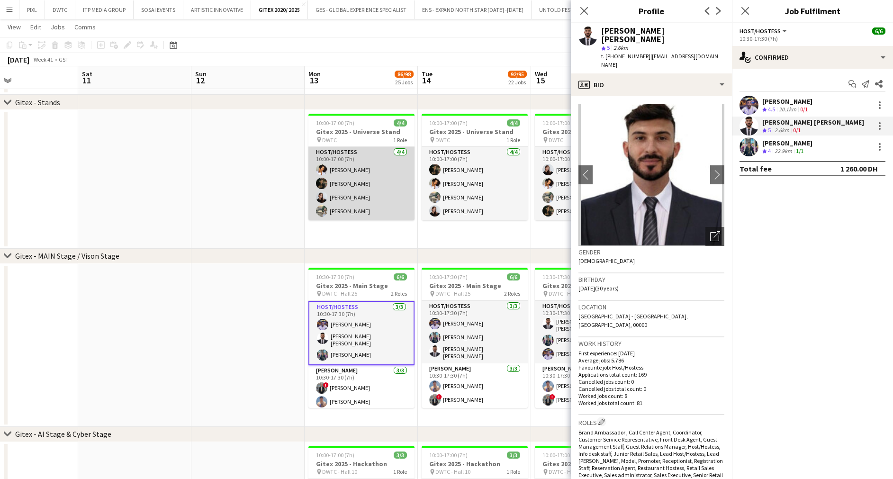
click at [374, 179] on app-card-role "Host/Hostess 4/4 10:00-17:00 (7h) Cynthia Stanley Ruth Jasmine Requeza Karina S…" at bounding box center [361, 183] width 106 height 73
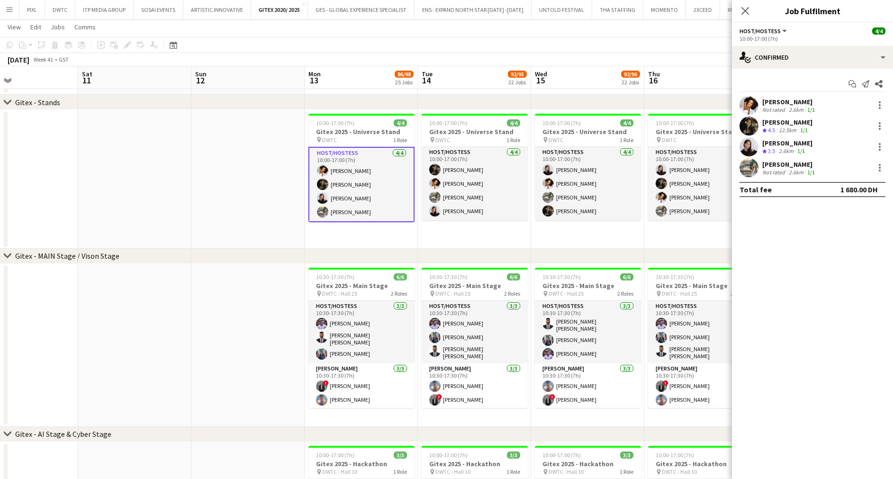
click at [753, 163] on div "Alexandra Verhun" at bounding box center [789, 164] width 54 height 9
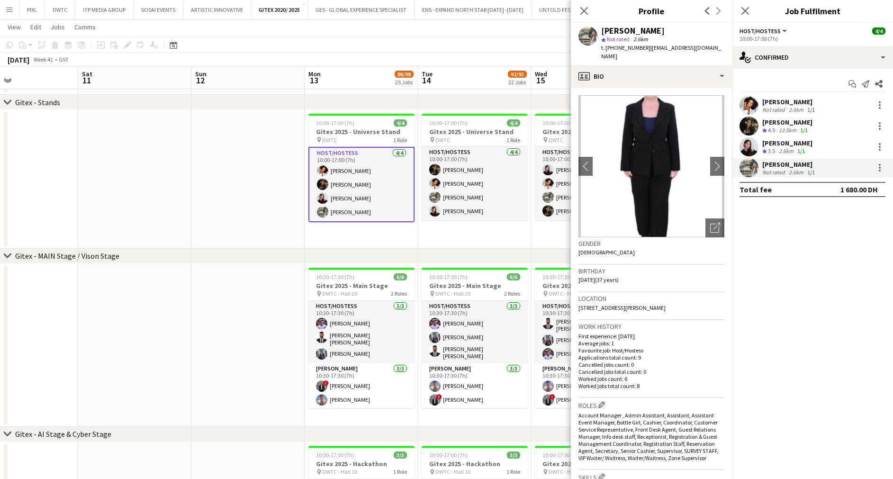
click at [753, 145] on div "Karina Shuliatytska" at bounding box center [787, 143] width 50 height 9
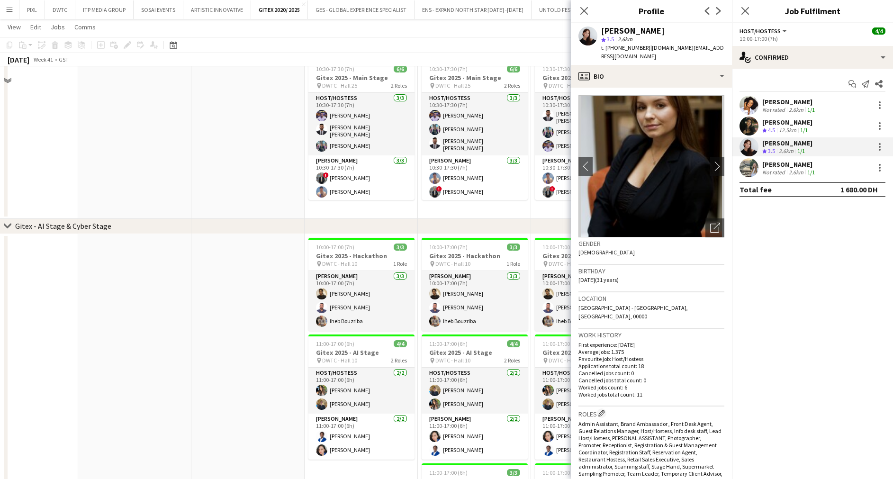
scroll to position [1564, 0]
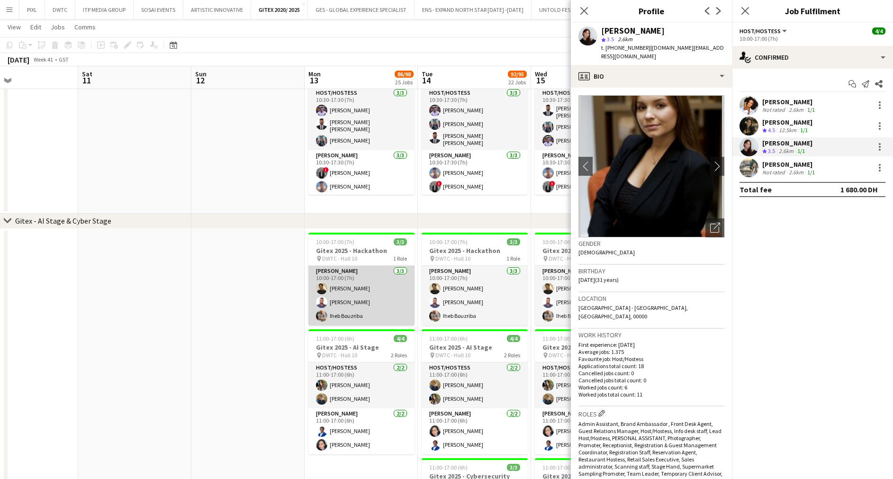
click at [379, 291] on app-card-role "Usher 3/3 10:00-17:00 (7h) Susan Taremwa Mohamed Selim Iheb Bouzriba" at bounding box center [361, 296] width 106 height 60
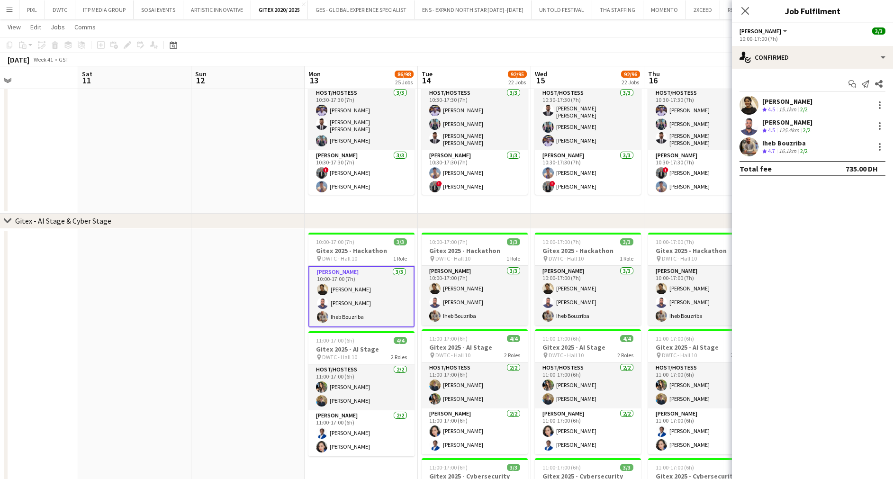
click at [753, 127] on div "125.4km" at bounding box center [789, 131] width 24 height 8
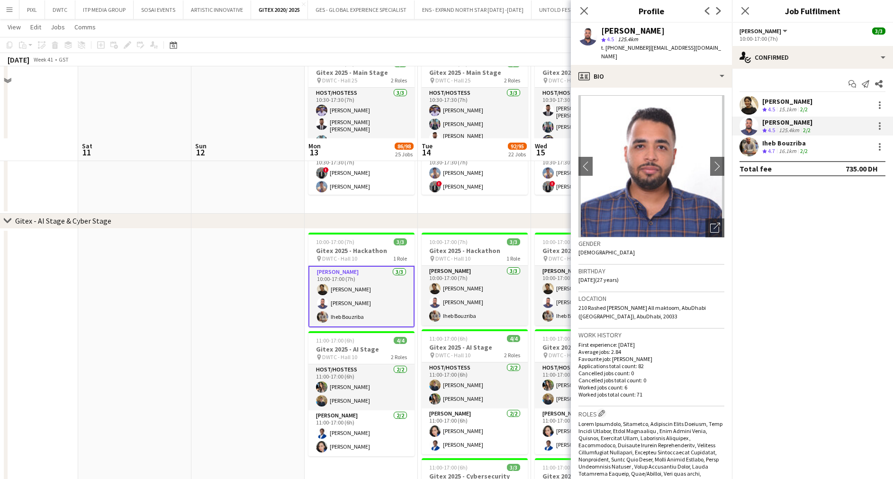
scroll to position [1706, 0]
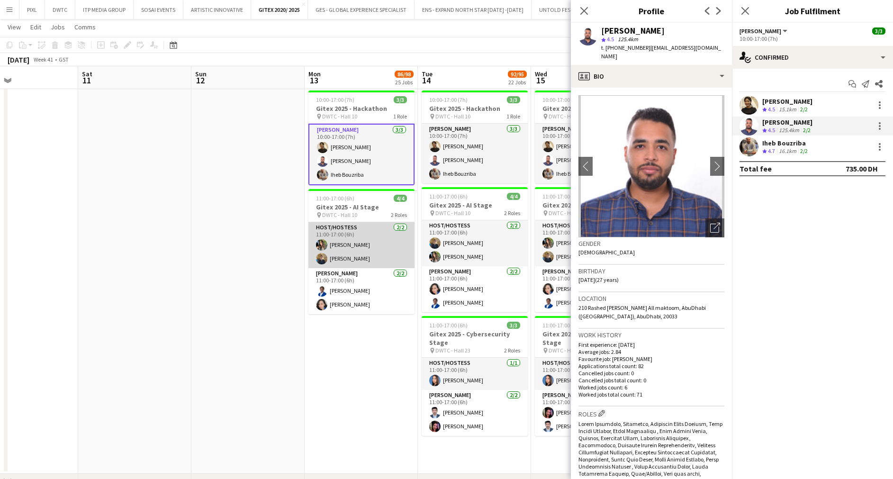
click at [357, 243] on app-card-role "Host/Hostess 2/2 11:00-17:00 (6h) Aisha Mahomed Stefan Vucic" at bounding box center [361, 245] width 106 height 46
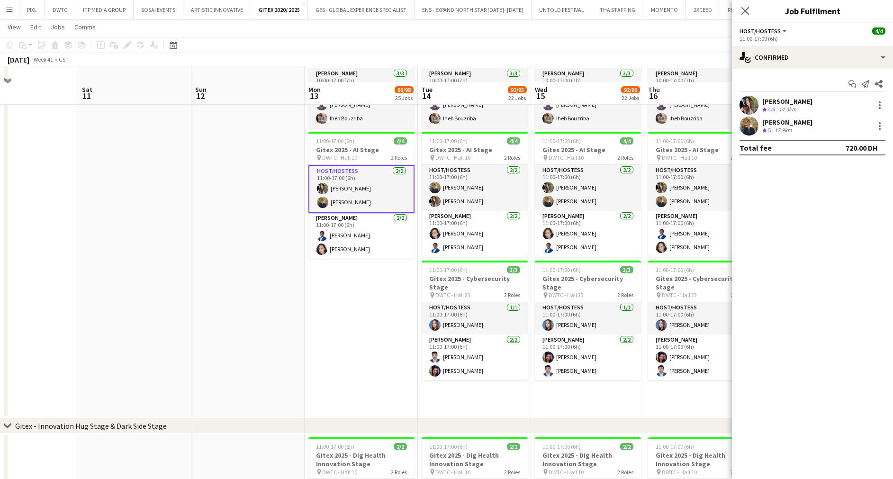
scroll to position [1777, 0]
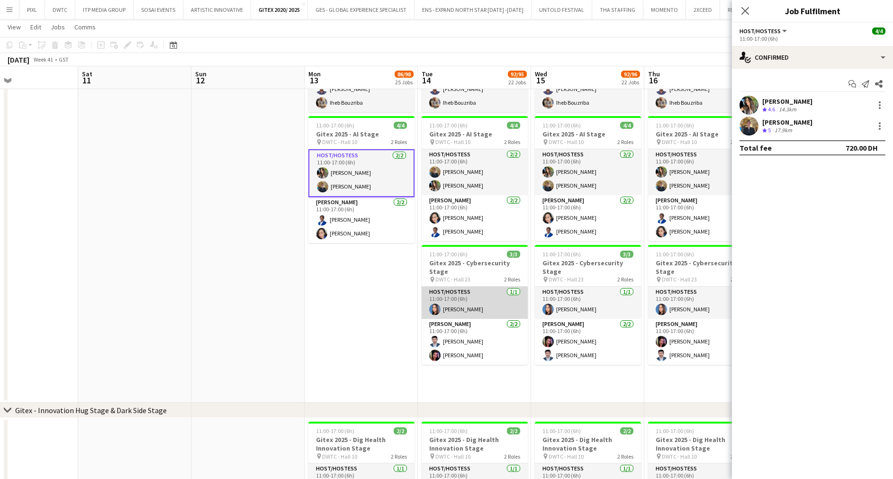
click at [465, 292] on app-card-role "Host/Hostess 1/1 11:00-17:00 (6h) Katya Abu Hasan" at bounding box center [475, 303] width 106 height 32
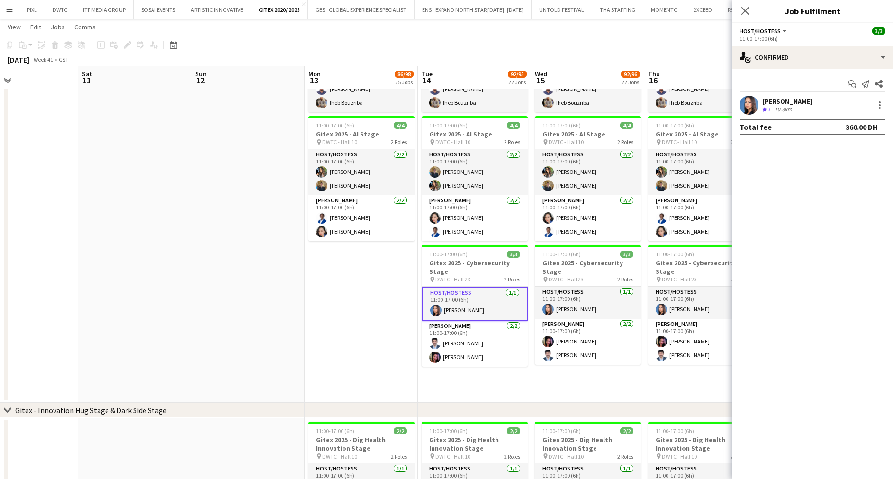
click at [753, 99] on div "Katya Abu Hasan" at bounding box center [787, 101] width 50 height 9
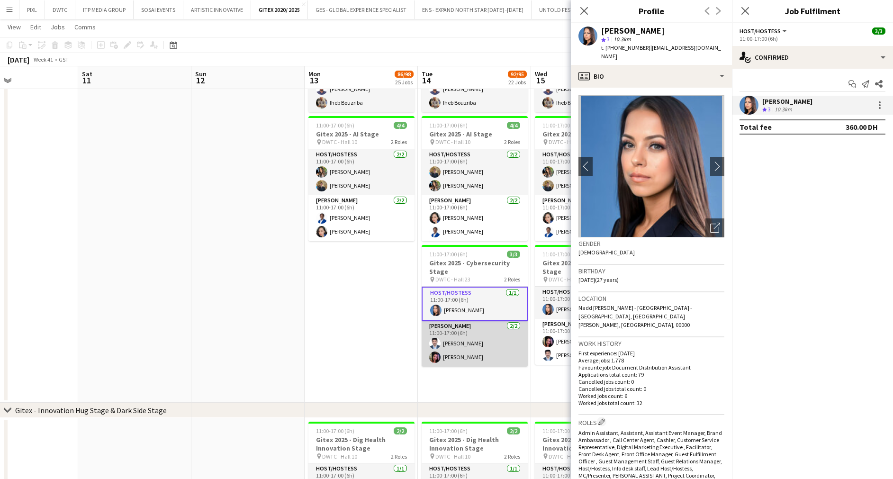
click at [482, 345] on app-card-role "Usher 2/2 11:00-17:00 (6h) Sadiq Ameen Darly Lanzuela" at bounding box center [475, 344] width 106 height 46
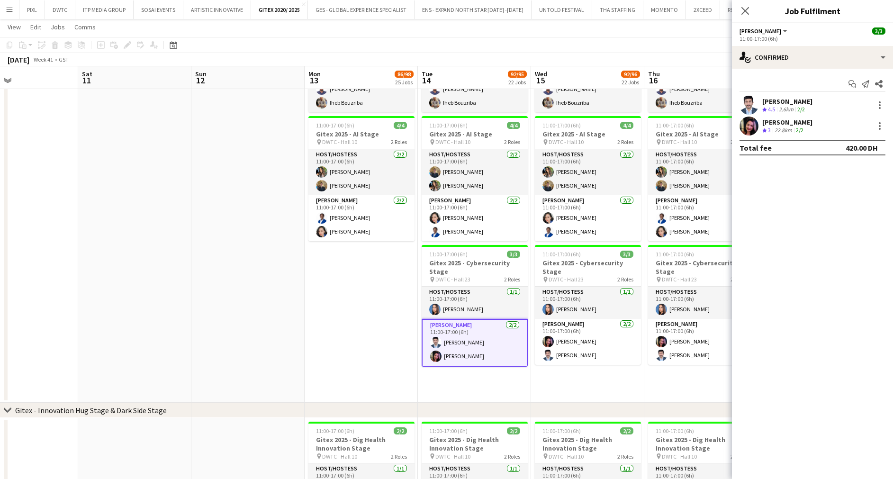
click at [753, 101] on div "Sadiq Ameen" at bounding box center [787, 101] width 50 height 9
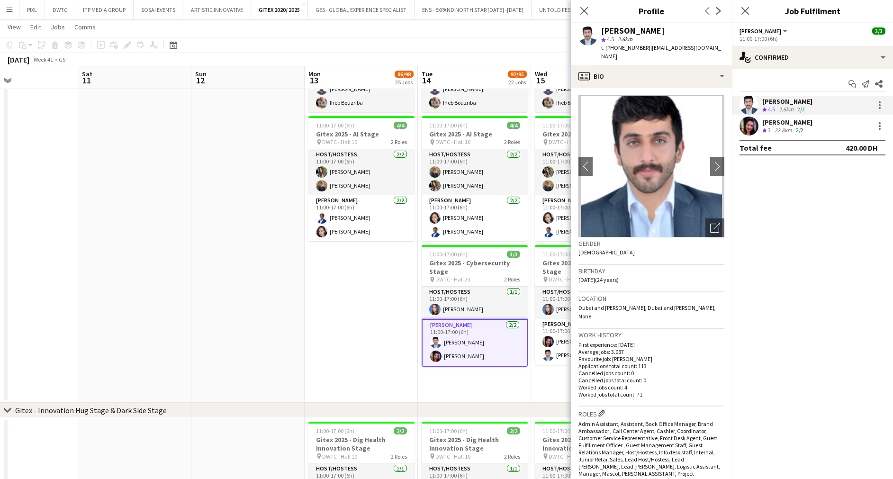
click at [753, 124] on div "Darly Lanzuela" at bounding box center [787, 122] width 50 height 9
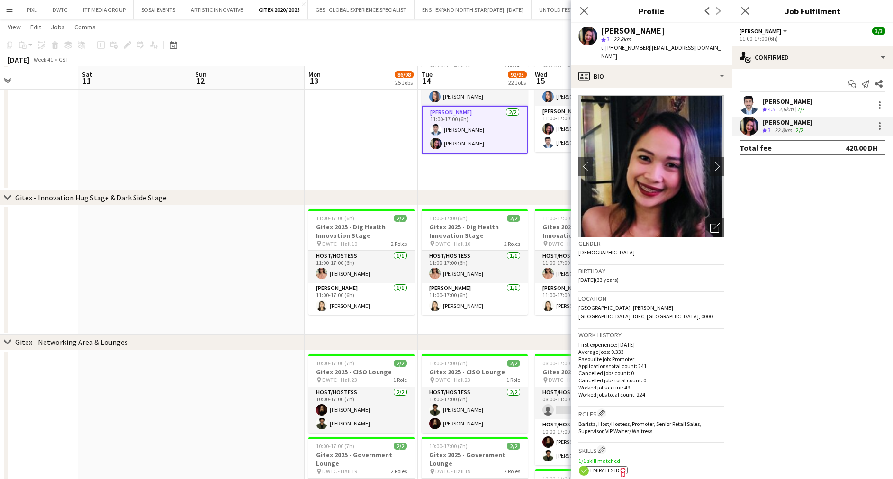
scroll to position [1990, 0]
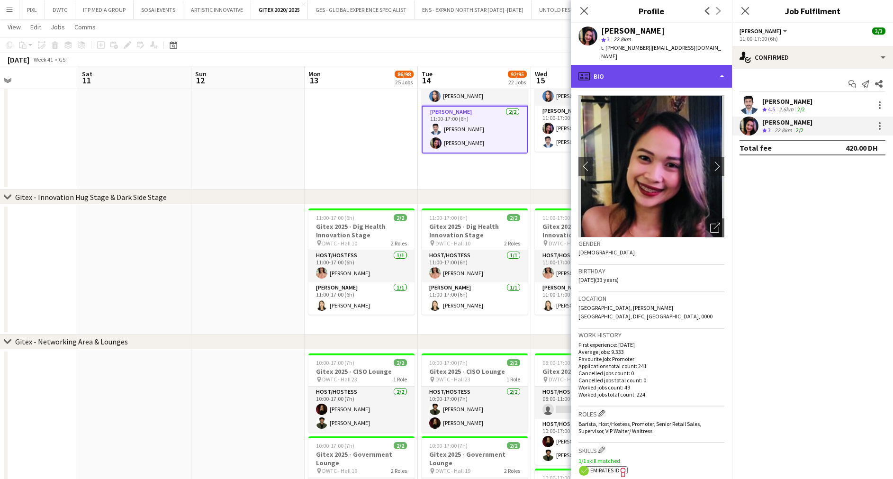
click at [648, 65] on div "profile Bio" at bounding box center [651, 76] width 161 height 23
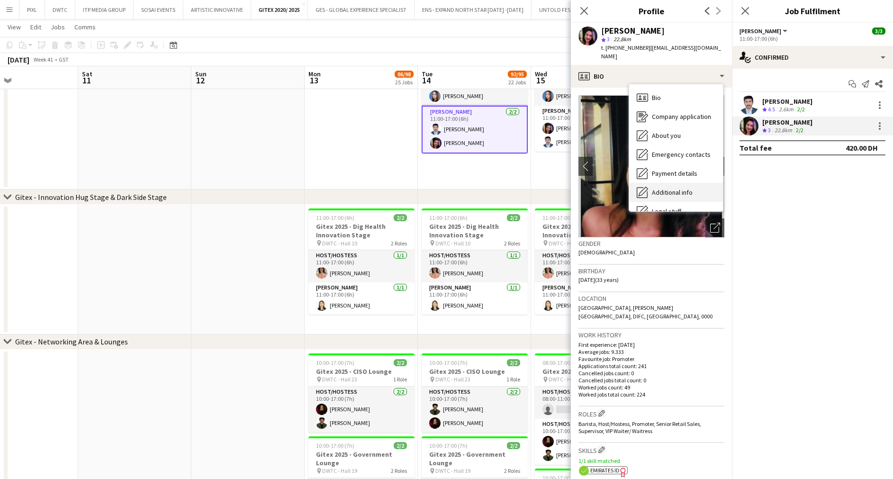
click at [679, 183] on div "Additional info Additional info" at bounding box center [676, 192] width 94 height 19
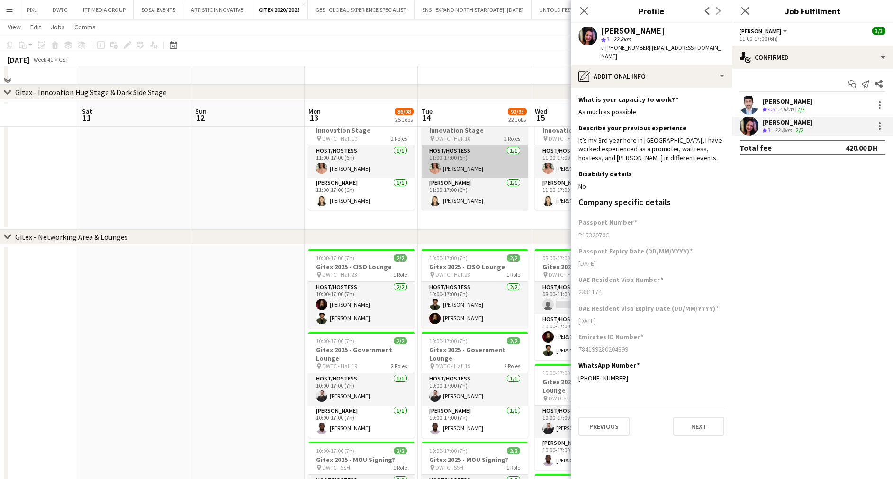
scroll to position [2132, 0]
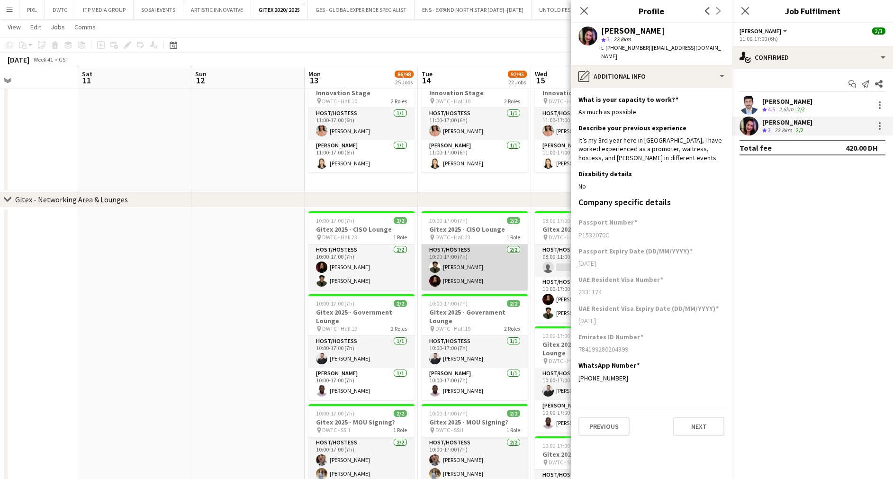
click at [489, 269] on app-card-role "Host/Hostess 2/2 10:00-17:00 (7h) ibrahim mahmuod Kateryna Lupenkova" at bounding box center [475, 268] width 106 height 46
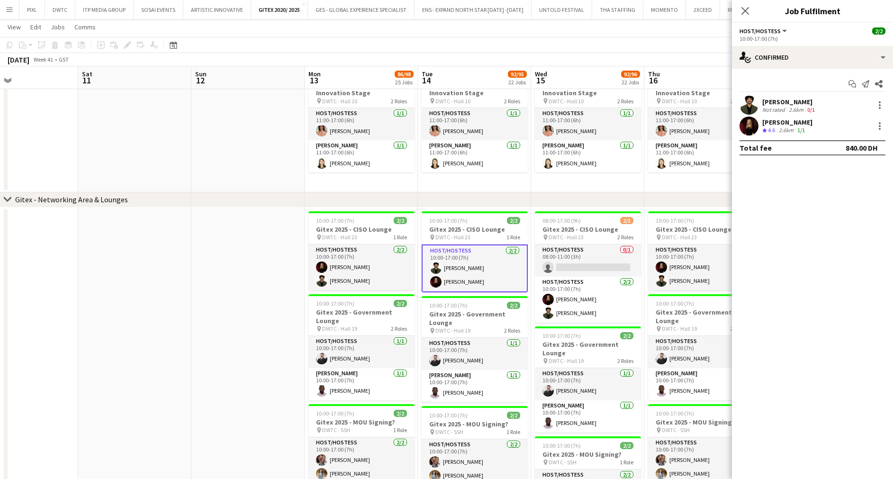
click at [493, 263] on app-card-role "Host/Hostess 2/2 10:00-17:00 (7h) ibrahim mahmuod Kateryna Lupenkova" at bounding box center [475, 269] width 106 height 48
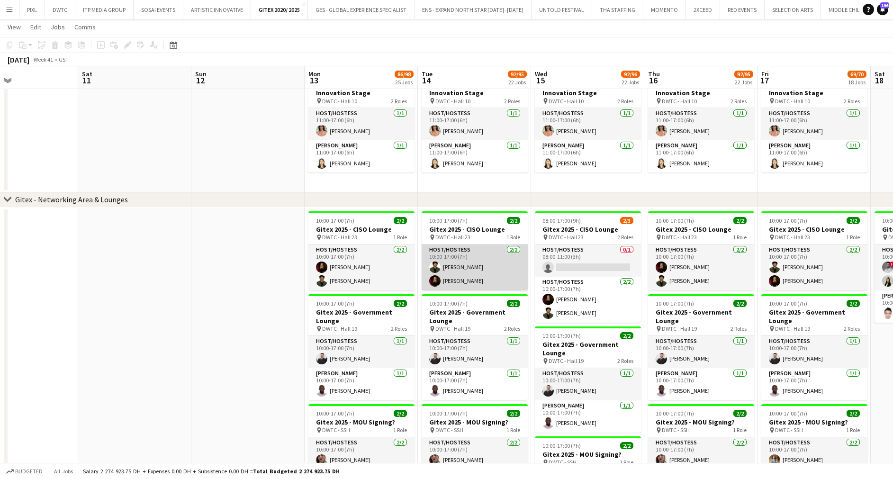
click at [493, 263] on app-card-role "Host/Hostess 2/2 10:00-17:00 (7h) ibrahim mahmuod Kateryna Lupenkova" at bounding box center [475, 268] width 106 height 46
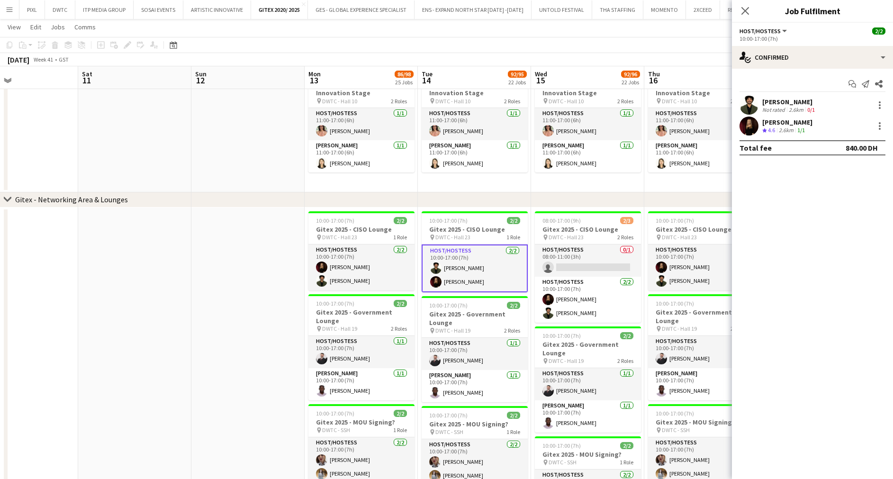
click at [753, 124] on div "Kateryna Lupenkova" at bounding box center [787, 122] width 50 height 9
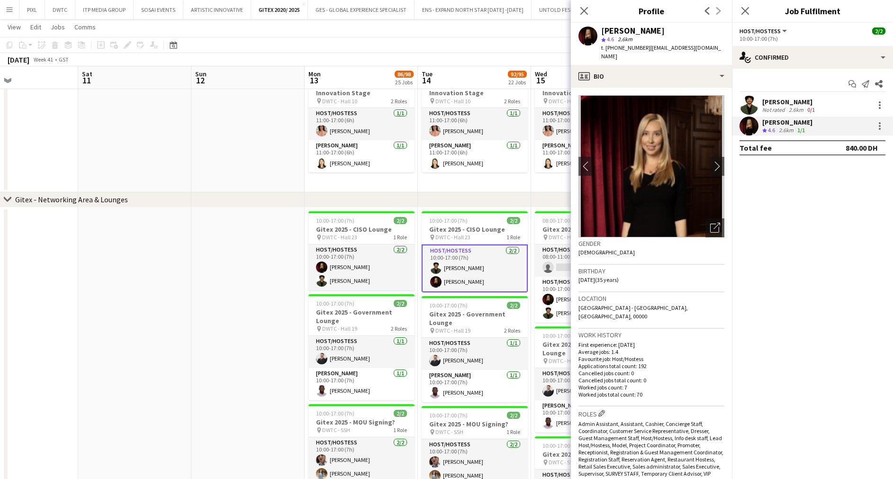
click at [753, 101] on div "ibrahim mahmuod" at bounding box center [789, 102] width 54 height 9
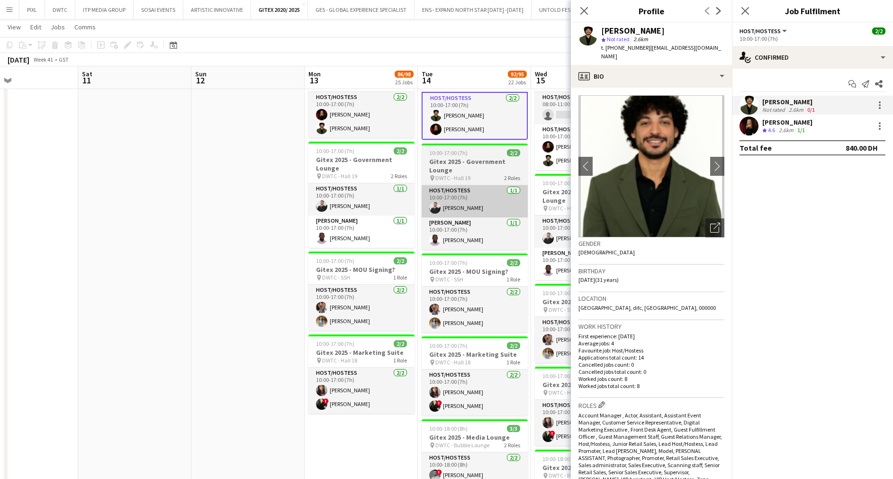
scroll to position [2346, 0]
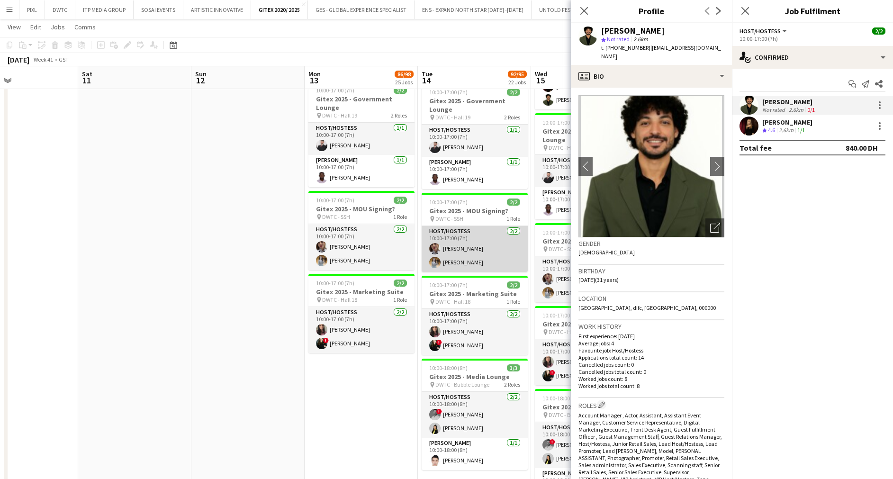
click at [483, 251] on app-card-role "Host/Hostess 2/2 10:00-17:00 (7h) Sahar Sahar ahmed Nawar Osama" at bounding box center [475, 249] width 106 height 46
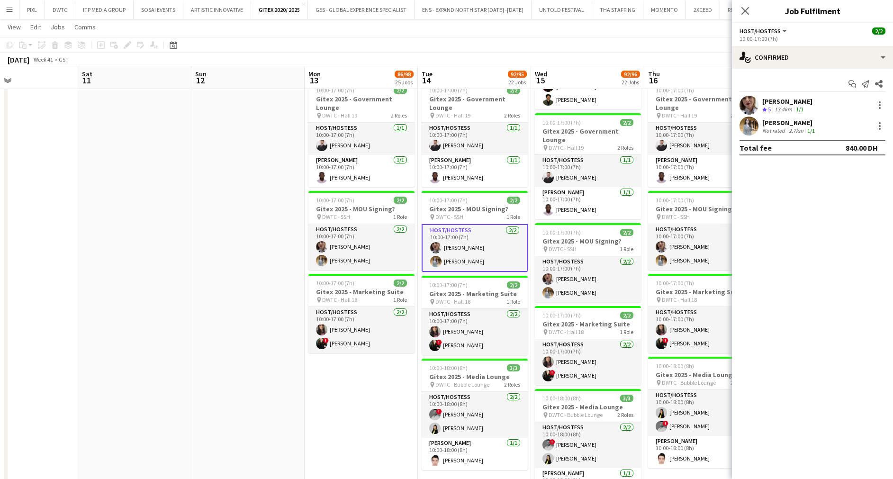
click at [753, 124] on div "Nawar Osama" at bounding box center [789, 122] width 54 height 9
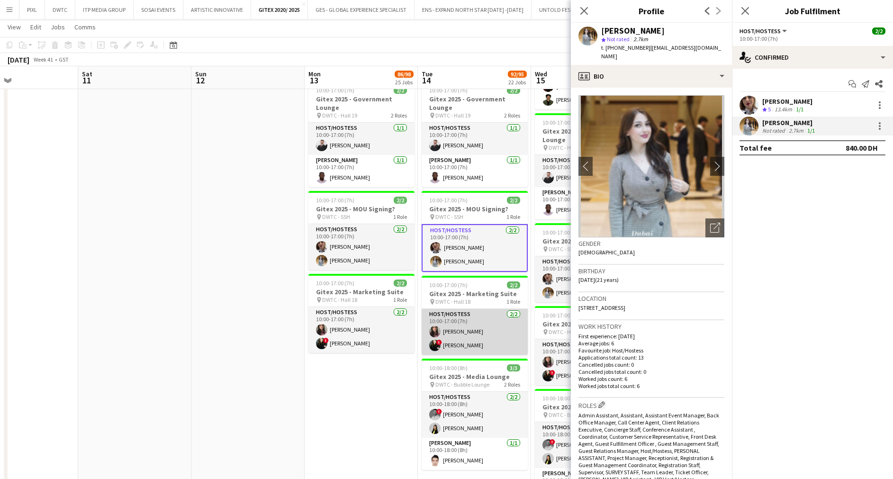
click at [497, 326] on app-card-role "Host/Hostess 2/2 10:00-17:00 (7h) Amina Nouicer ! Maria Leontyeva" at bounding box center [475, 332] width 106 height 46
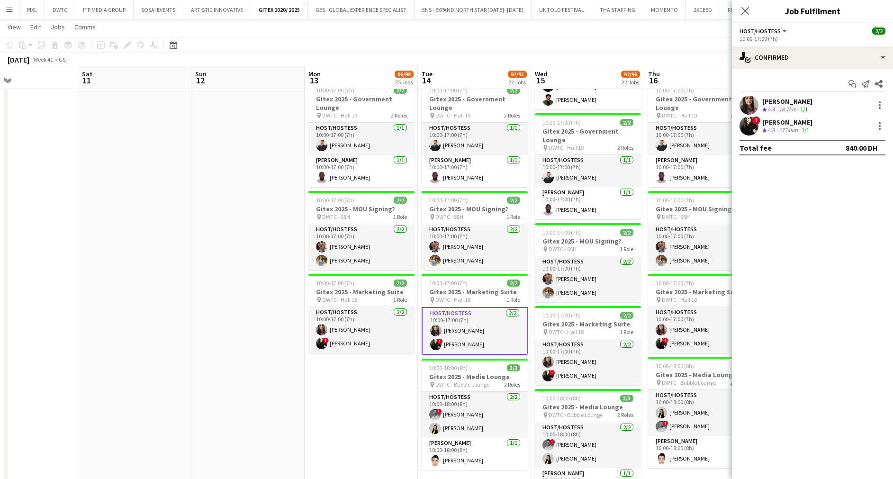
click at [753, 106] on div "1/1" at bounding box center [803, 110] width 11 height 8
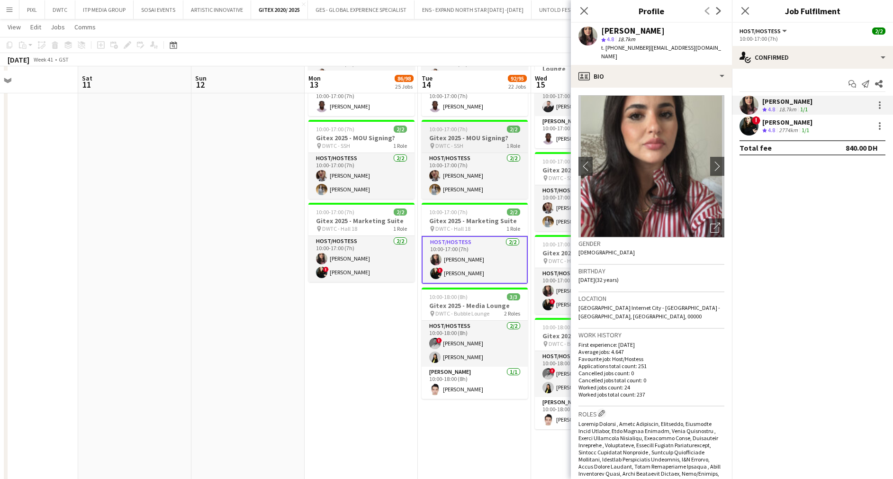
scroll to position [2488, 0]
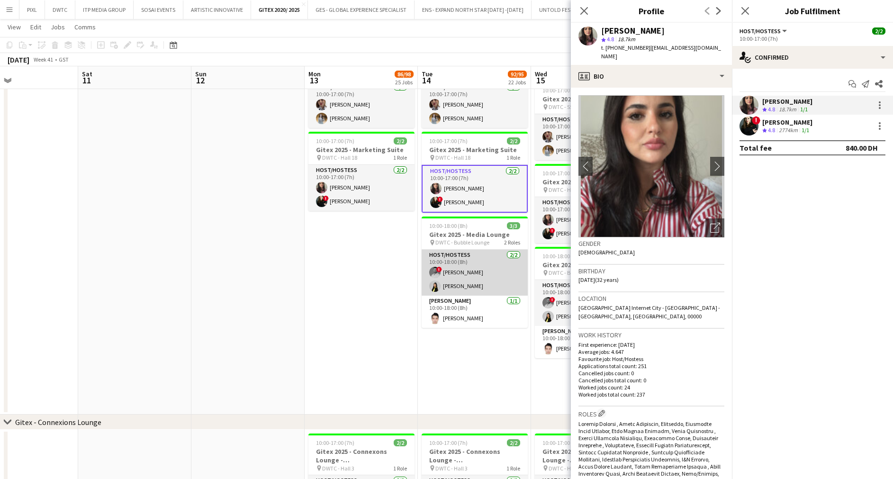
click at [480, 271] on app-card-role "Host/Hostess 2/2 10:00-18:00 (8h) ! Nour Kalaji Dana Maharmeh" at bounding box center [475, 273] width 106 height 46
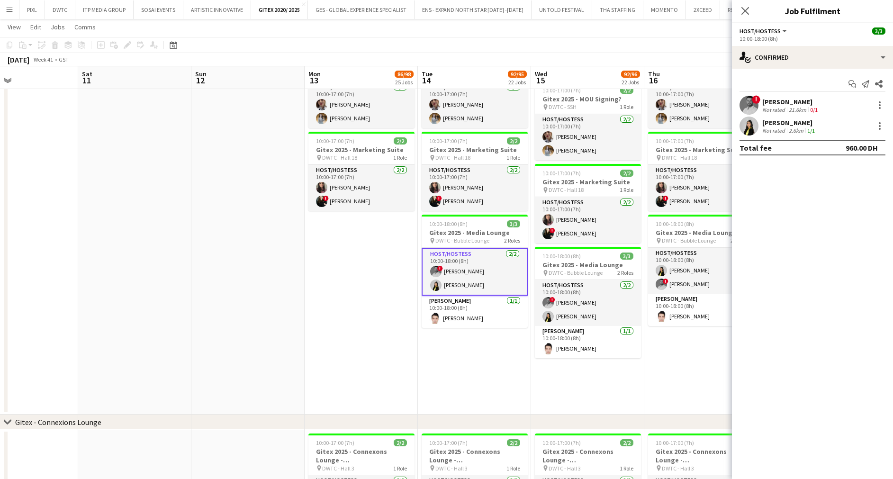
click at [753, 106] on div "21.6km" at bounding box center [797, 109] width 21 height 7
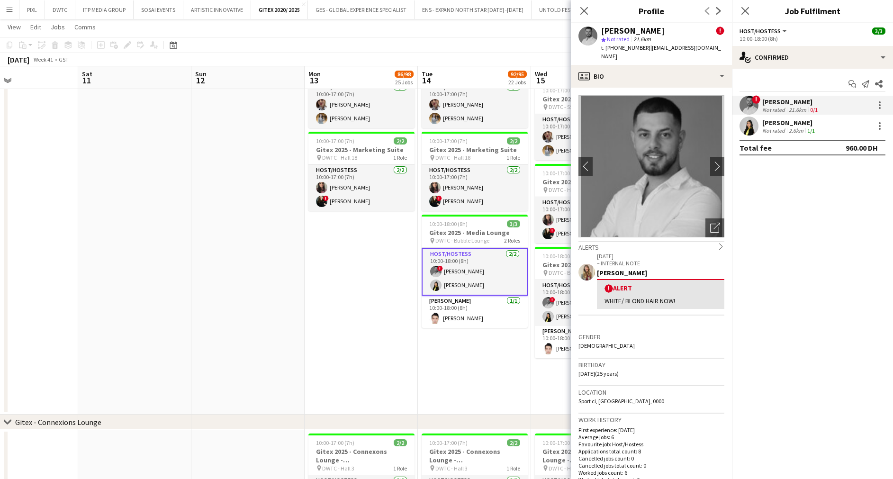
click at [753, 122] on div "Dana Maharmeh" at bounding box center [789, 122] width 54 height 9
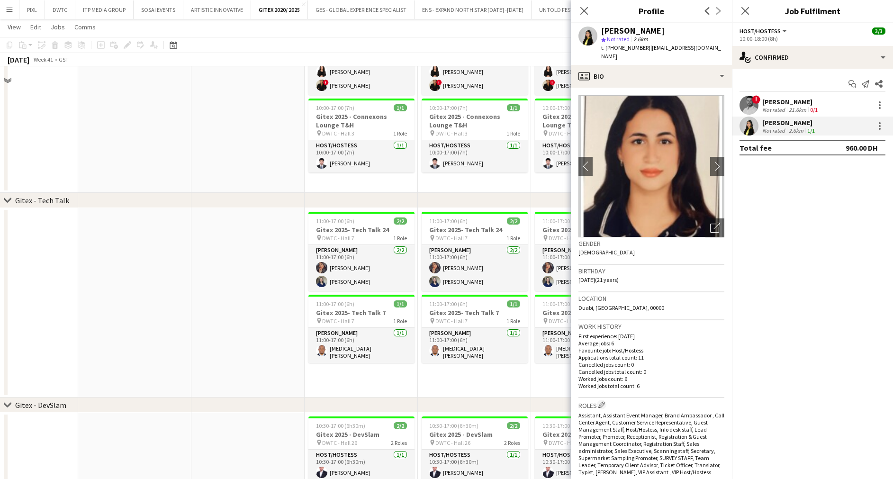
scroll to position [2772, 0]
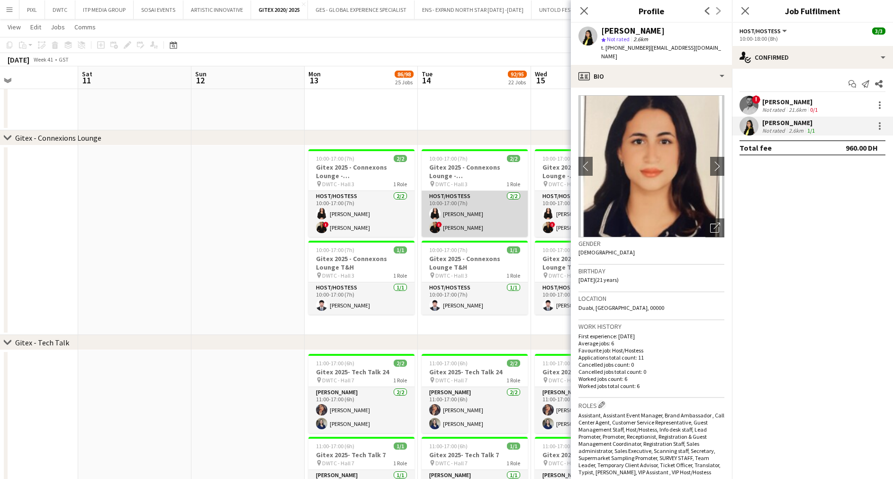
click at [473, 219] on app-card-role "Host/Hostess 2/2 10:00-17:00 (7h) Zara Aamir ! Mayara Do Nascimento Silva" at bounding box center [475, 214] width 106 height 46
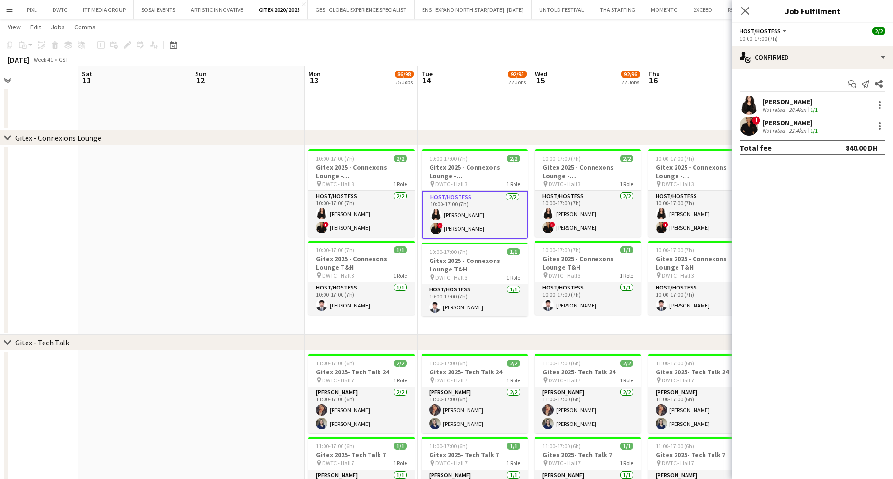
click at [753, 103] on div "Zara Aamir" at bounding box center [790, 102] width 57 height 9
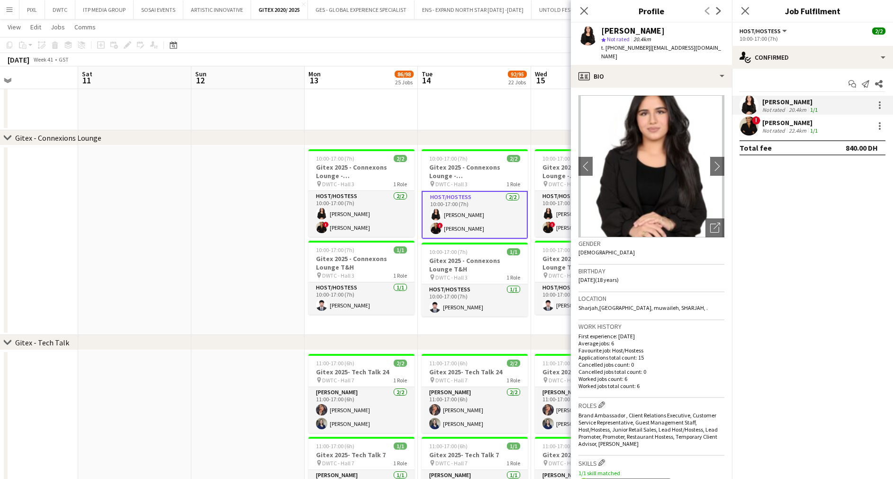
click at [753, 122] on div "Mayara Do Nascimento Silva" at bounding box center [790, 122] width 57 height 9
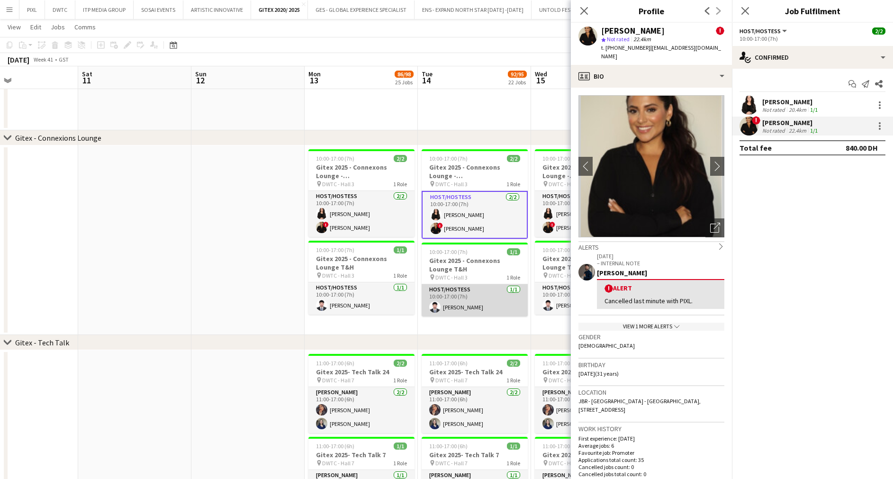
click at [500, 298] on app-card-role "Host/Hostess 1/1 10:00-17:00 (7h) Abdullah Hassan" at bounding box center [475, 300] width 106 height 32
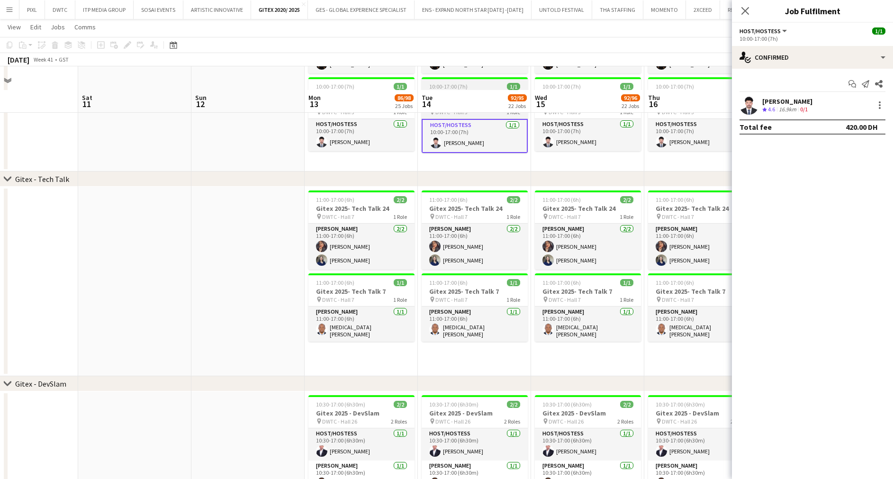
scroll to position [2985, 0]
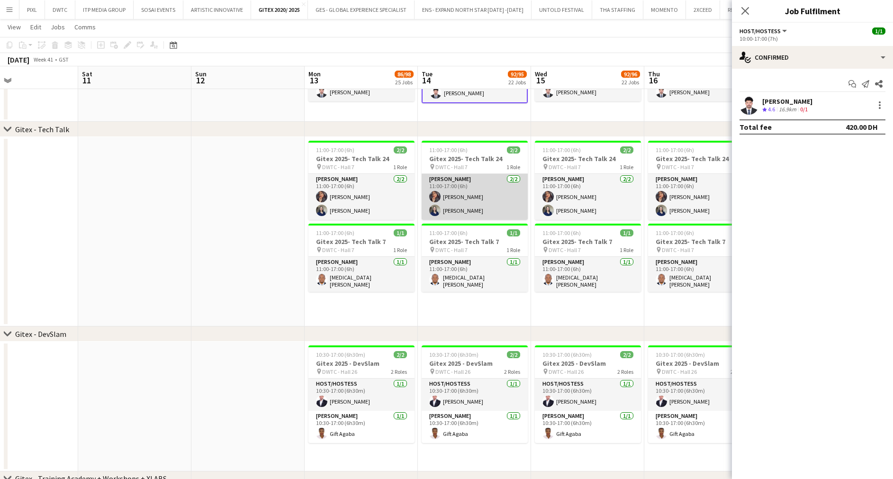
click at [497, 192] on app-card-role "Usher 2/2 11:00-17:00 (6h) Maryam Mohammad Gladys Gonzalez" at bounding box center [475, 197] width 106 height 46
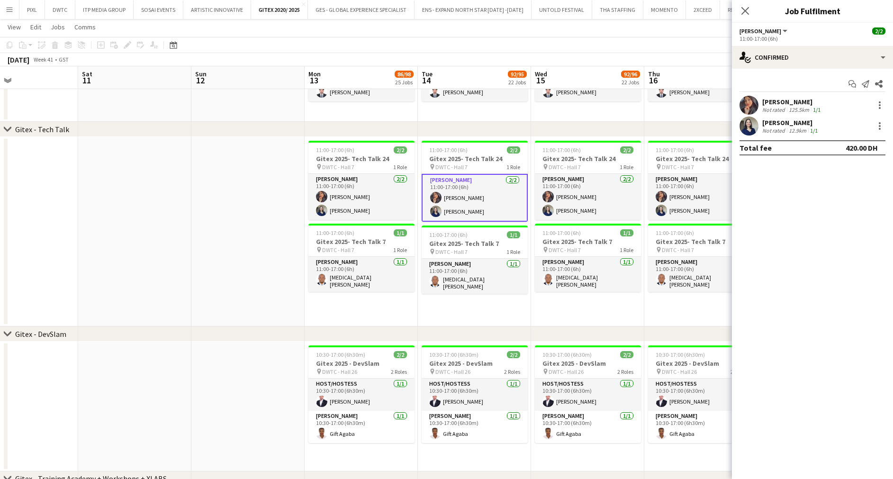
click at [753, 102] on div "Maryam Mohammad" at bounding box center [792, 102] width 60 height 9
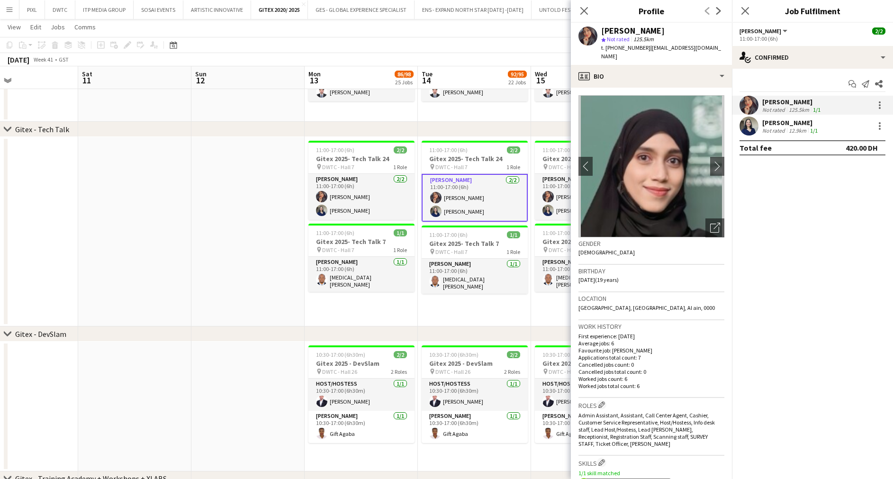
click at [753, 132] on div "Not rated" at bounding box center [774, 130] width 25 height 7
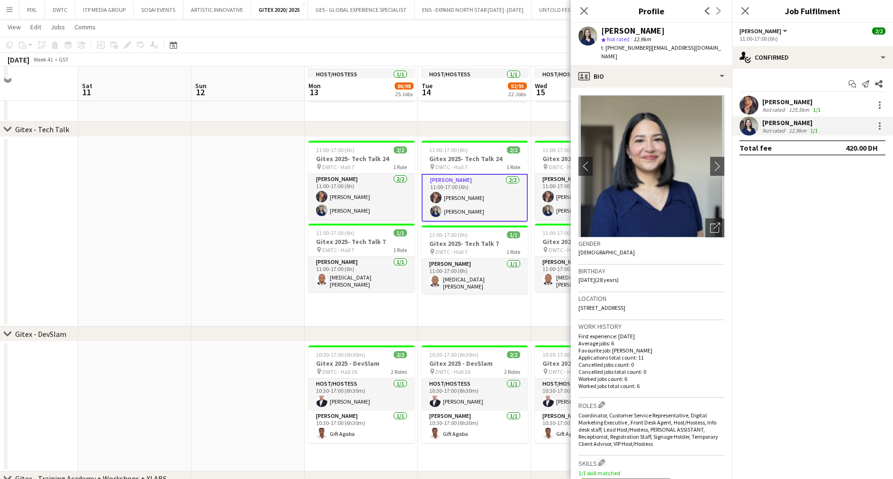
scroll to position [3127, 0]
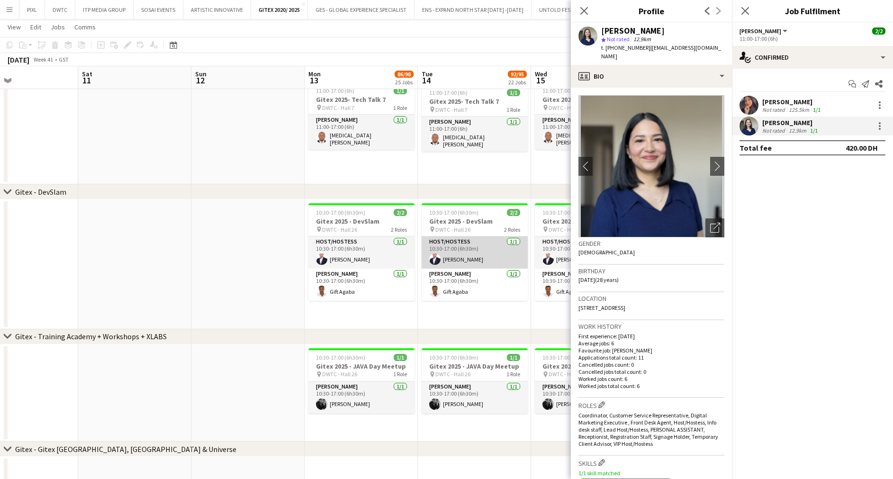
click at [483, 243] on app-card-role "Host/Hostess 1/1 10:30-17:00 (6h30m) Leon Machado" at bounding box center [475, 252] width 106 height 32
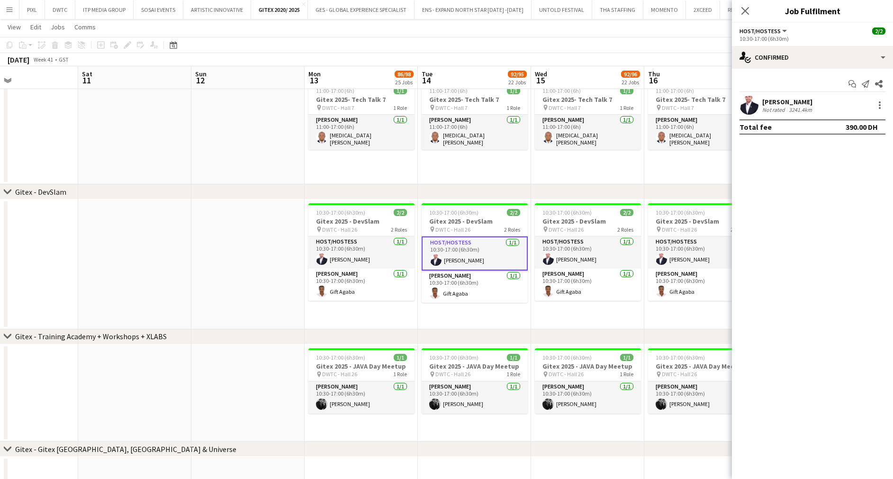
click at [753, 99] on div "Leon Machado" at bounding box center [788, 102] width 52 height 9
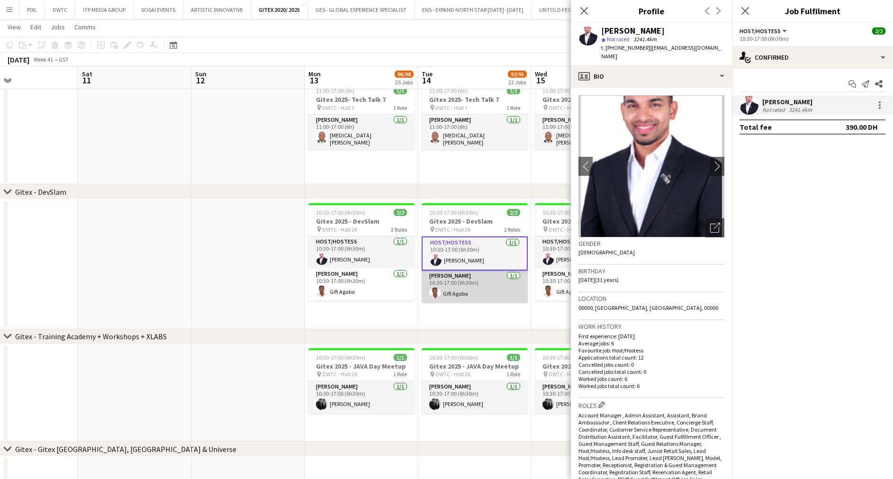
click at [507, 287] on app-card-role "Usher 1/1 10:30-17:00 (6h30m) Gift Agaba" at bounding box center [475, 287] width 106 height 32
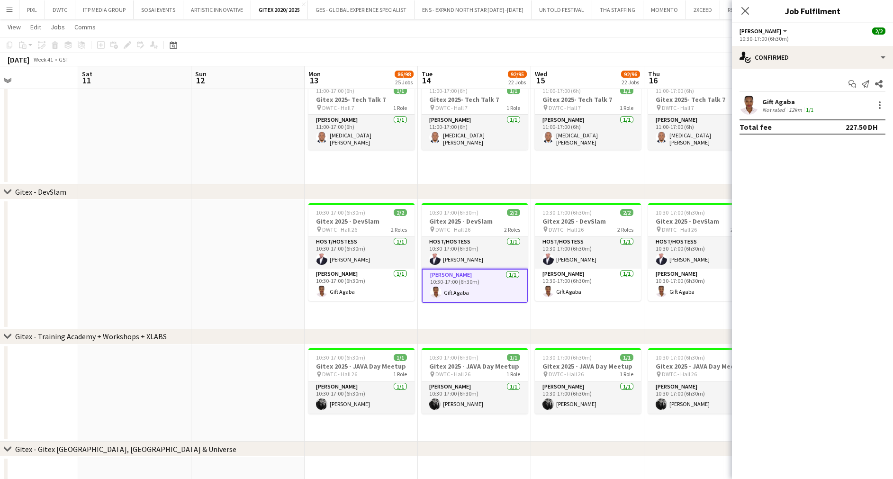
click at [753, 104] on div "Gift Agaba" at bounding box center [788, 102] width 53 height 9
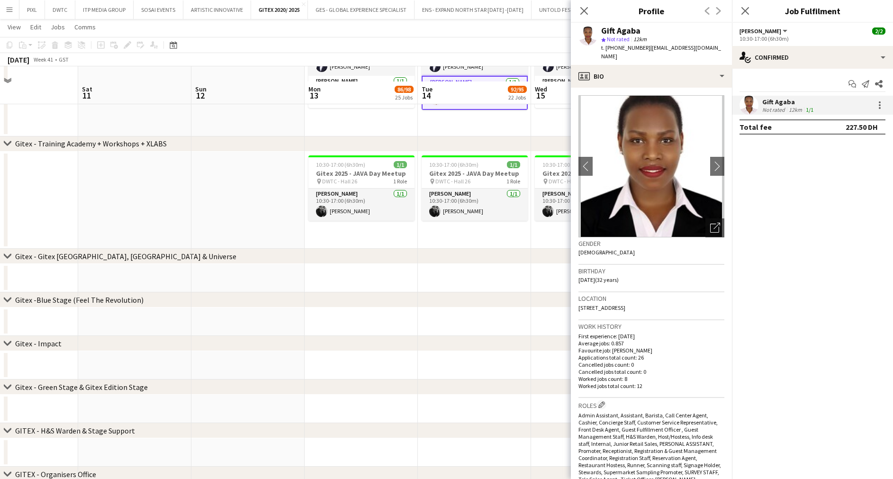
scroll to position [3341, 0]
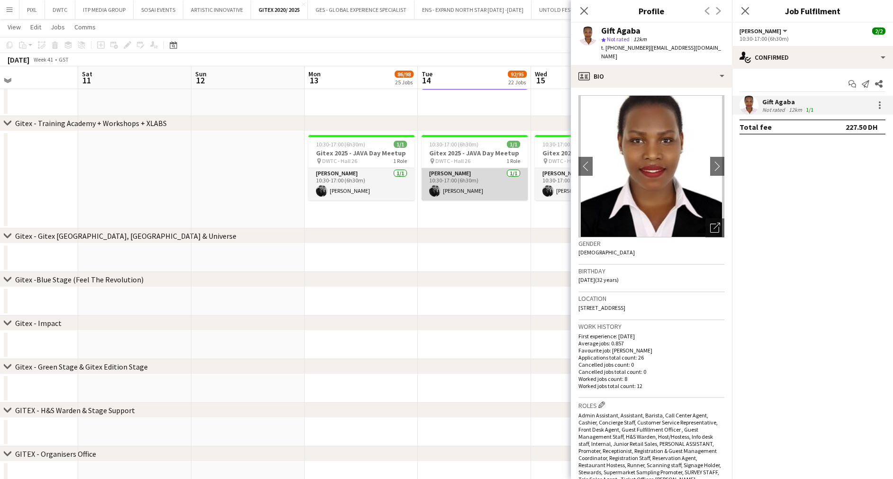
click at [478, 187] on app-card-role "Usher 1/1 10:30-17:00 (6h30m) Qaisar Rasool" at bounding box center [475, 184] width 106 height 32
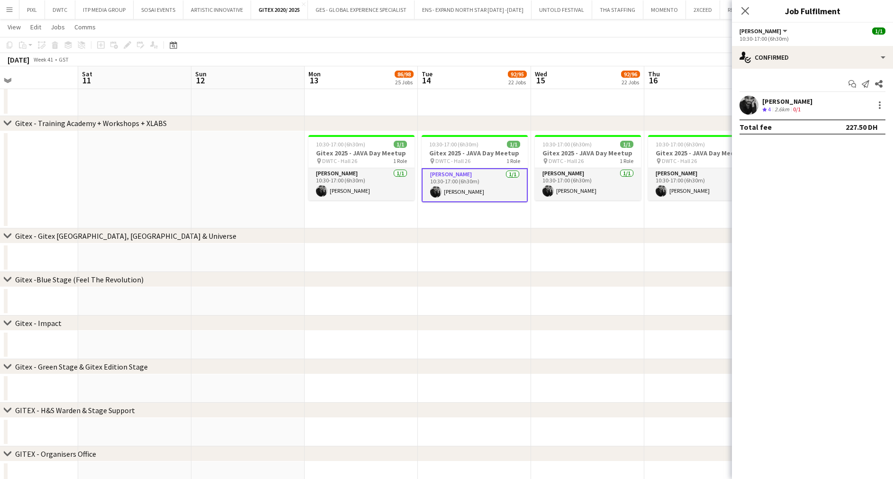
click at [753, 100] on div "Qaisar Rasool" at bounding box center [787, 101] width 50 height 9
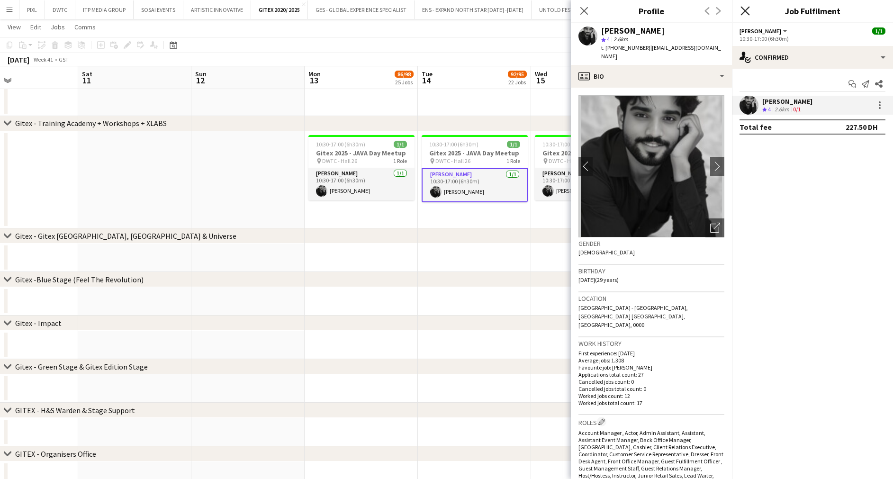
click at [746, 10] on icon at bounding box center [745, 10] width 9 height 9
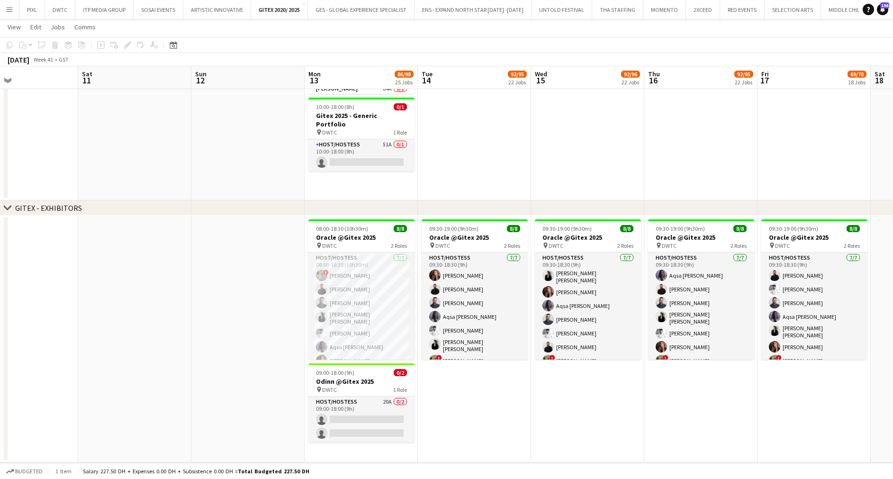
scroll to position [0, 0]
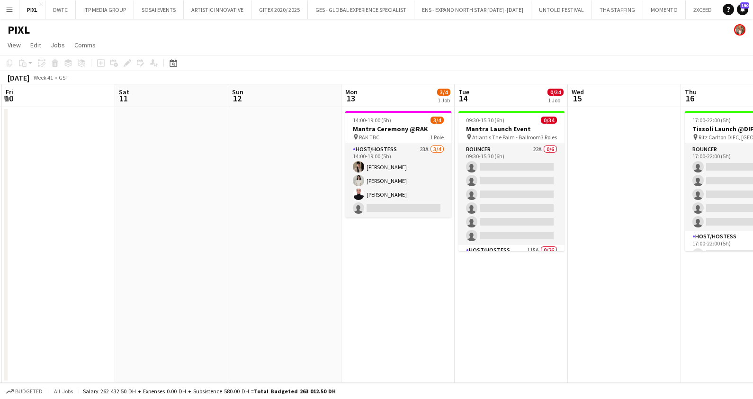
scroll to position [0, 372]
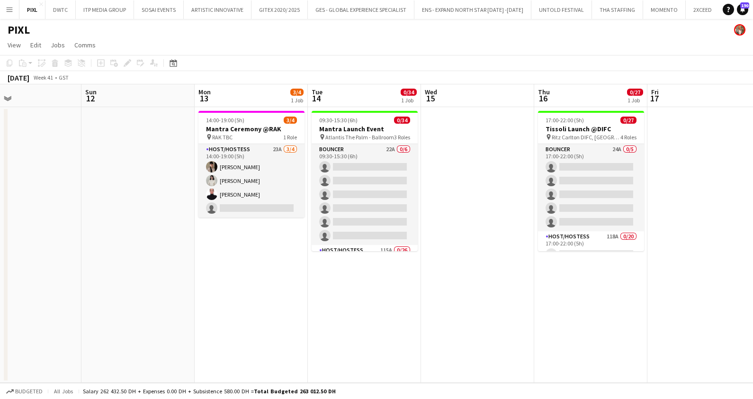
drag, startPoint x: 431, startPoint y: 242, endPoint x: 282, endPoint y: 254, distance: 149.3
click at [282, 254] on app-calendar-viewport "Wed 8 Thu 9 Fri 10 Sat 11 Sun 12 Mon 13 3/4 1 Job Tue 14 0/34 1 Job Wed 15 Thu …" at bounding box center [376, 233] width 753 height 299
click at [277, 9] on button "GITEX 2020/ 2025 Close" at bounding box center [280, 9] width 56 height 18
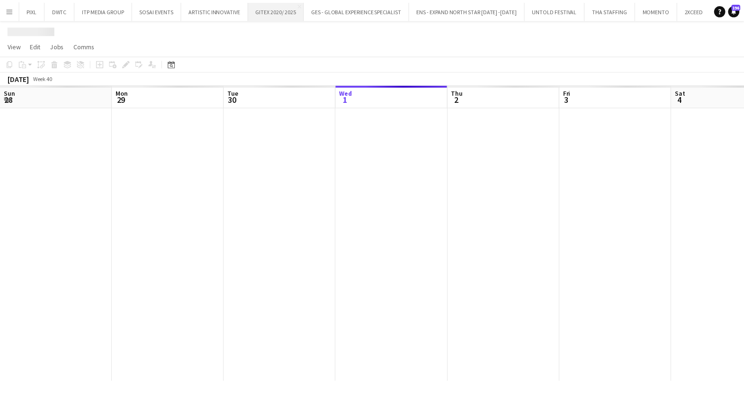
scroll to position [0, 227]
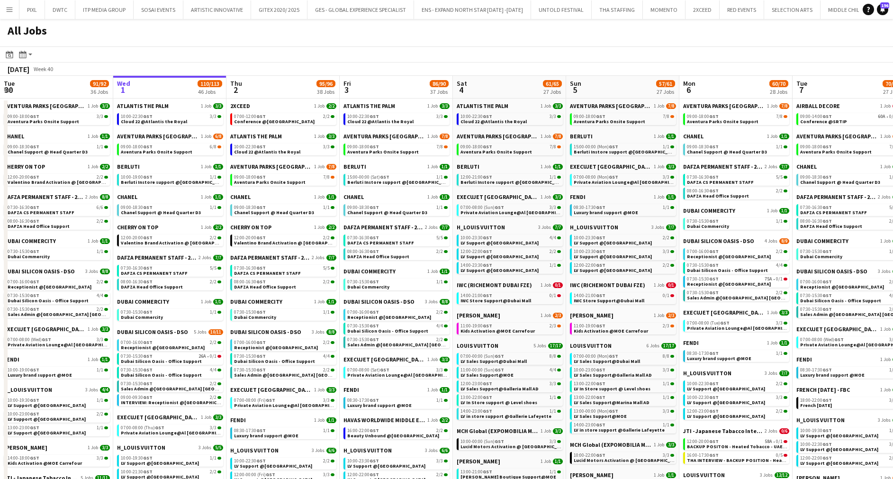
click at [11, 10] on app-icon "Menu" at bounding box center [10, 10] width 8 height 8
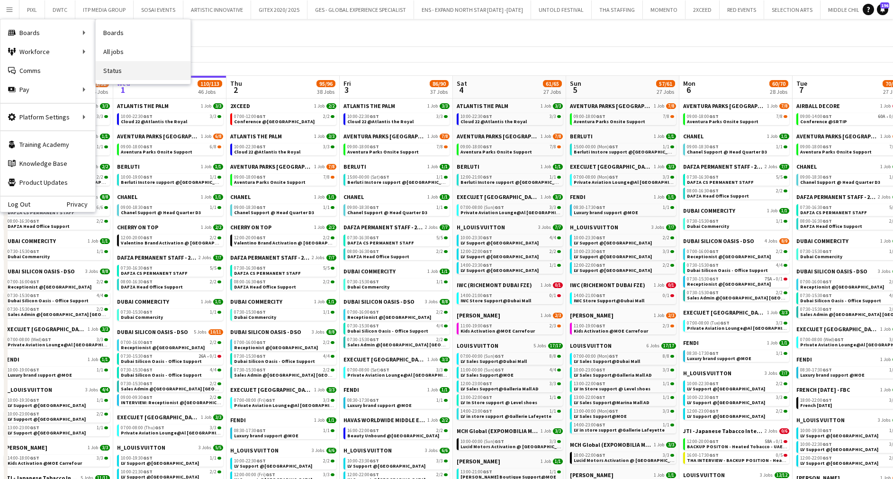
click at [127, 74] on link "Status" at bounding box center [143, 70] width 95 height 19
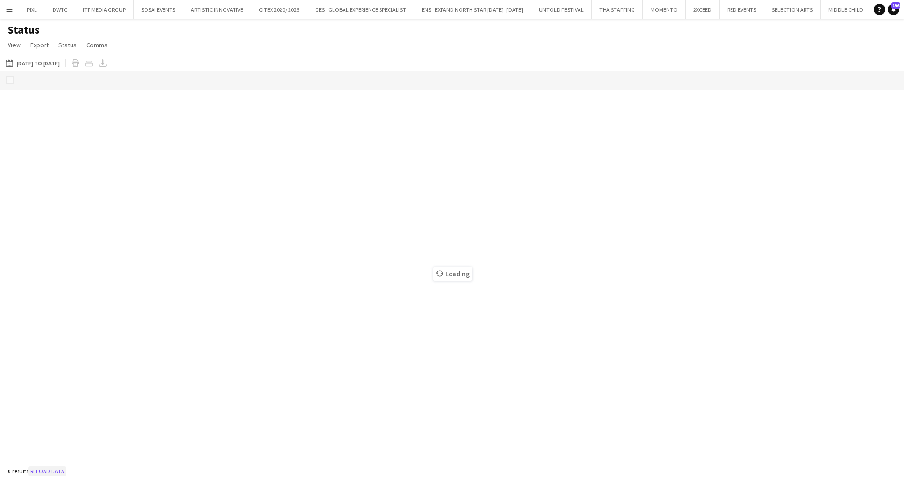
click at [49, 468] on button "Reload data" at bounding box center [47, 471] width 38 height 10
click at [21, 61] on button "[DATE] to [DATE] [DATE] to [DATE]" at bounding box center [33, 62] width 58 height 11
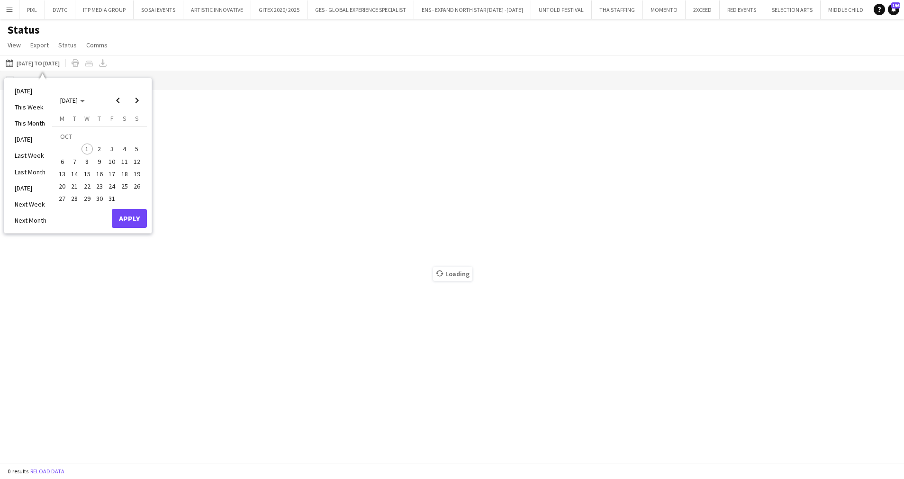
click at [77, 173] on span "14" at bounding box center [74, 173] width 11 height 11
click at [127, 216] on button "Apply" at bounding box center [129, 218] width 35 height 19
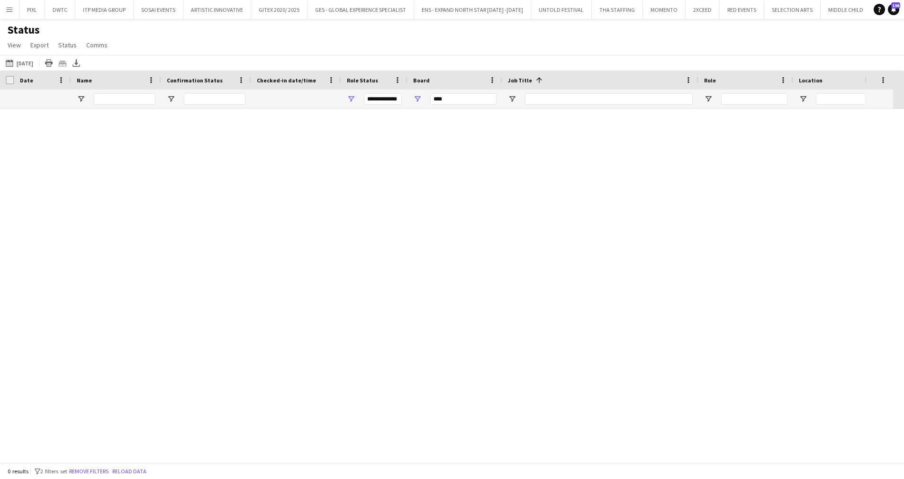
type input "***"
